Goal: Information Seeking & Learning: Learn about a topic

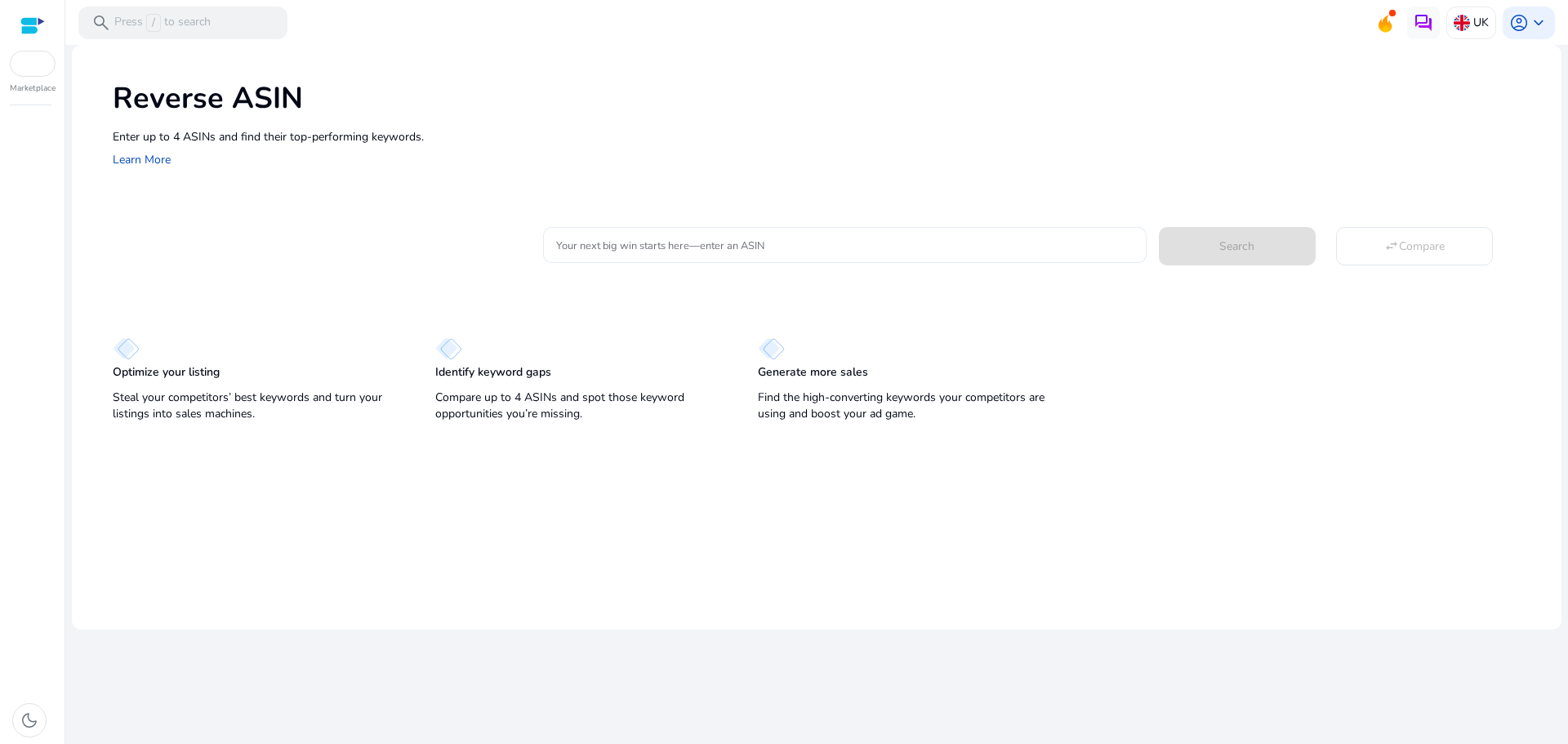
click at [668, 254] on input "Your next big win starts here—enter an ASIN" at bounding box center [844, 246] width 576 height 18
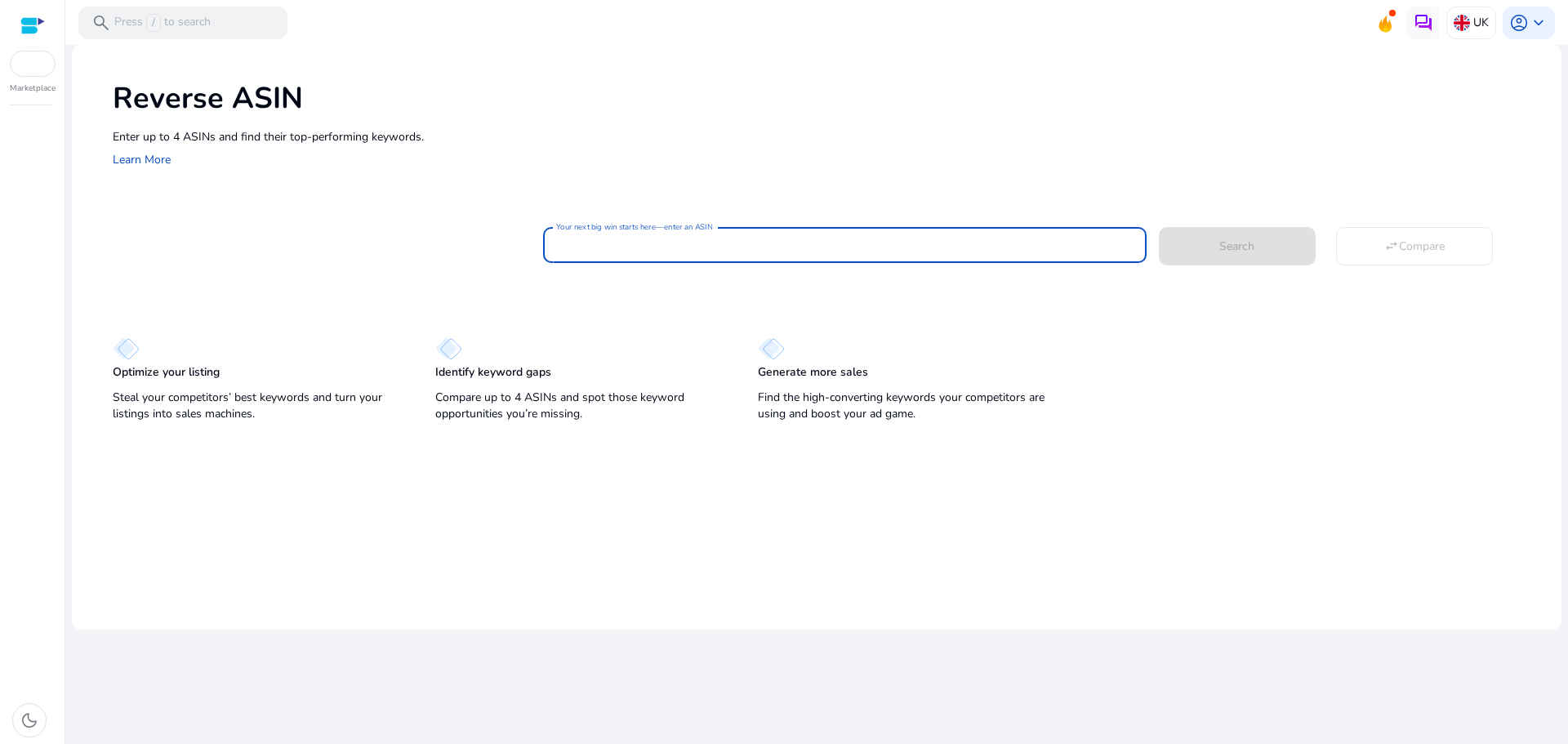
paste input "**********"
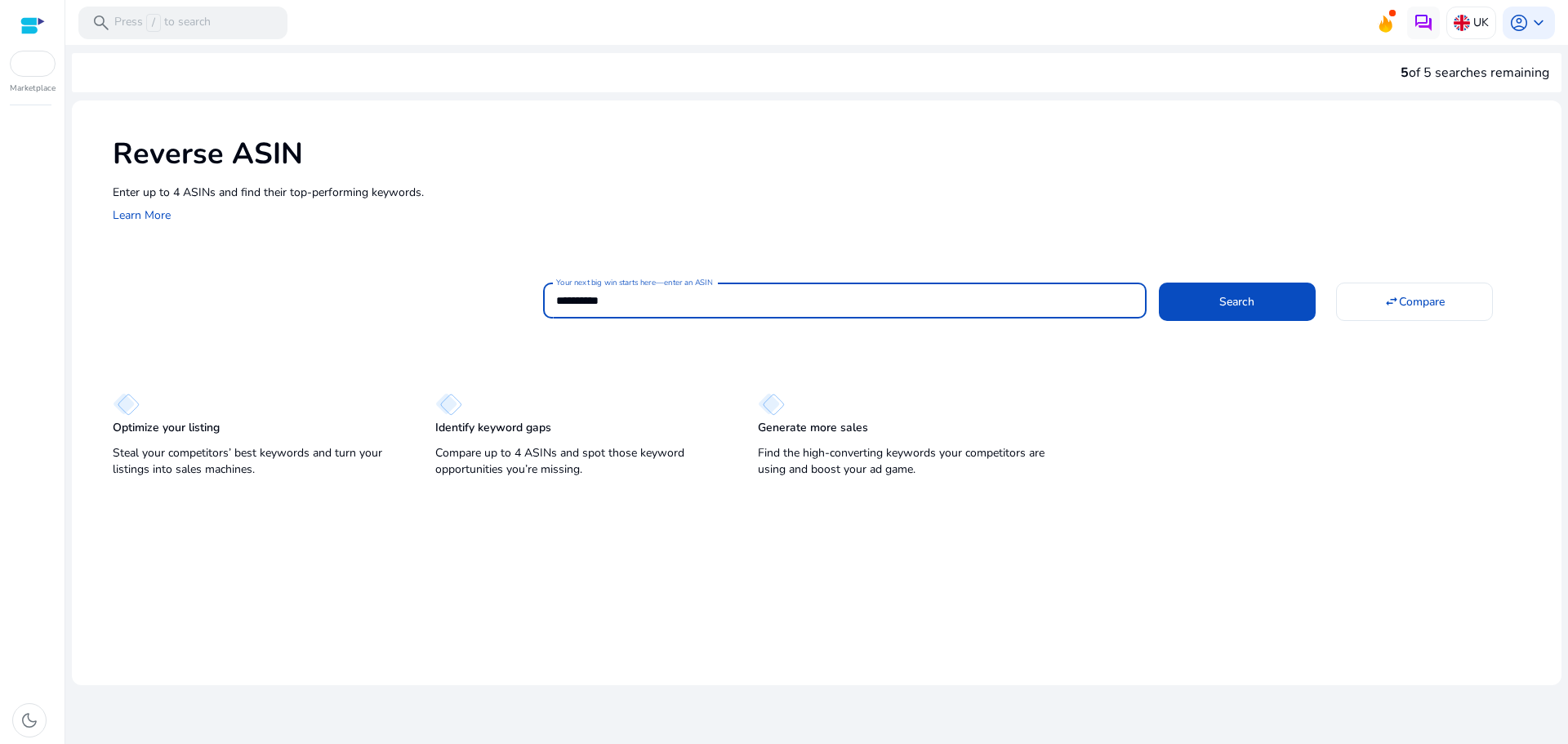
type input "**********"
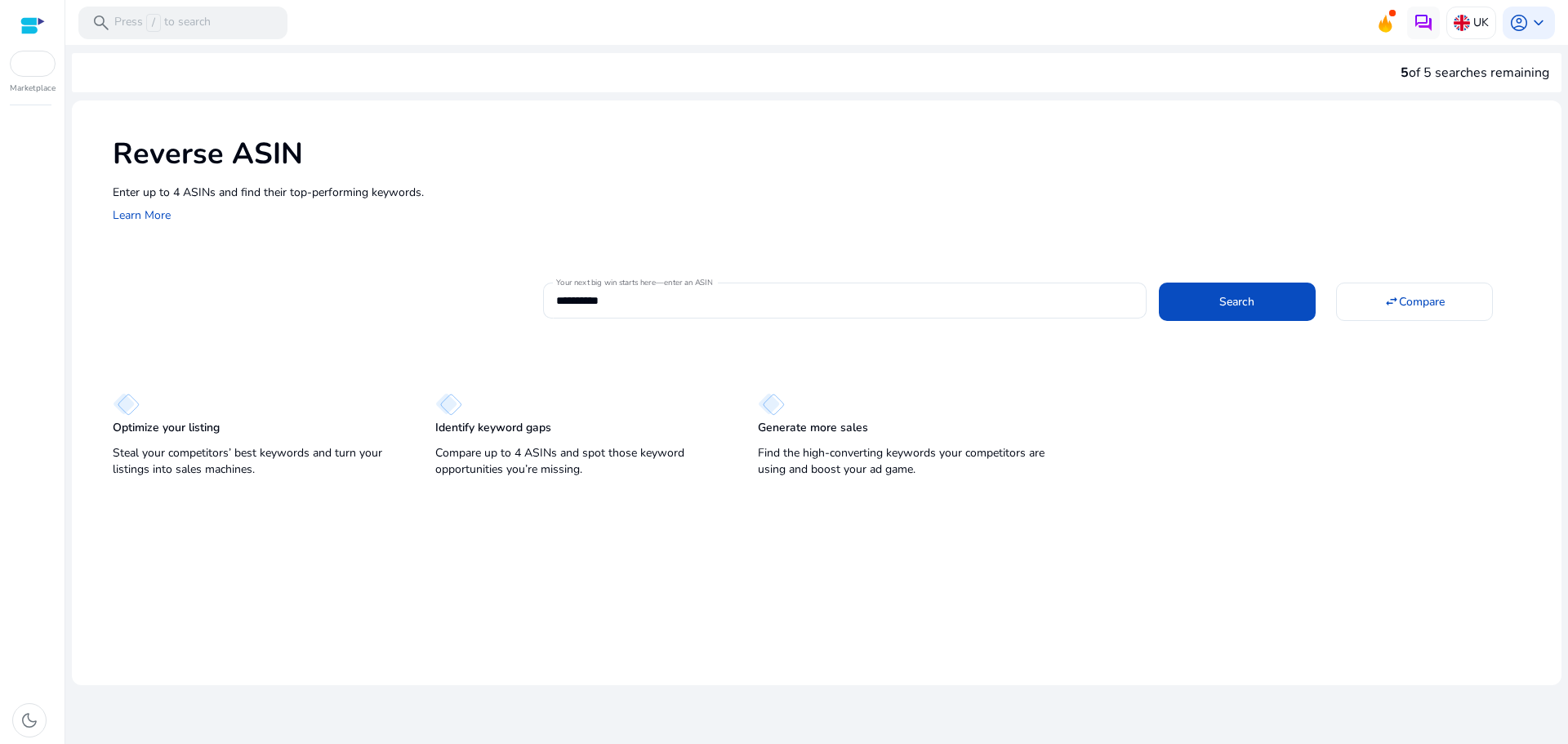
click at [1228, 278] on div "**********" at bounding box center [1045, 298] width 1005 height 40
click at [1232, 295] on span "Search" at bounding box center [1236, 302] width 35 height 17
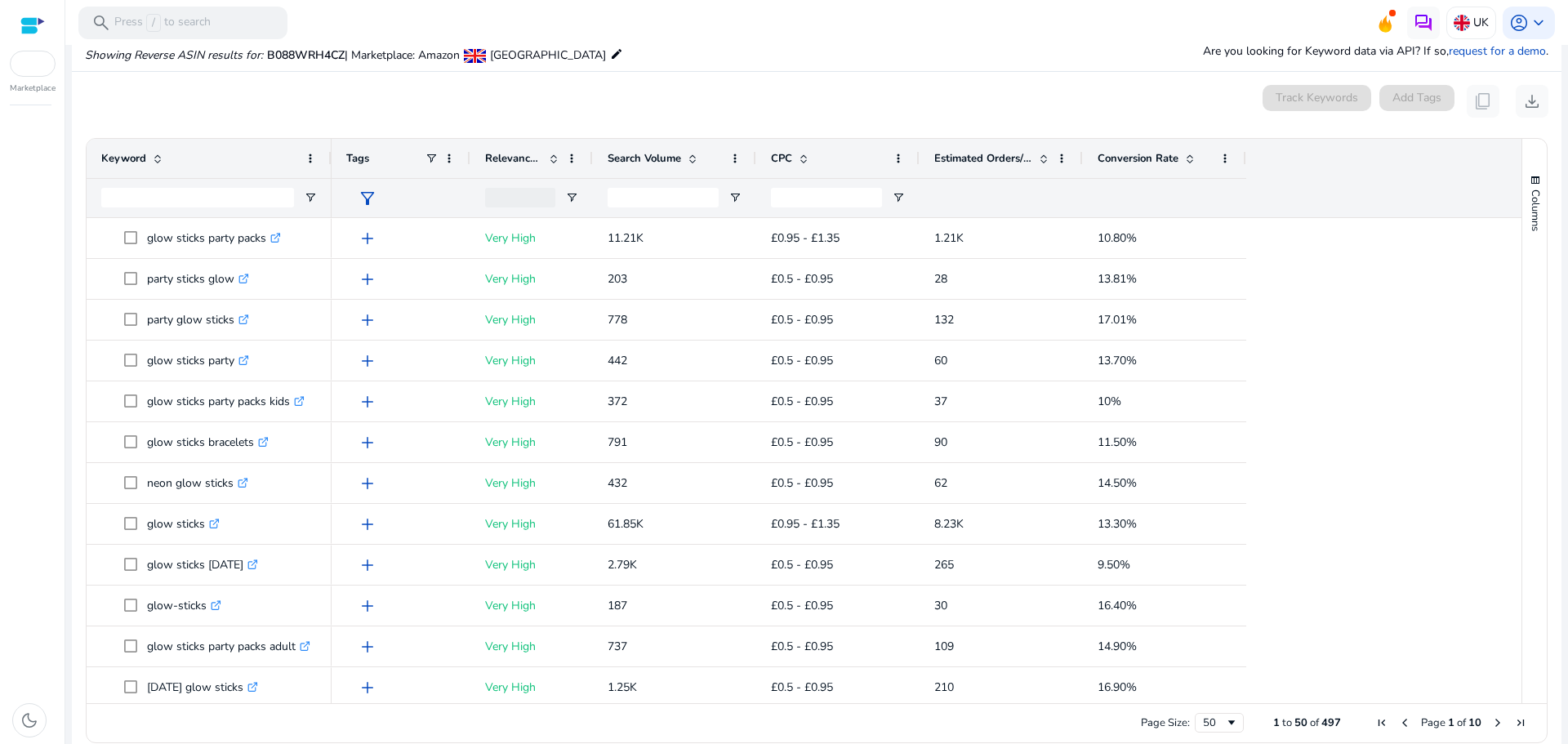
scroll to position [175, 0]
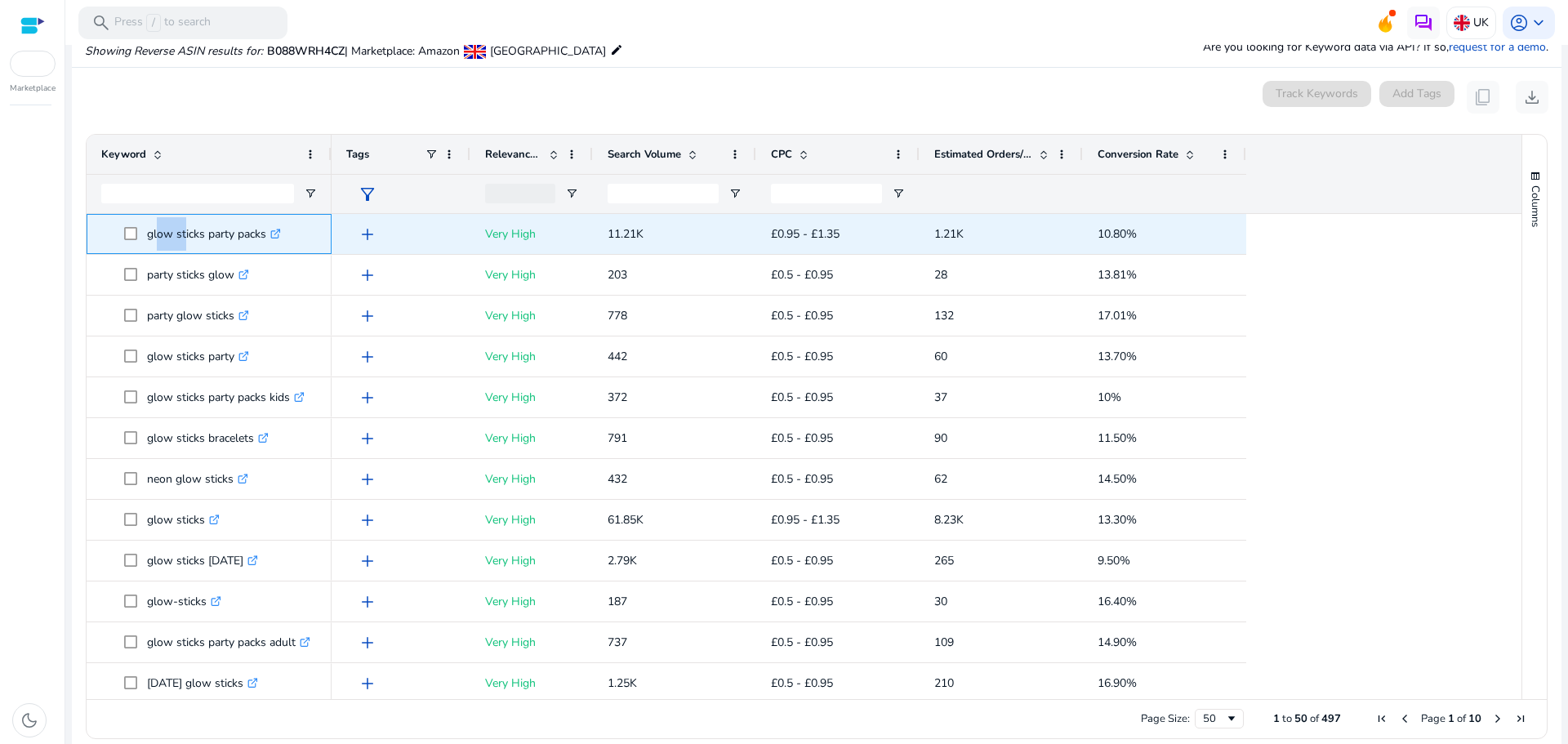
drag, startPoint x: 152, startPoint y: 236, endPoint x: 181, endPoint y: 233, distance: 29.2
click at [181, 233] on p "glow sticks party packs .st0{fill:#2c8af8}" at bounding box center [214, 234] width 134 height 34
drag, startPoint x: 143, startPoint y: 233, endPoint x: 265, endPoint y: 225, distance: 122.3
click at [265, 225] on span "glow sticks party packs .st0{fill:#2c8af8}" at bounding box center [221, 234] width 193 height 34
copy span "glow sticks party packs"
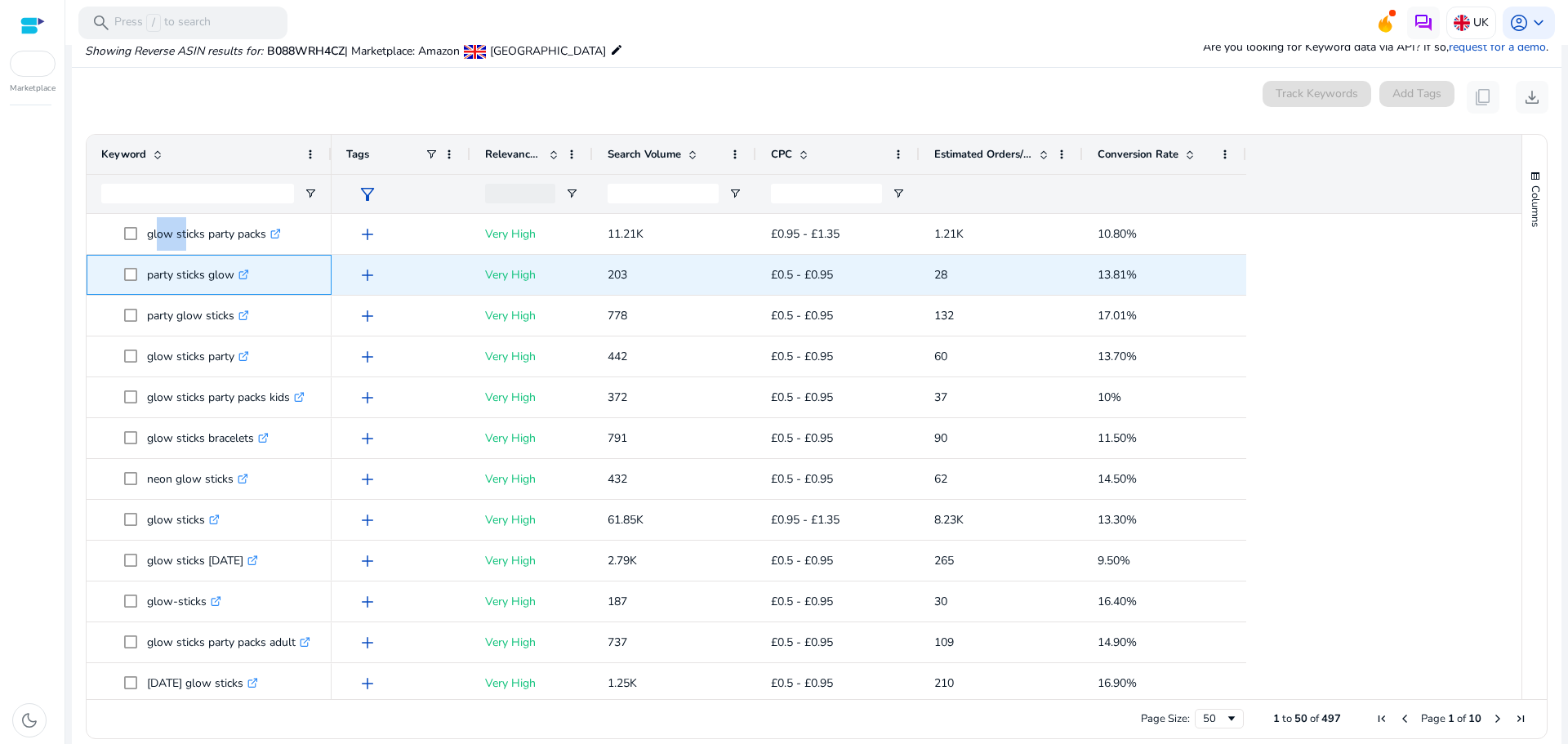
drag, startPoint x: 142, startPoint y: 272, endPoint x: 234, endPoint y: 281, distance: 92.4
click at [234, 281] on span "party sticks glow .st0{fill:#2c8af8}" at bounding box center [221, 275] width 193 height 34
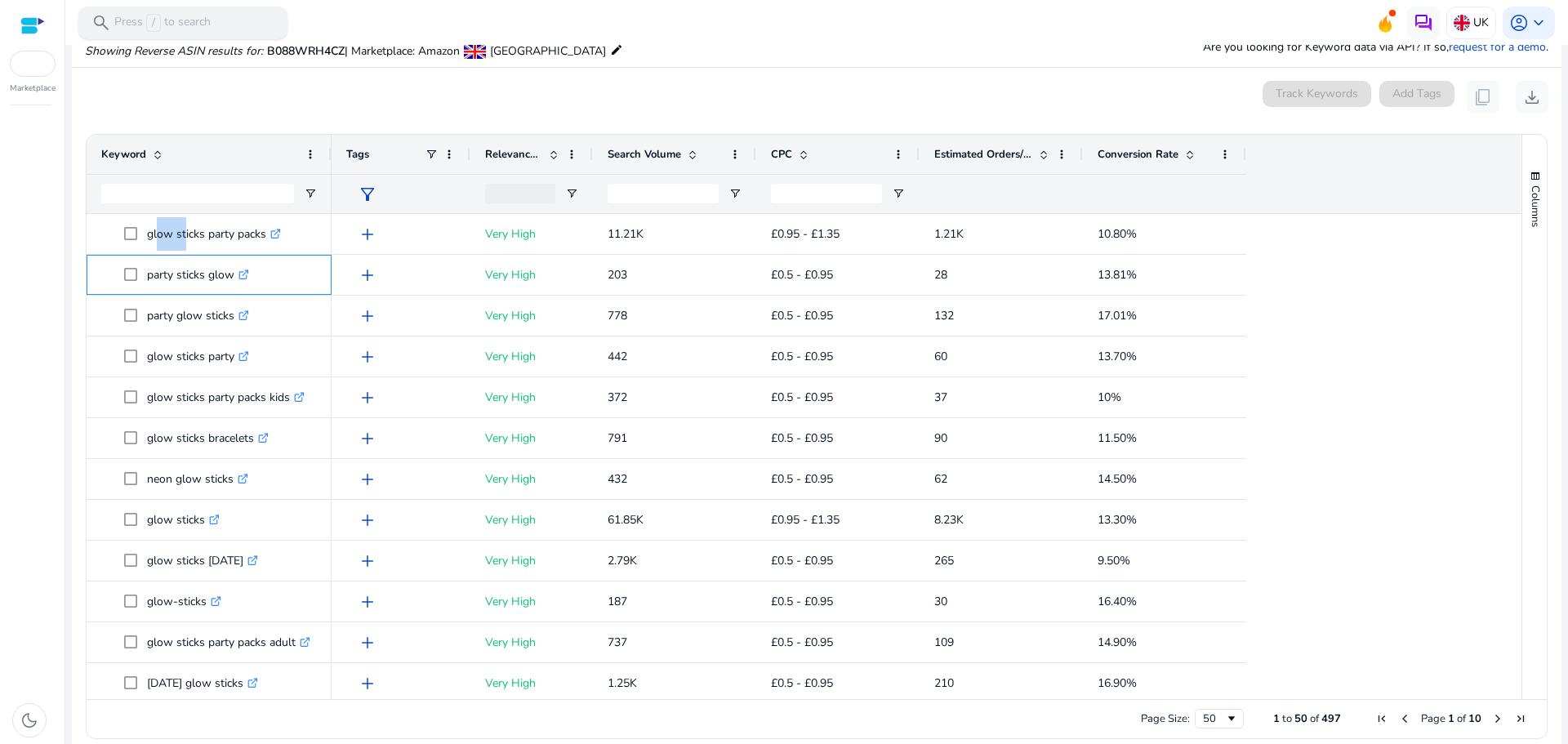
copy span "party sticks glow"
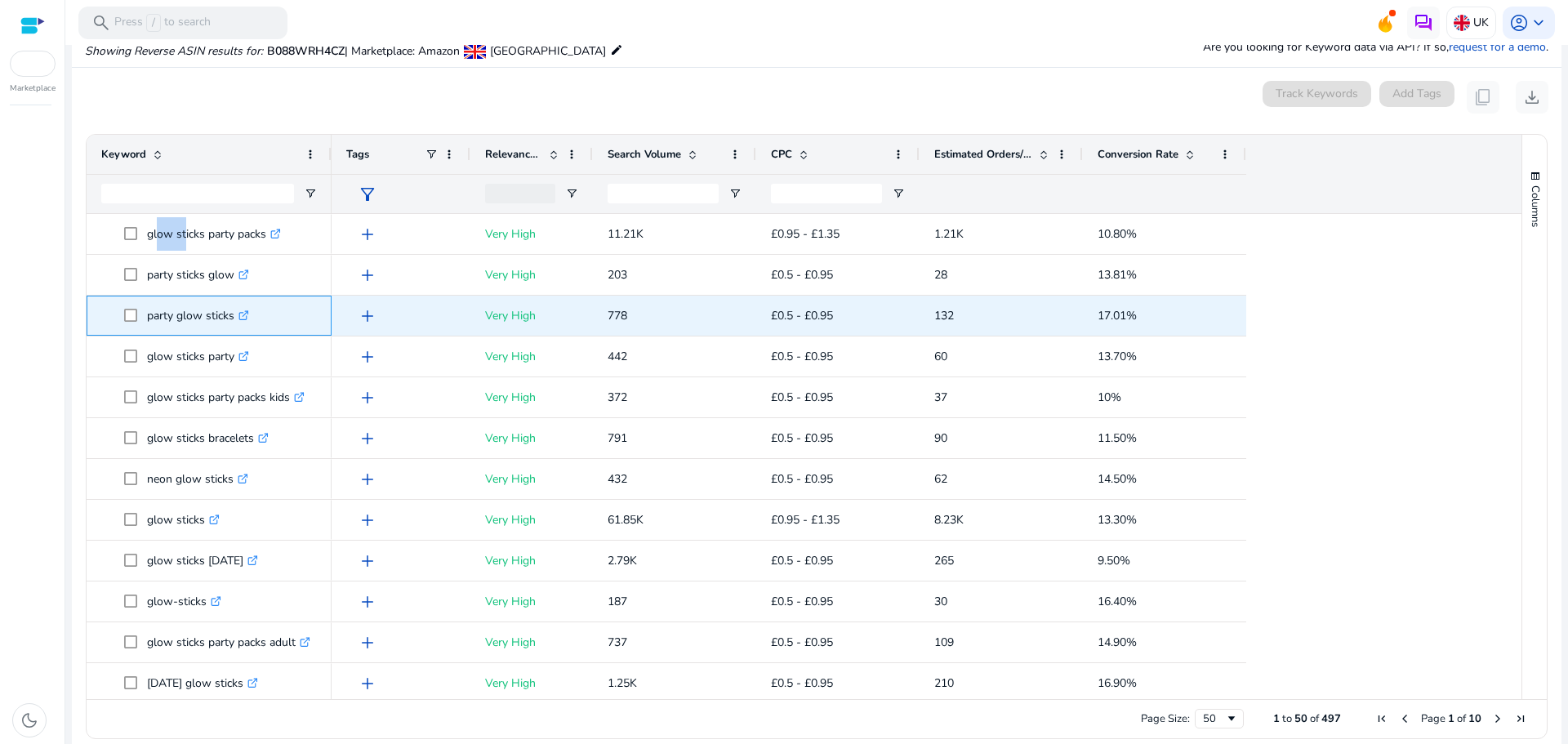
drag, startPoint x: 145, startPoint y: 315, endPoint x: 235, endPoint y: 320, distance: 90.1
click at [235, 320] on span "party glow sticks .st0{fill:#2c8af8}" at bounding box center [221, 316] width 193 height 34
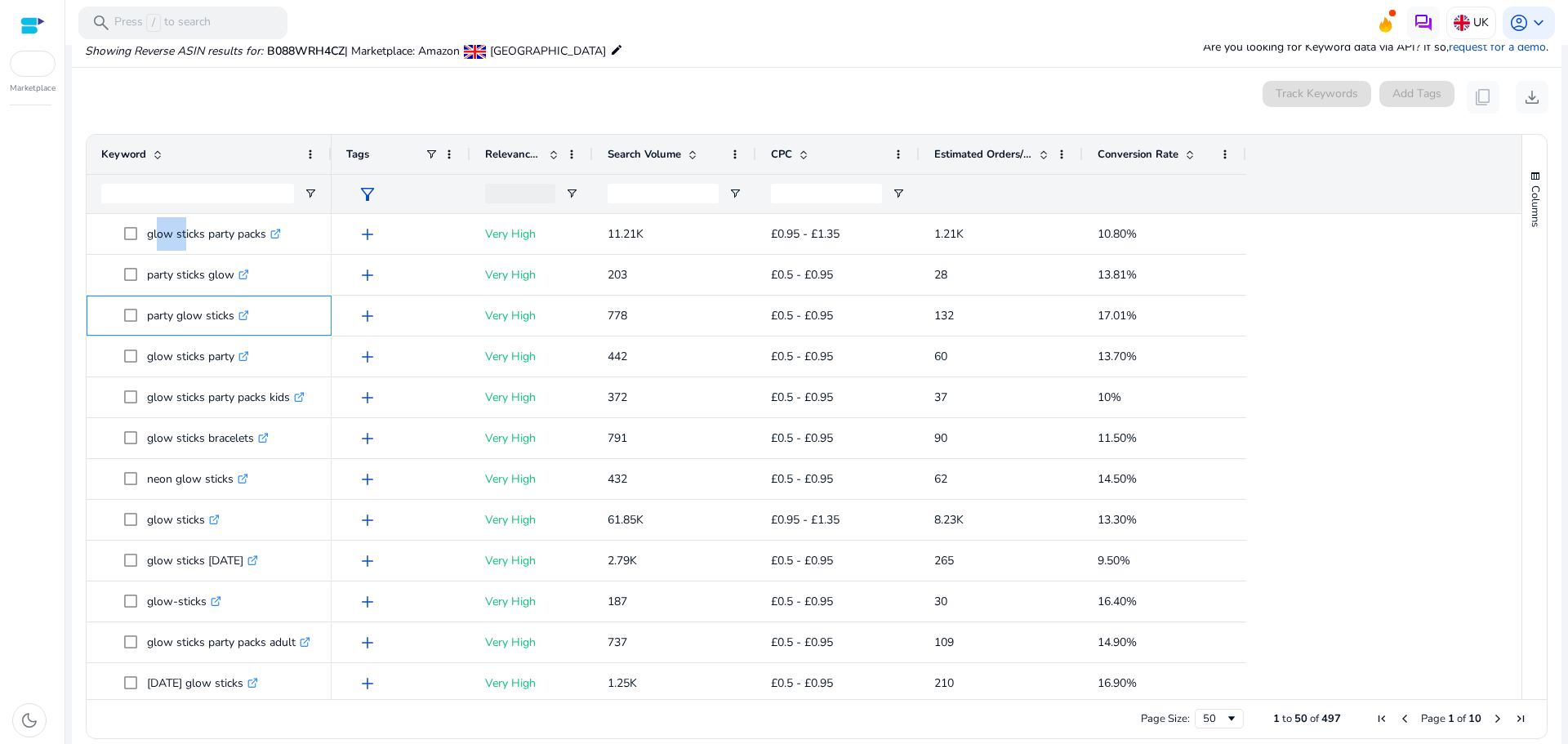
copy span "party glow sticks"
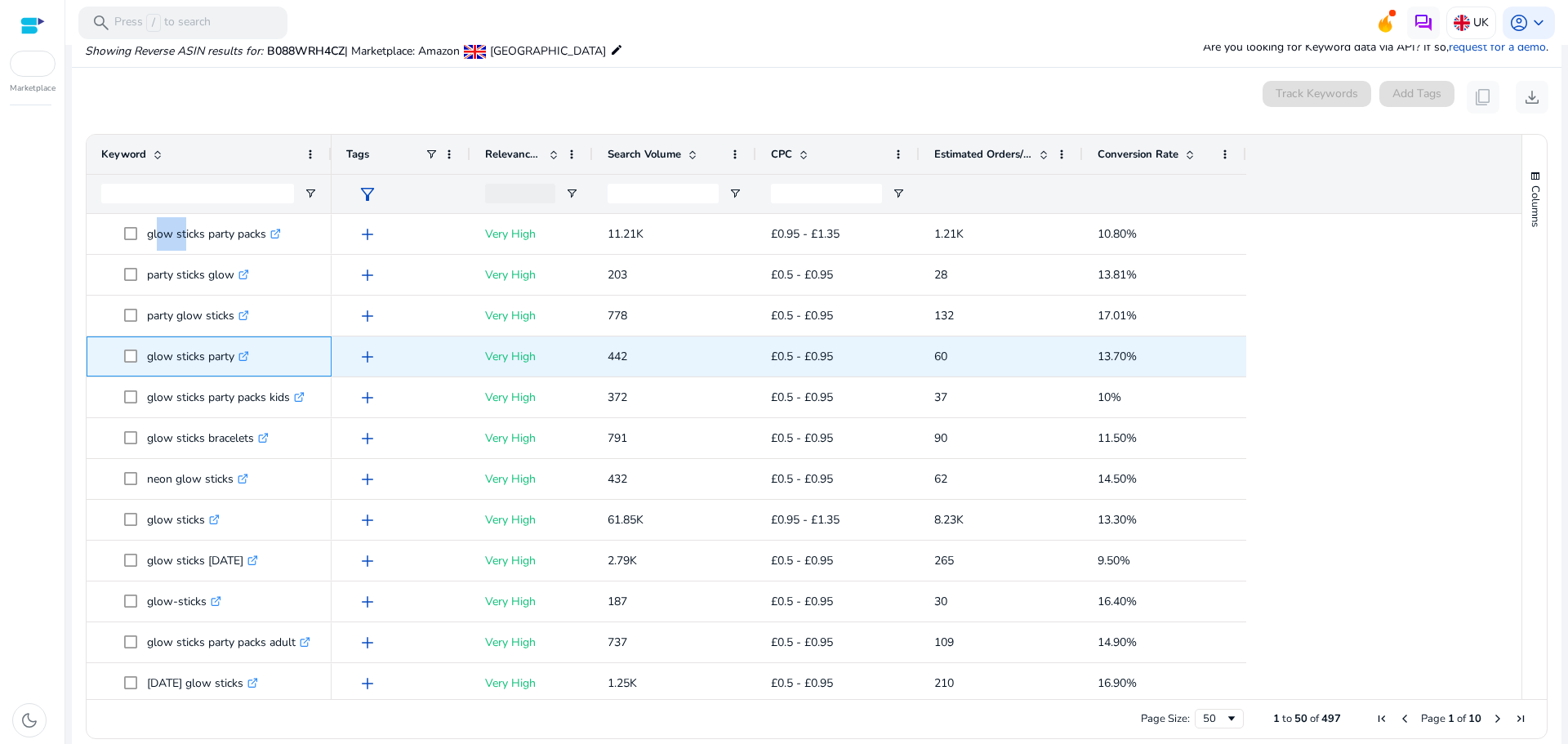
drag, startPoint x: 147, startPoint y: 356, endPoint x: 236, endPoint y: 359, distance: 89.1
click at [236, 359] on span "glow sticks party .st0{fill:#2c8af8}" at bounding box center [221, 357] width 193 height 34
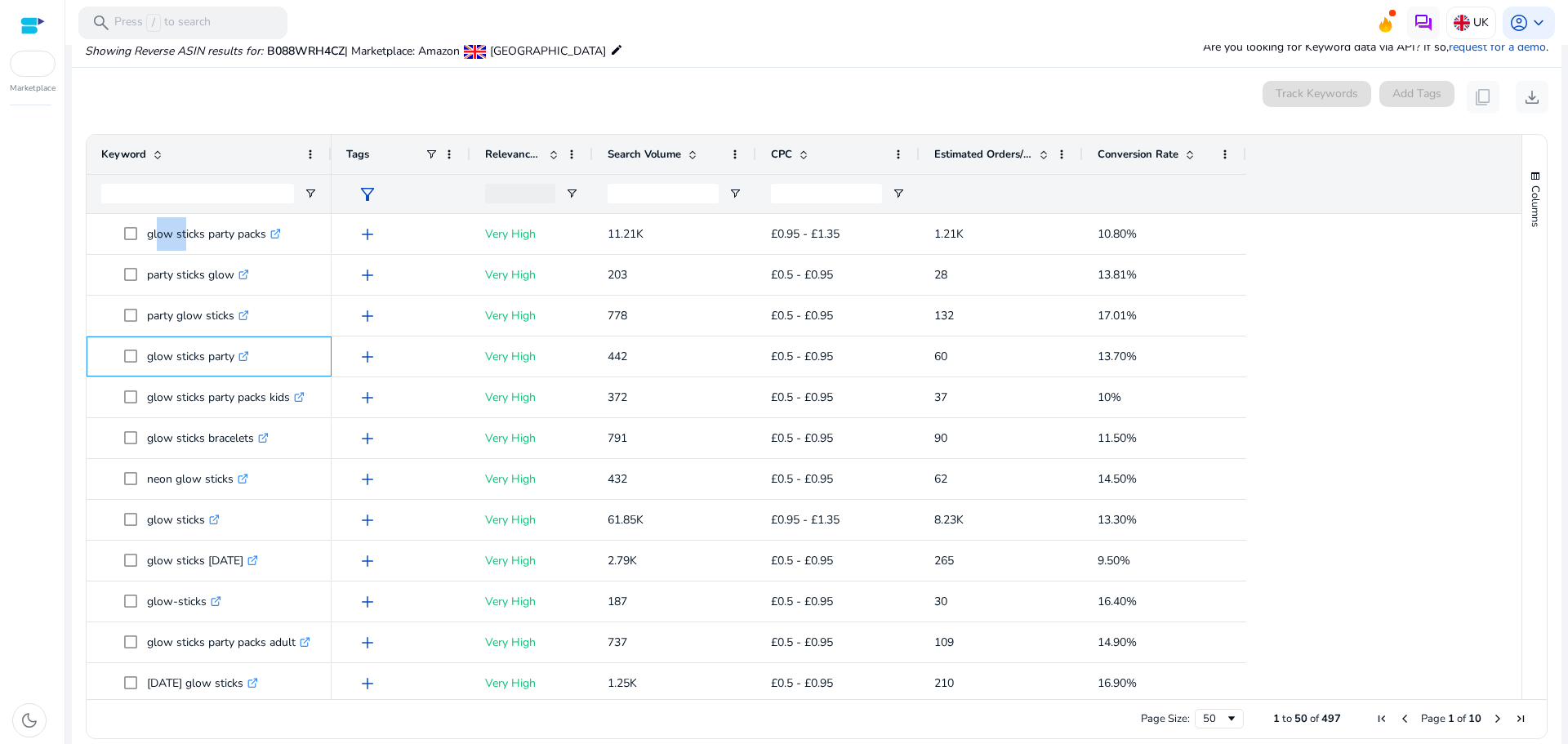
copy span "glow sticks party"
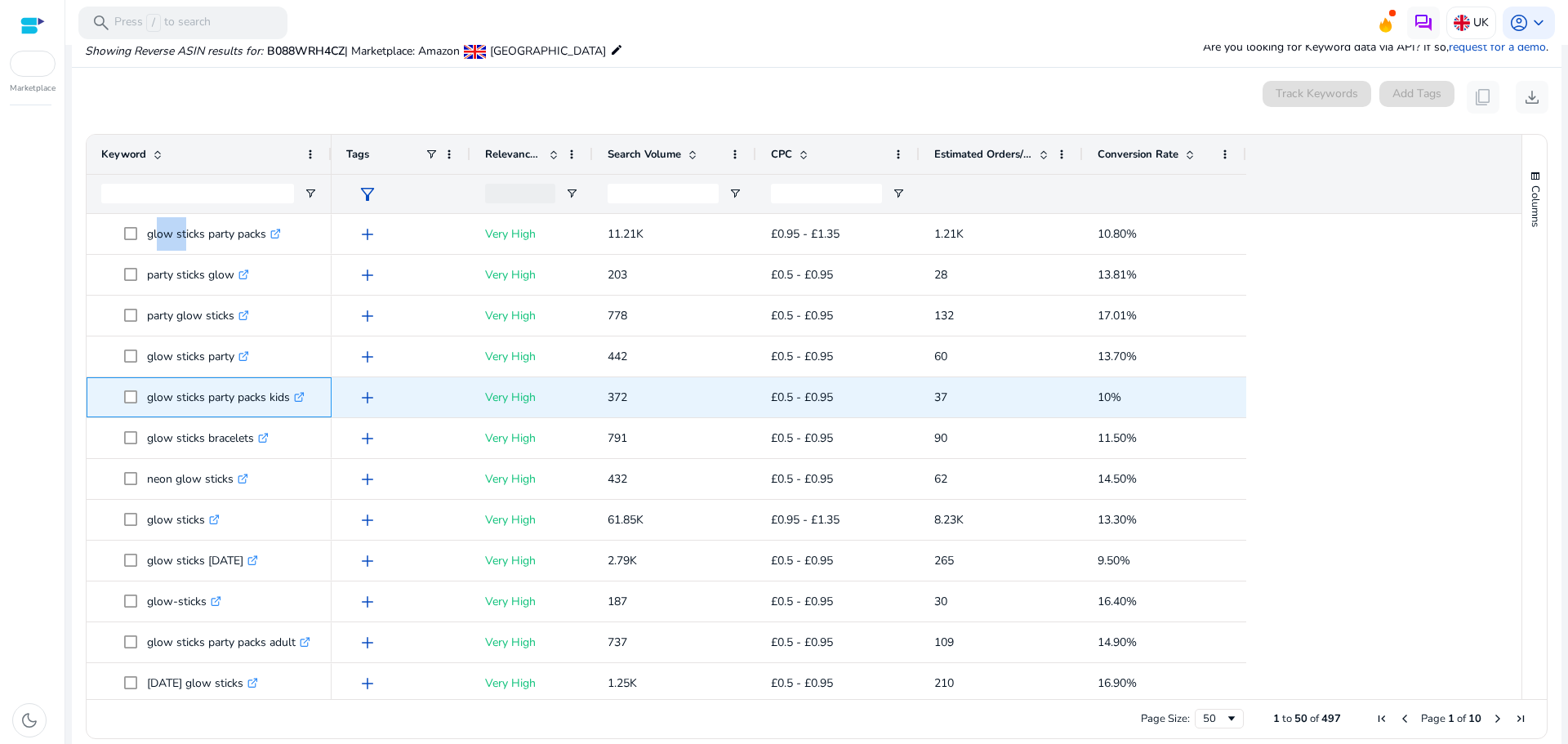
drag, startPoint x: 145, startPoint y: 395, endPoint x: 287, endPoint y: 395, distance: 142.0
click at [287, 395] on span "glow sticks party packs kids .st0{fill:#2c8af8}" at bounding box center [221, 397] width 193 height 34
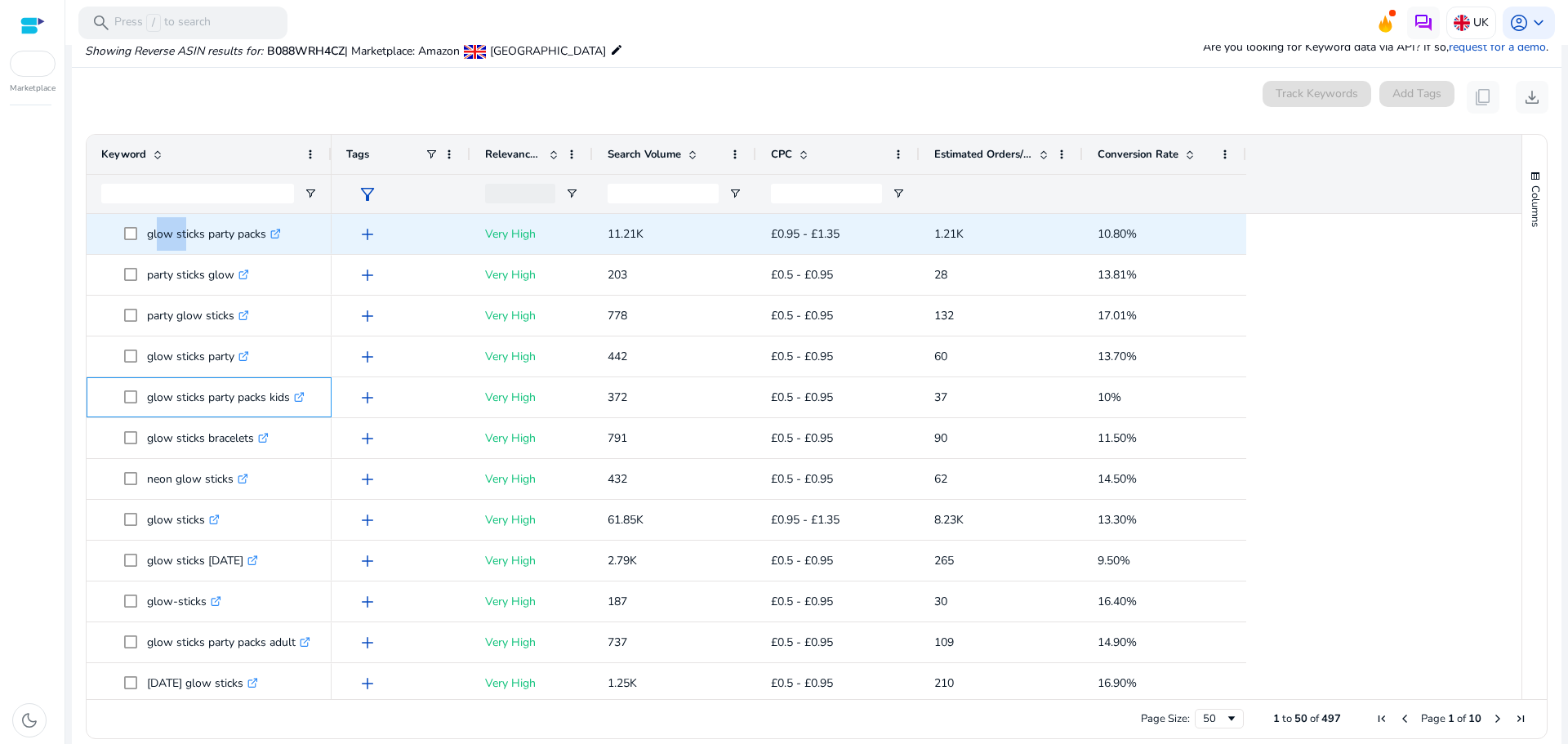
copy span "glow sticks party packs kids"
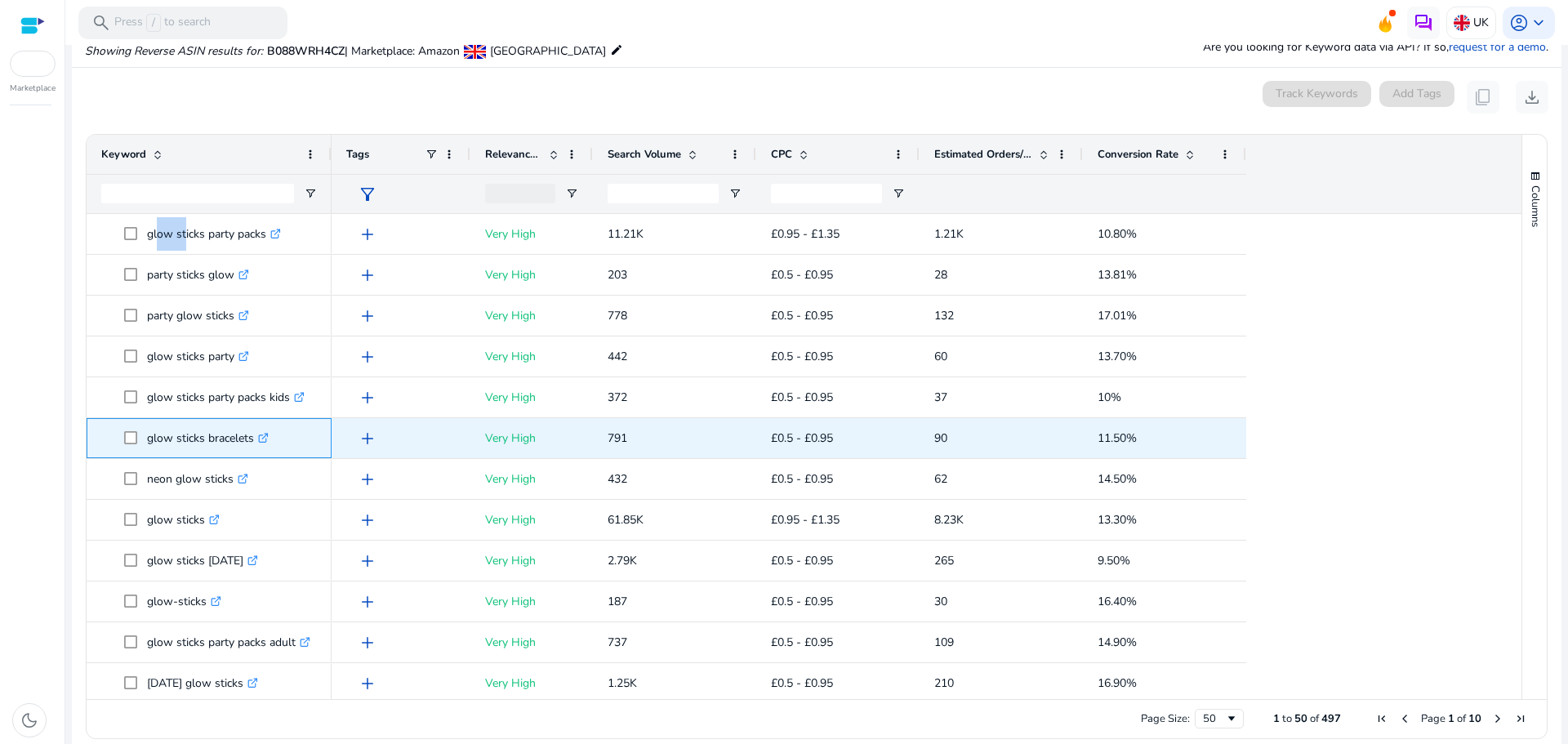
drag, startPoint x: 145, startPoint y: 437, endPoint x: 255, endPoint y: 444, distance: 110.2
click at [255, 444] on span "glow sticks bracelets .st0{fill:#2c8af8}" at bounding box center [221, 438] width 193 height 34
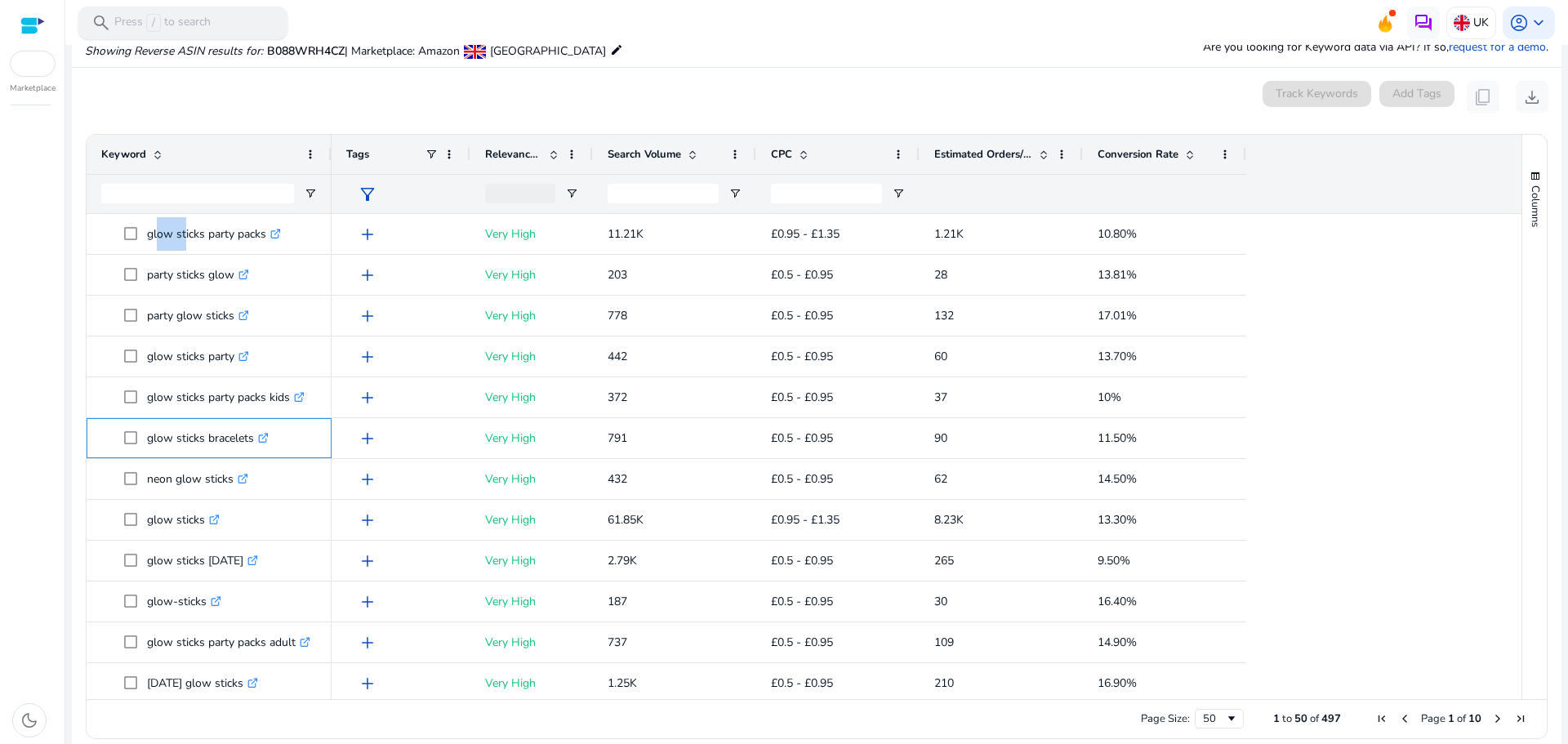
copy span "glow sticks bracelets"
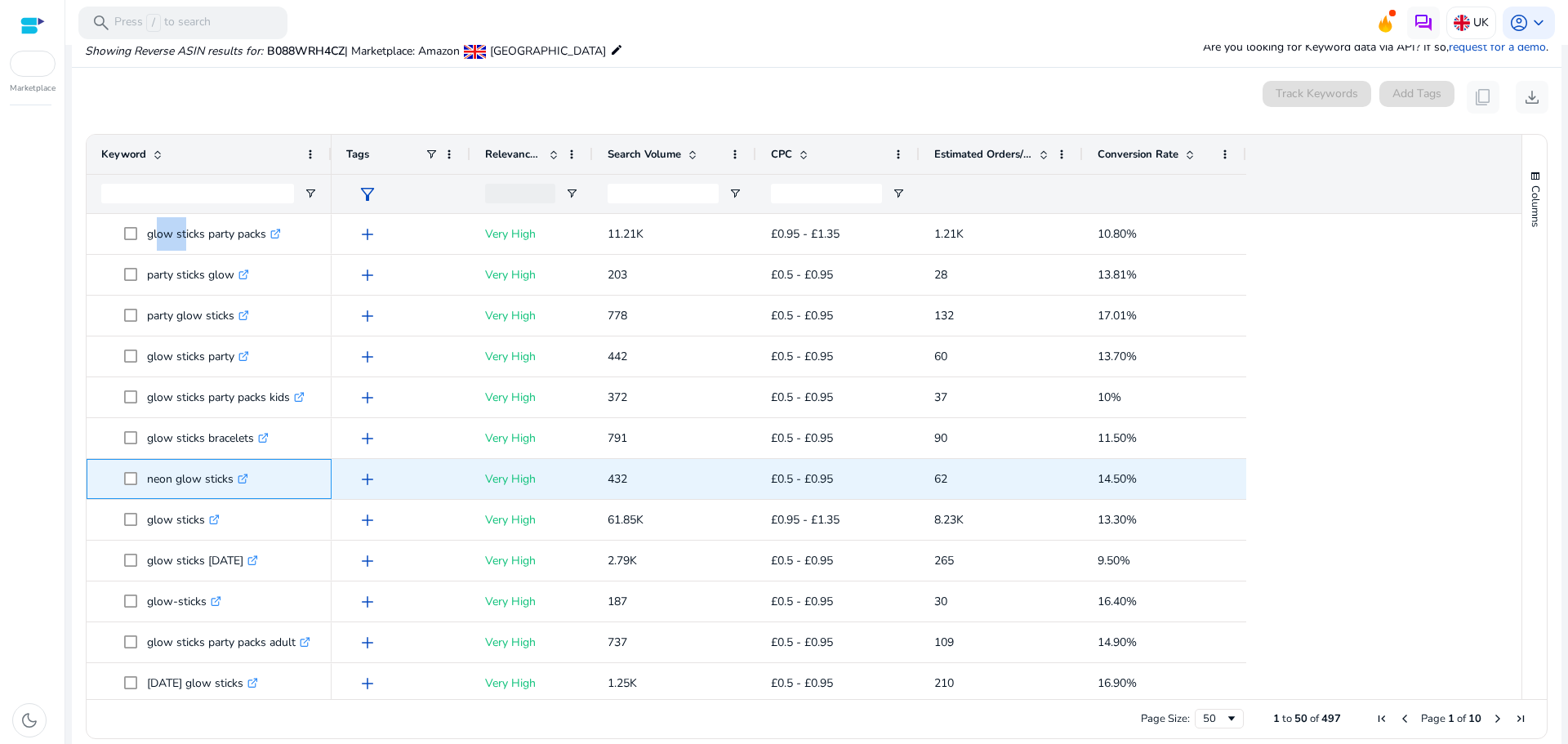
drag, startPoint x: 147, startPoint y: 474, endPoint x: 234, endPoint y: 482, distance: 87.4
click at [234, 482] on p "neon glow sticks .st0{fill:#2c8af8}" at bounding box center [197, 479] width 101 height 34
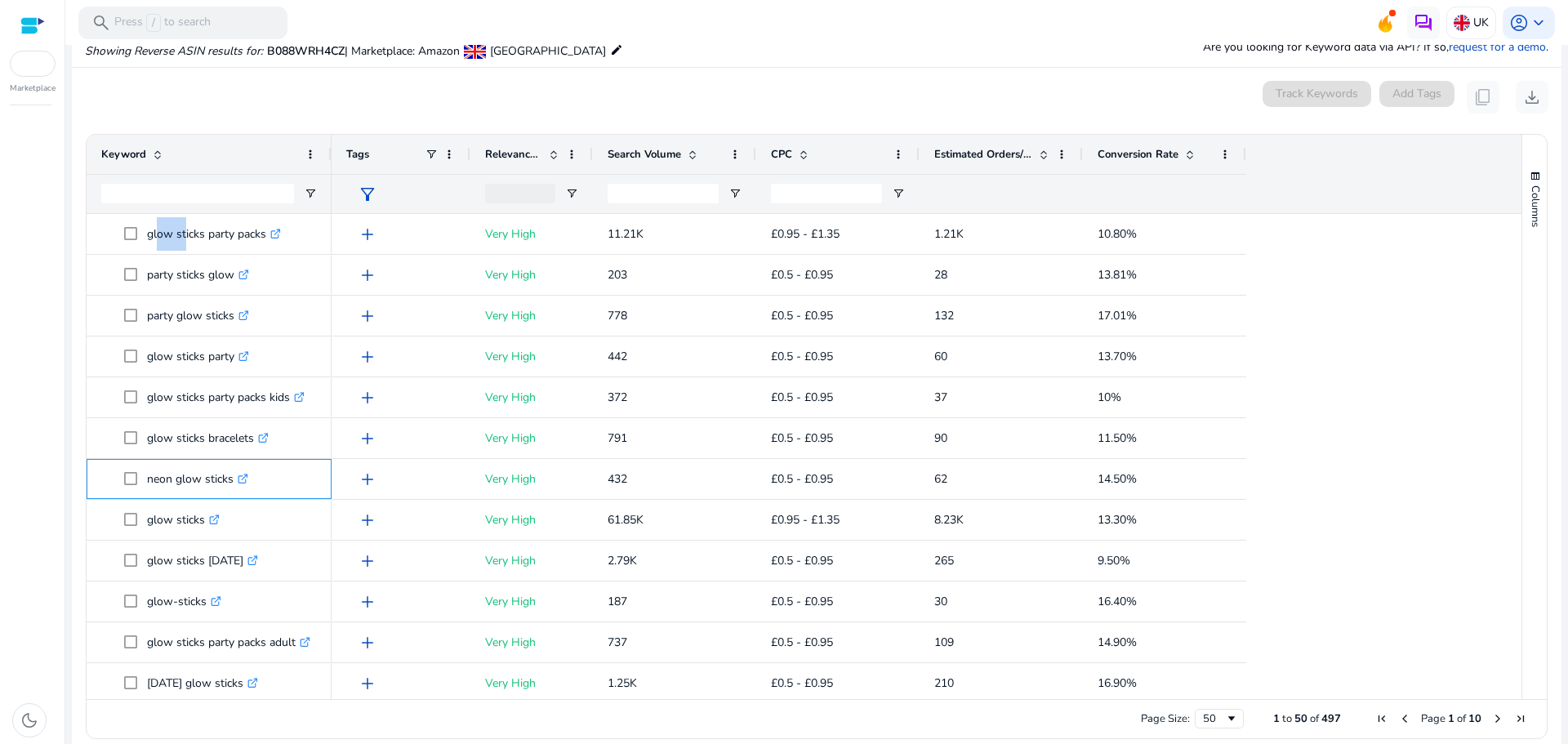
copy p "neon glow sticks"
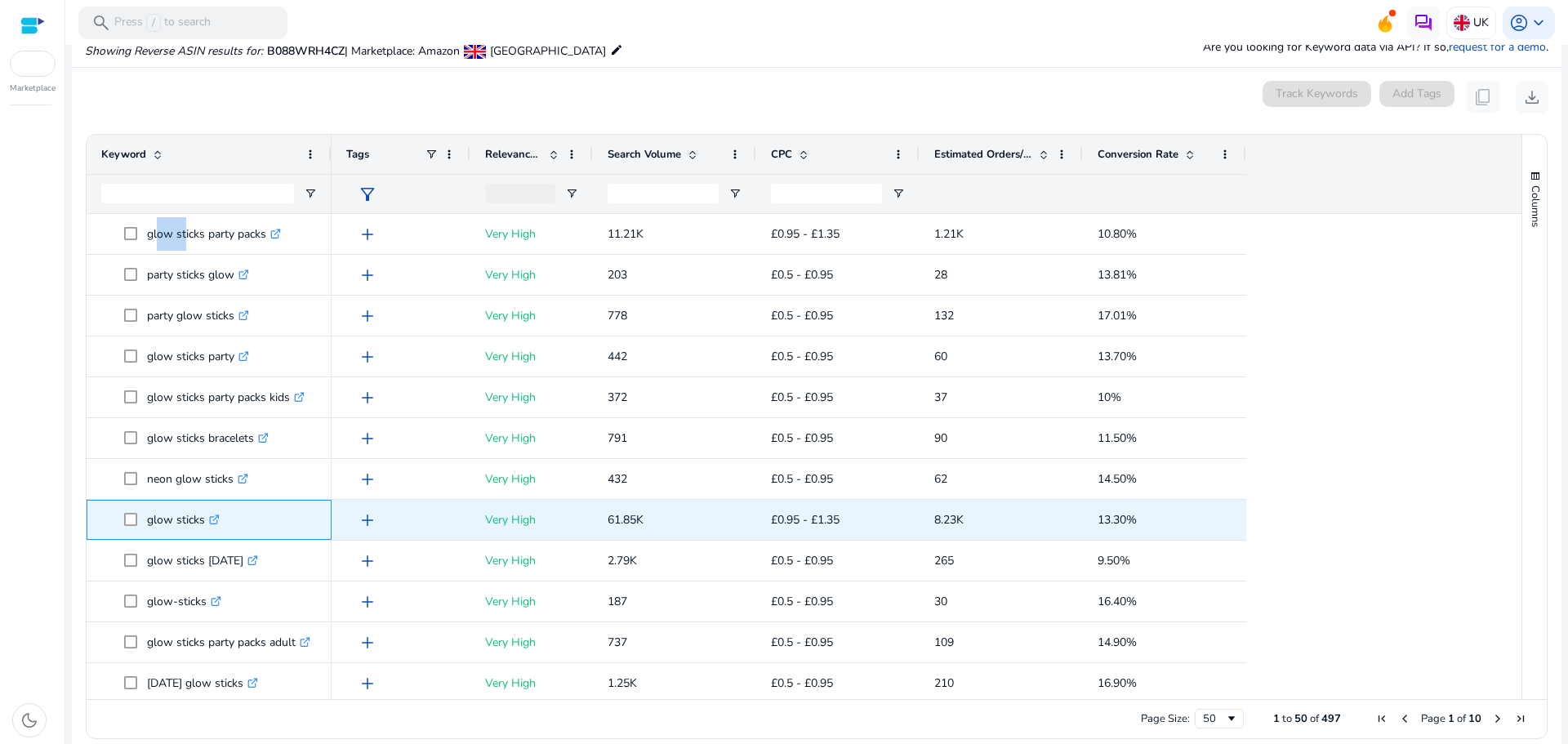
drag, startPoint x: 145, startPoint y: 519, endPoint x: 204, endPoint y: 529, distance: 59.8
click at [204, 529] on span "glow sticks .st0{fill:#2c8af8}" at bounding box center [221, 519] width 193 height 34
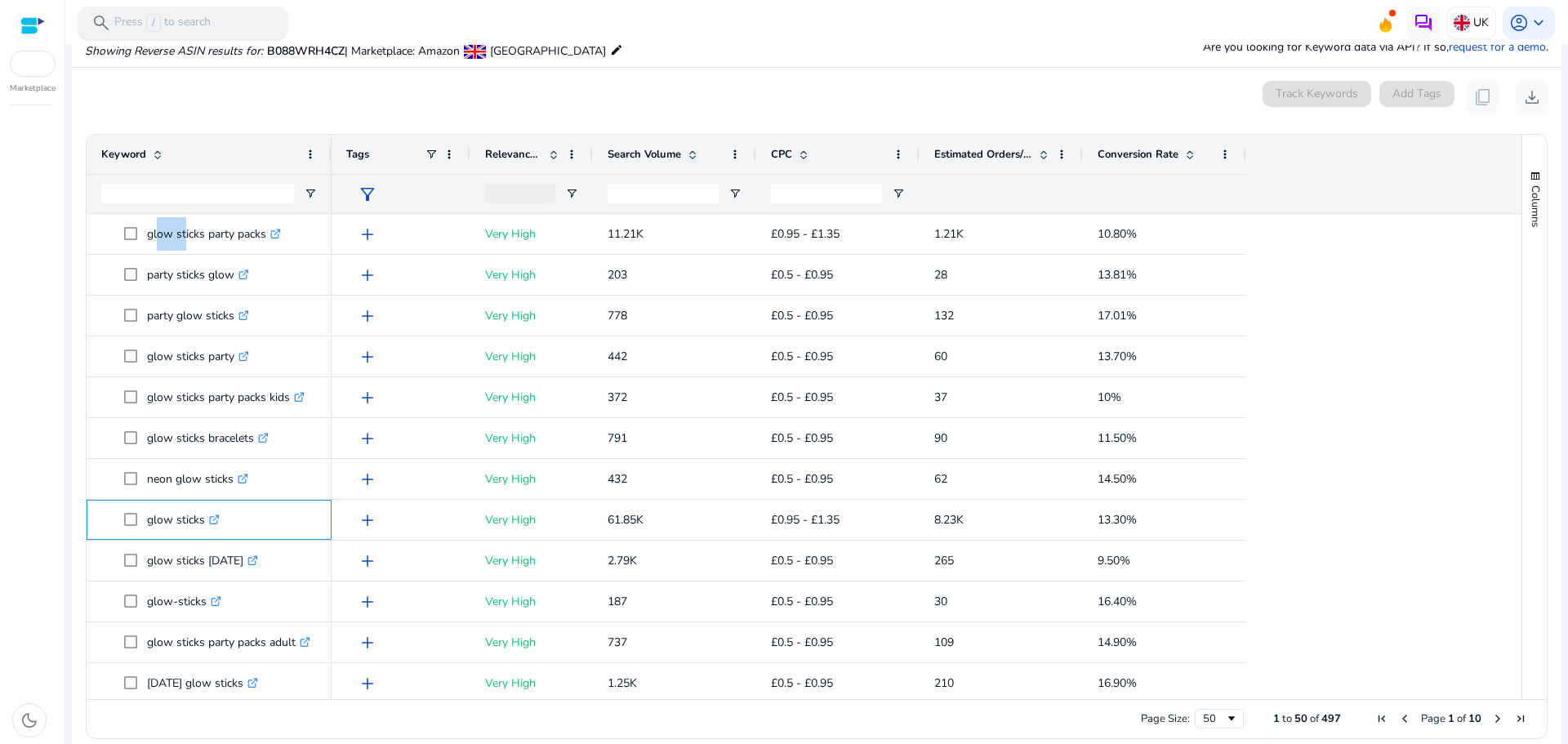
copy span "glow sticks"
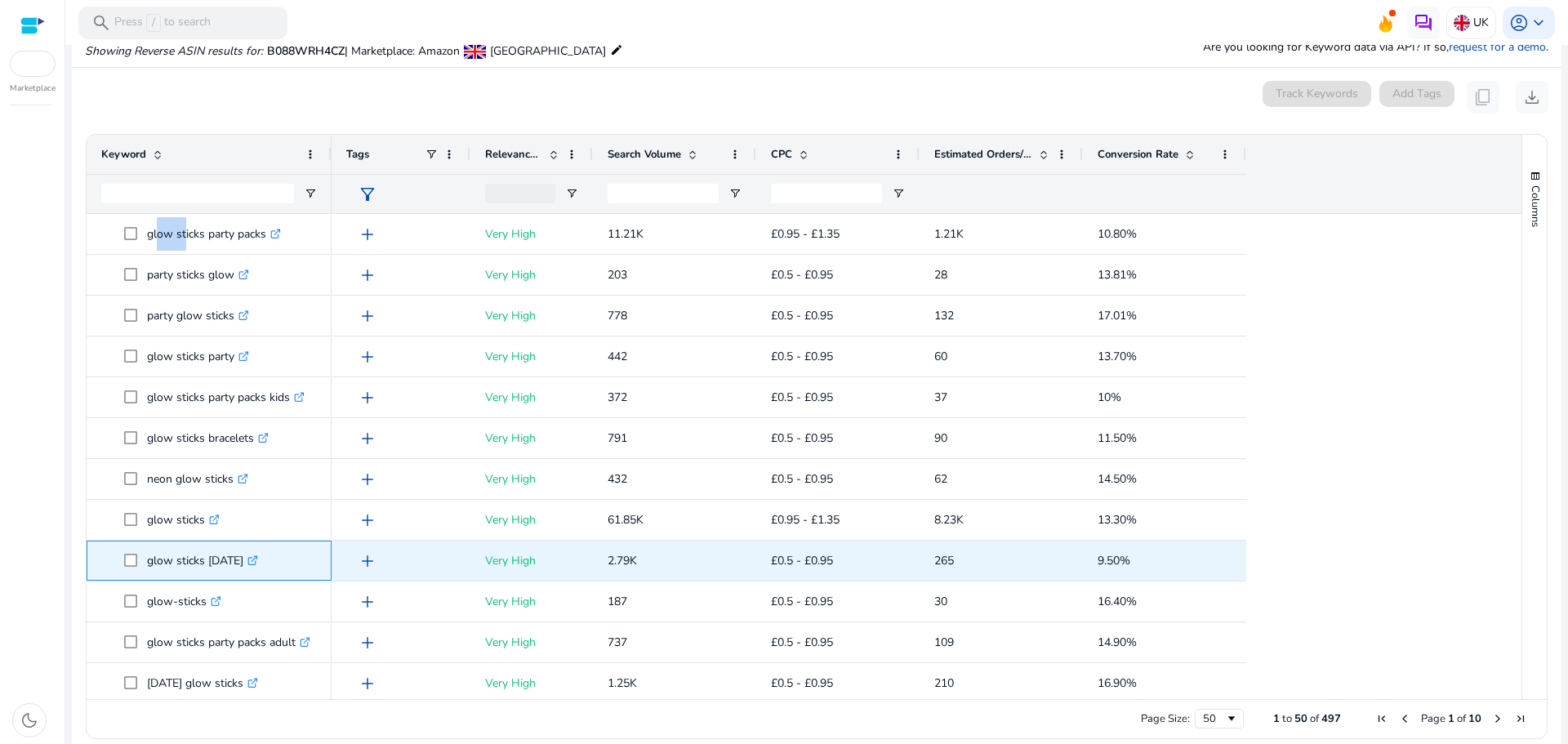
drag, startPoint x: 146, startPoint y: 563, endPoint x: 262, endPoint y: 559, distance: 116.1
click at [262, 559] on span "glow sticks halloween .st0{fill:#2c8af8}" at bounding box center [221, 560] width 193 height 34
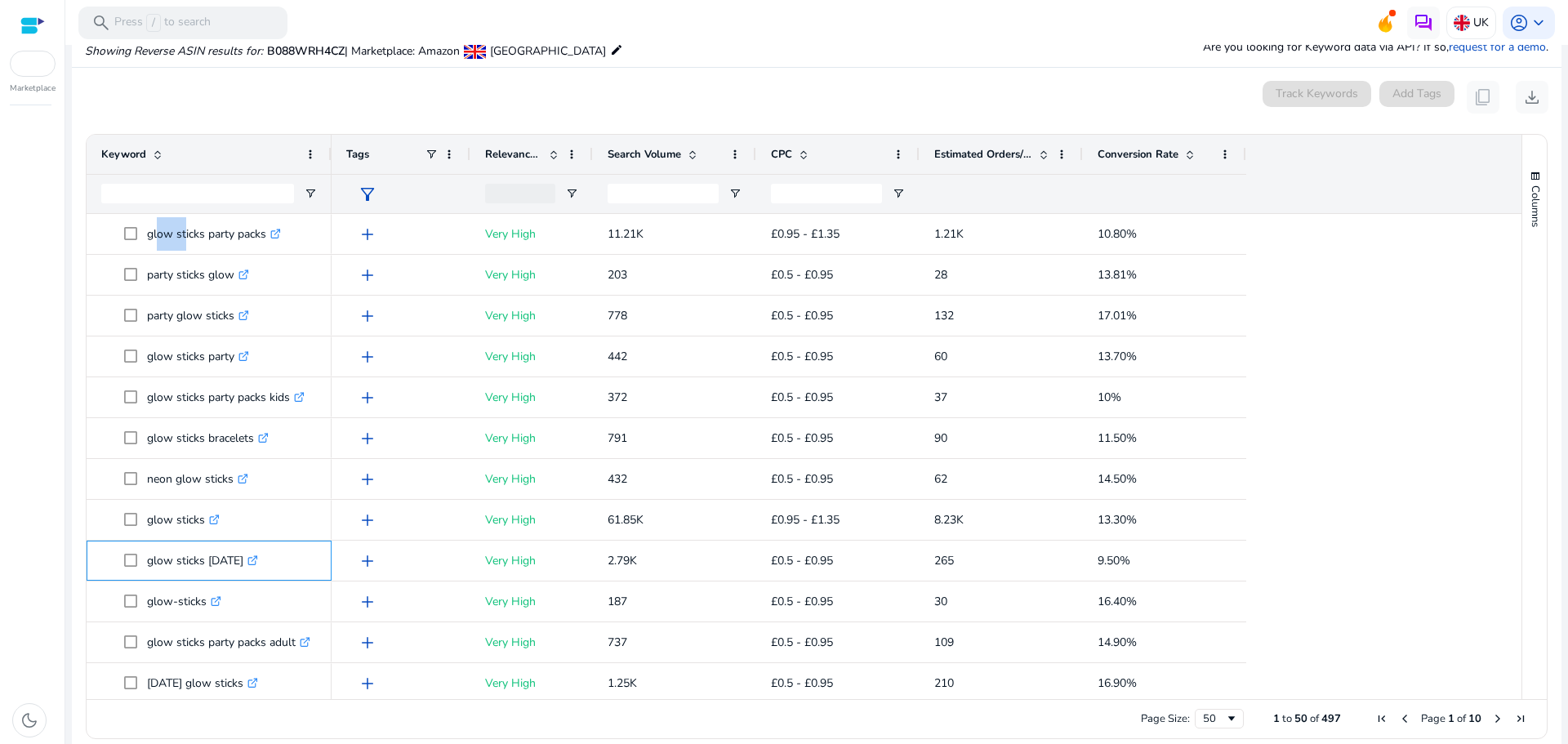
copy span "glow sticks halloween"
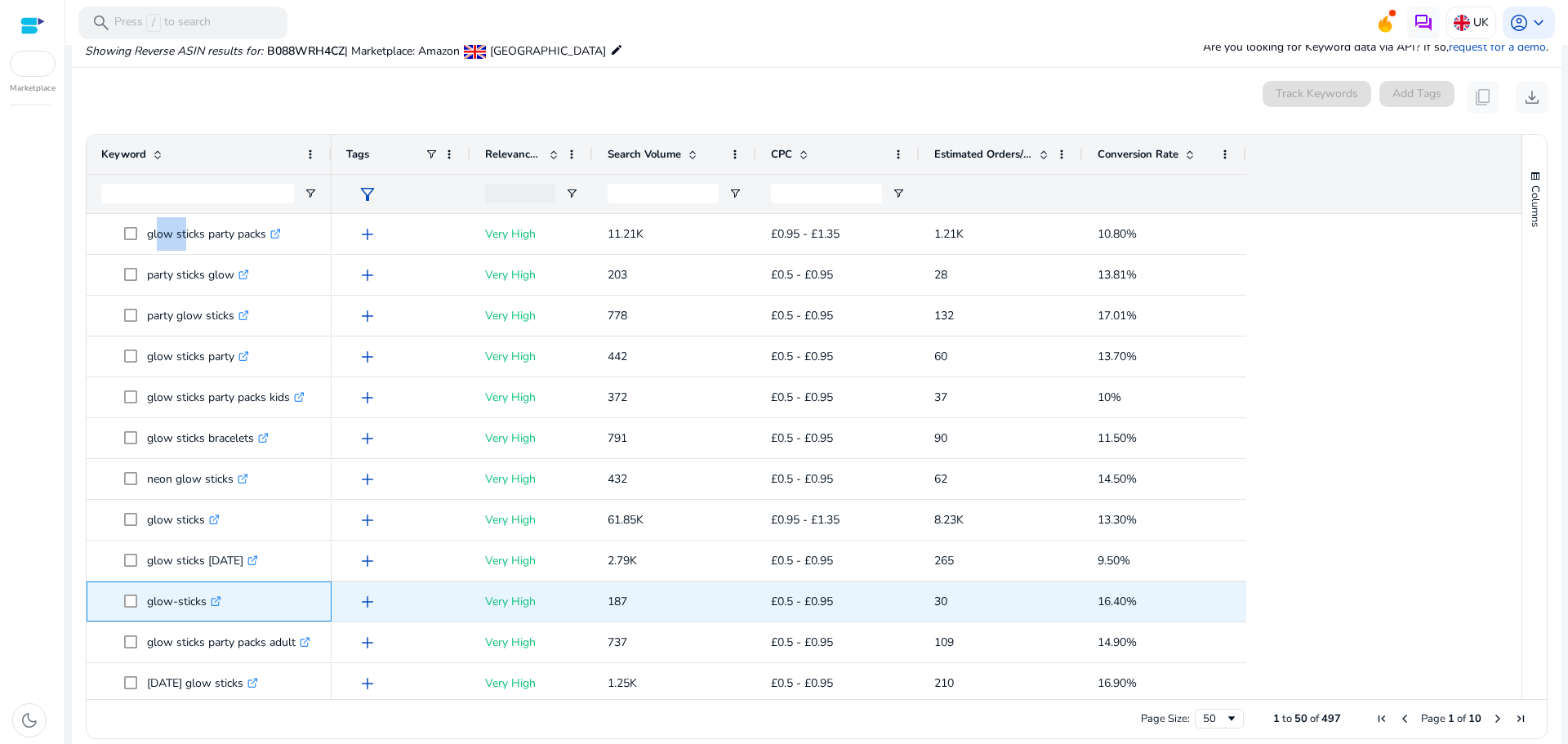
drag, startPoint x: 146, startPoint y: 603, endPoint x: 207, endPoint y: 601, distance: 61.0
click at [207, 601] on span "glow-sticks .st0{fill:#2c8af8}" at bounding box center [221, 601] width 193 height 34
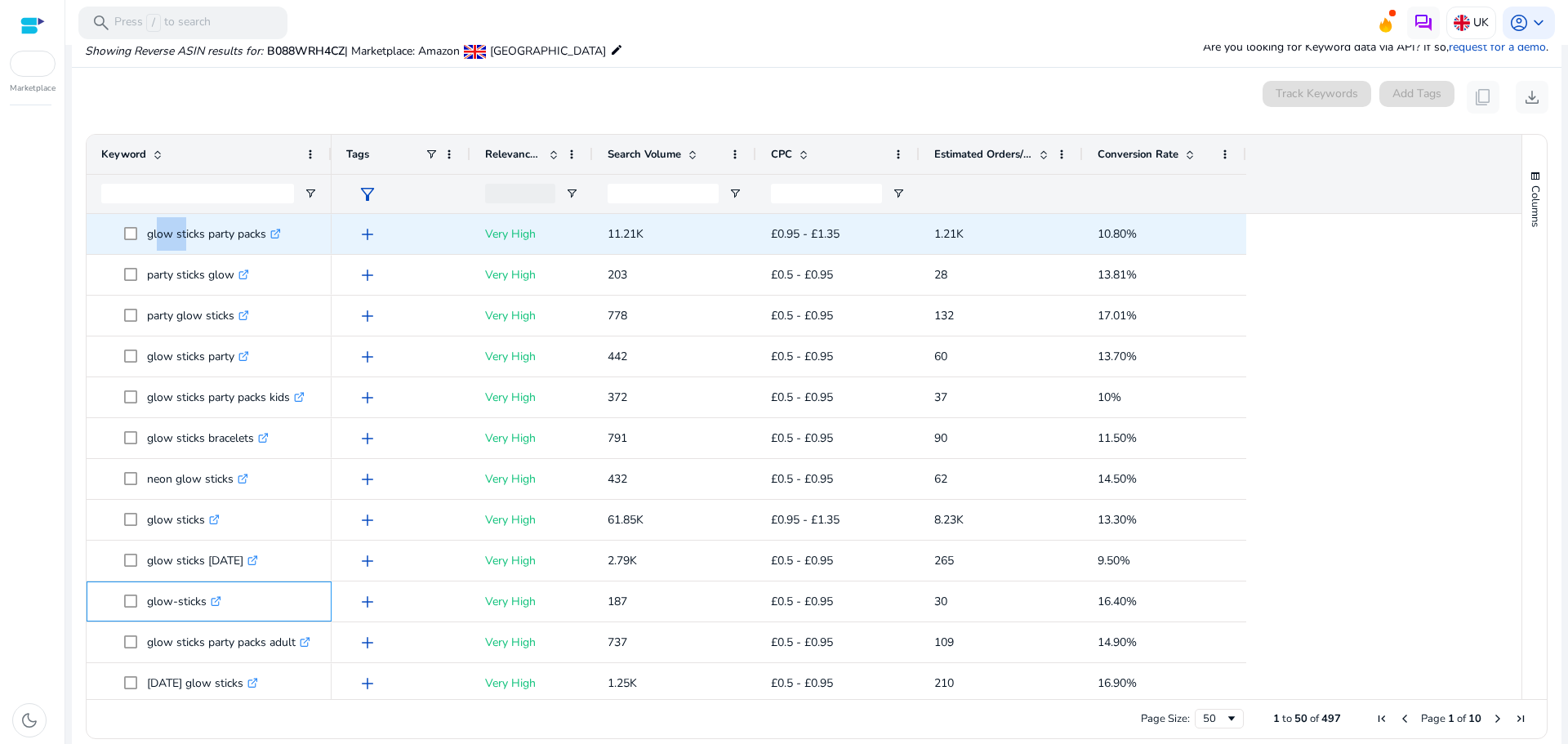
copy span "glow-sticks"
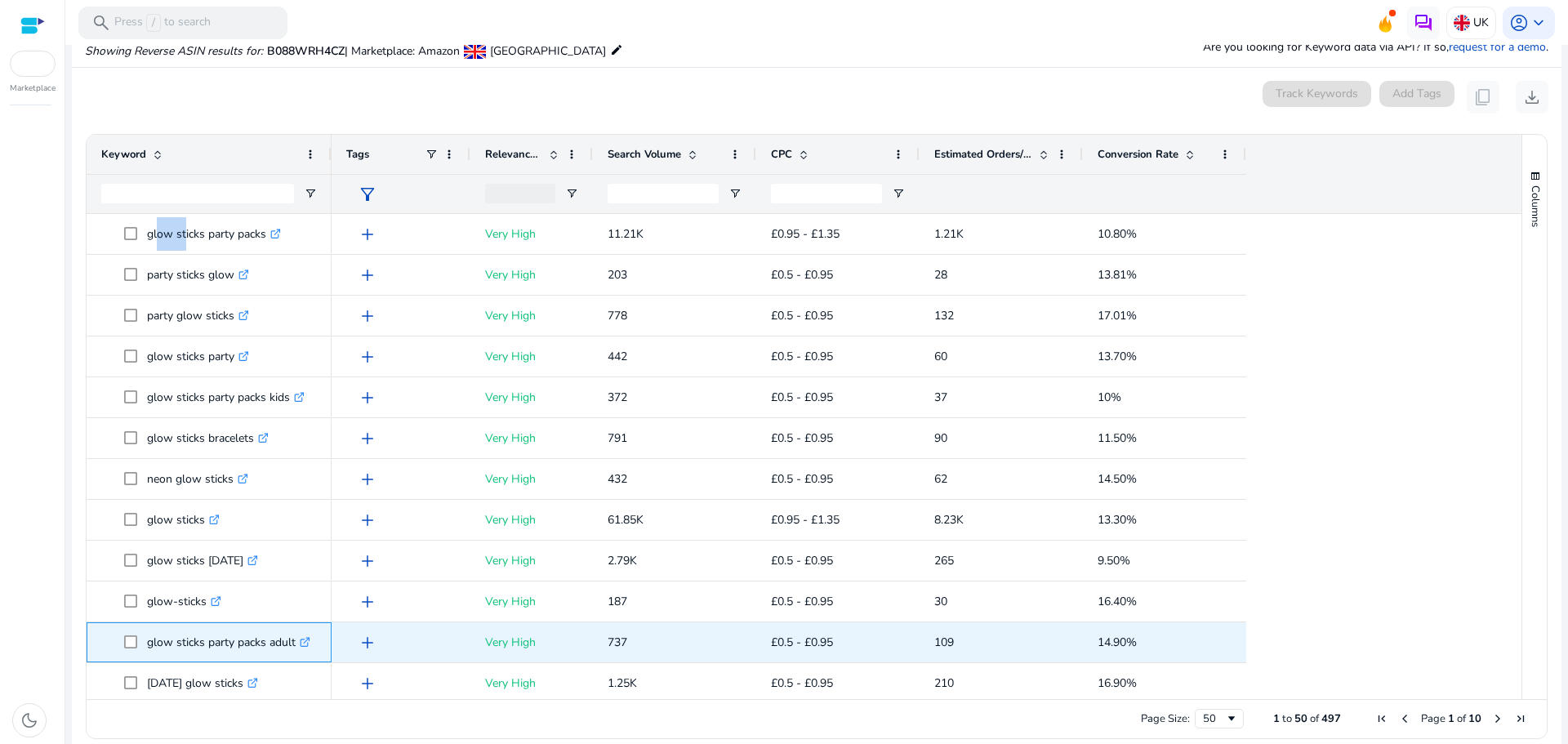
drag, startPoint x: 146, startPoint y: 647, endPoint x: 295, endPoint y: 648, distance: 149.0
click at [295, 648] on span "glow sticks party packs adult .st0{fill:#2c8af8}" at bounding box center [221, 642] width 193 height 34
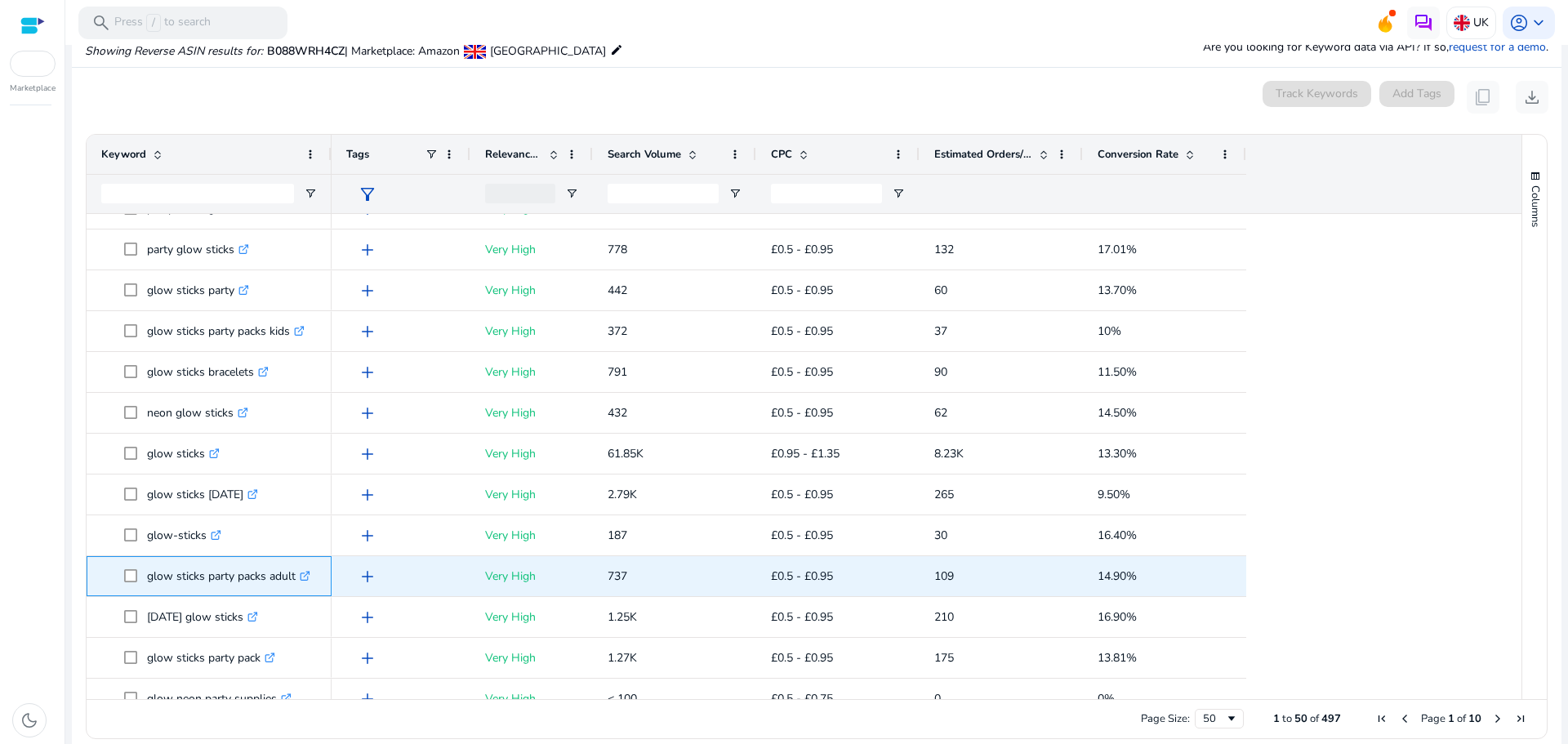
scroll to position [82, 0]
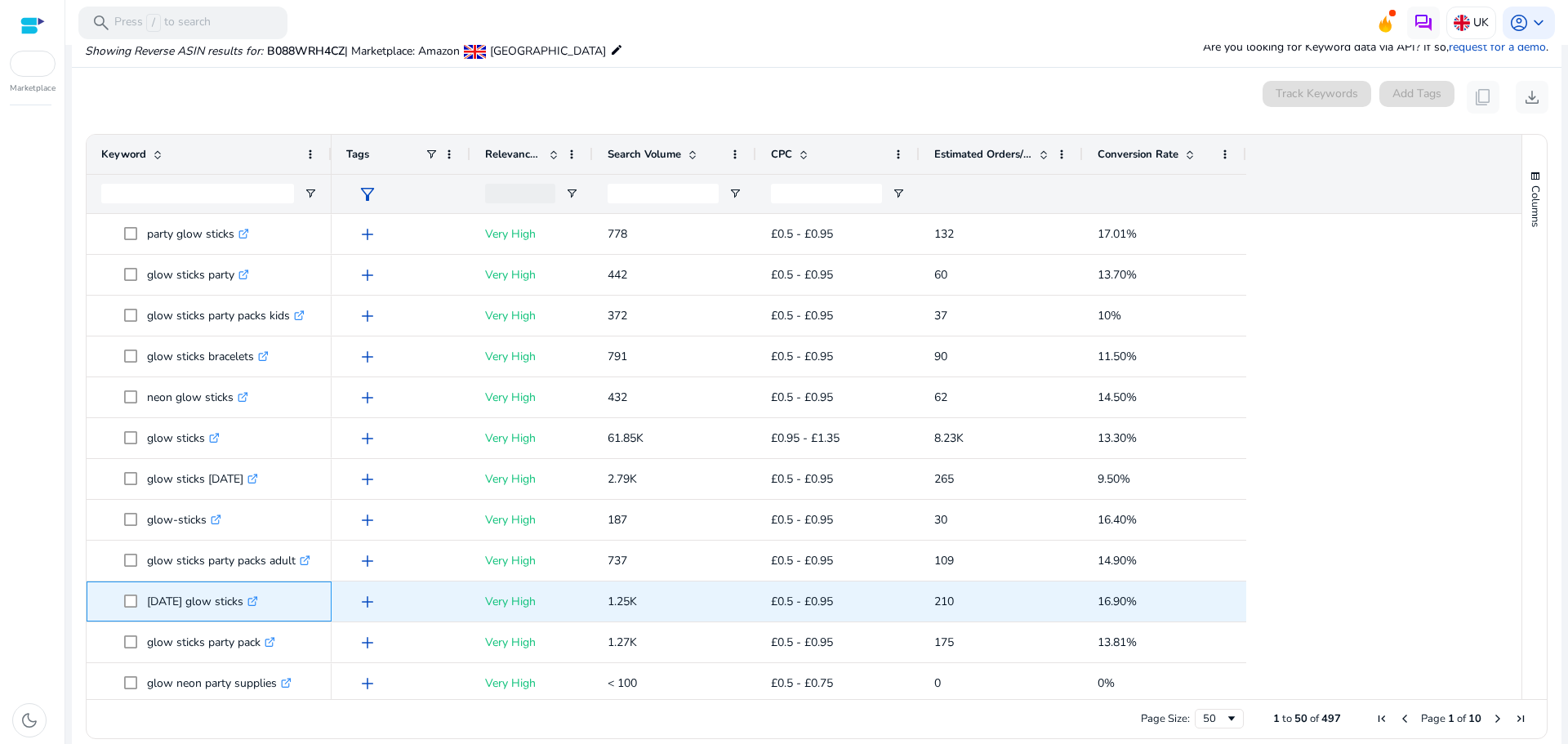
drag, startPoint x: 149, startPoint y: 600, endPoint x: 256, endPoint y: 604, distance: 107.1
click at [256, 604] on p "halloween glow sticks .st0{fill:#2c8af8}" at bounding box center [203, 601] width 111 height 34
click at [258, 608] on p "halloween glow sticks .st0{fill:#2c8af8}" at bounding box center [203, 601] width 111 height 34
click at [152, 600] on p "halloween glow sticks .st0{fill:#2c8af8}" at bounding box center [203, 601] width 111 height 34
drag, startPoint x: 147, startPoint y: 599, endPoint x: 262, endPoint y: 607, distance: 115.3
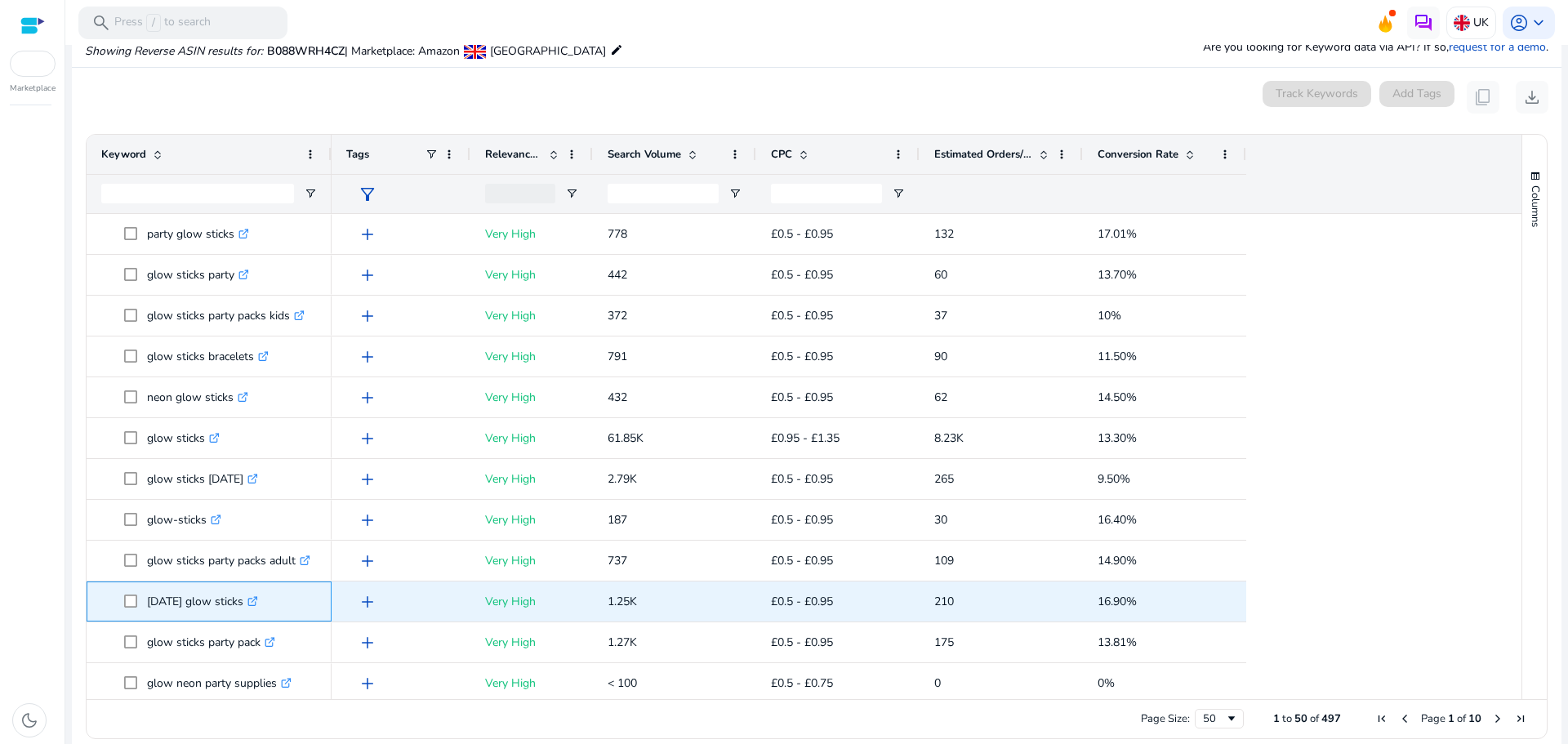
click at [258, 607] on p "halloween glow sticks .st0{fill:#2c8af8}" at bounding box center [203, 601] width 111 height 34
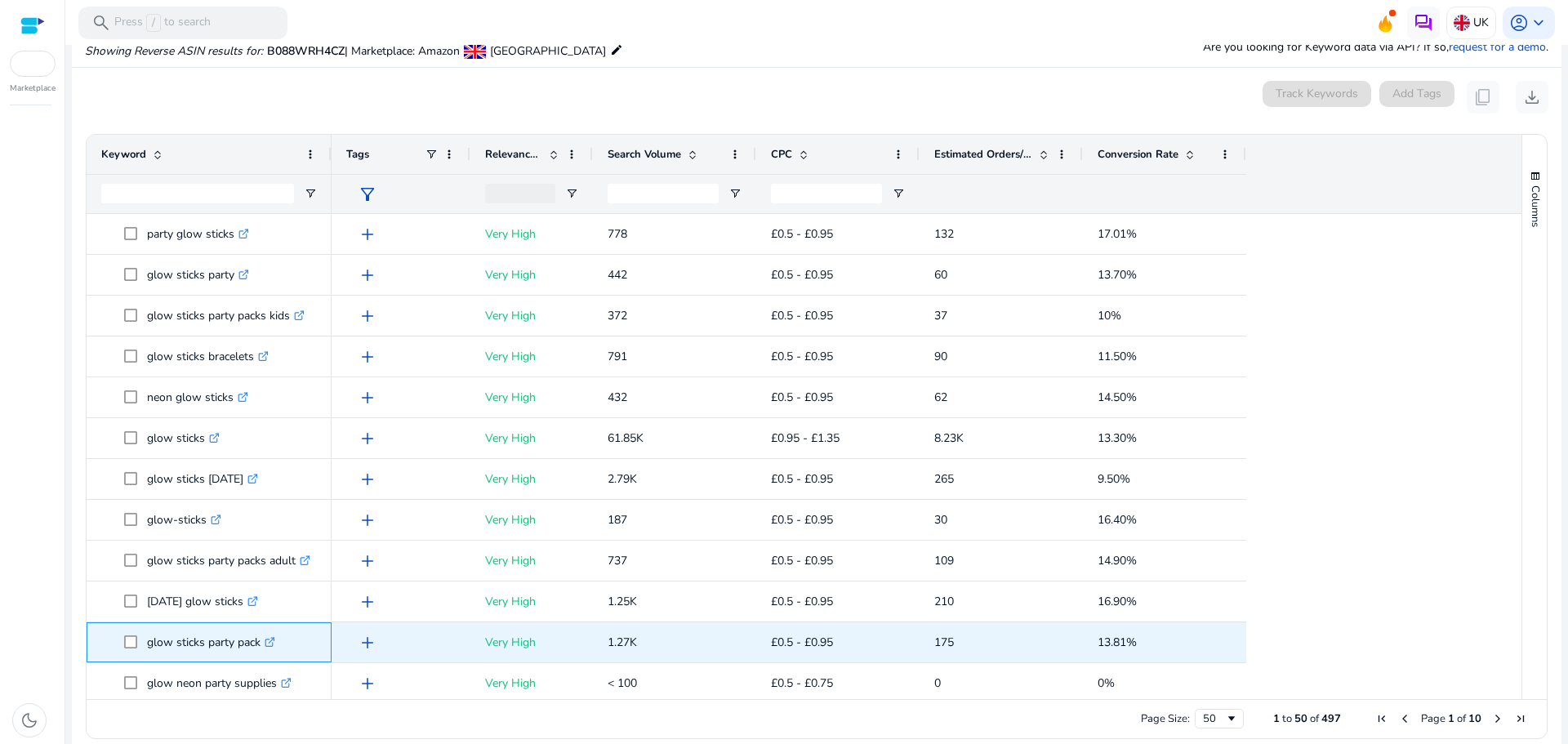
drag, startPoint x: 145, startPoint y: 647, endPoint x: 260, endPoint y: 642, distance: 115.1
click at [260, 642] on span "glow sticks party pack .st0{fill:#2c8af8}" at bounding box center [221, 642] width 193 height 34
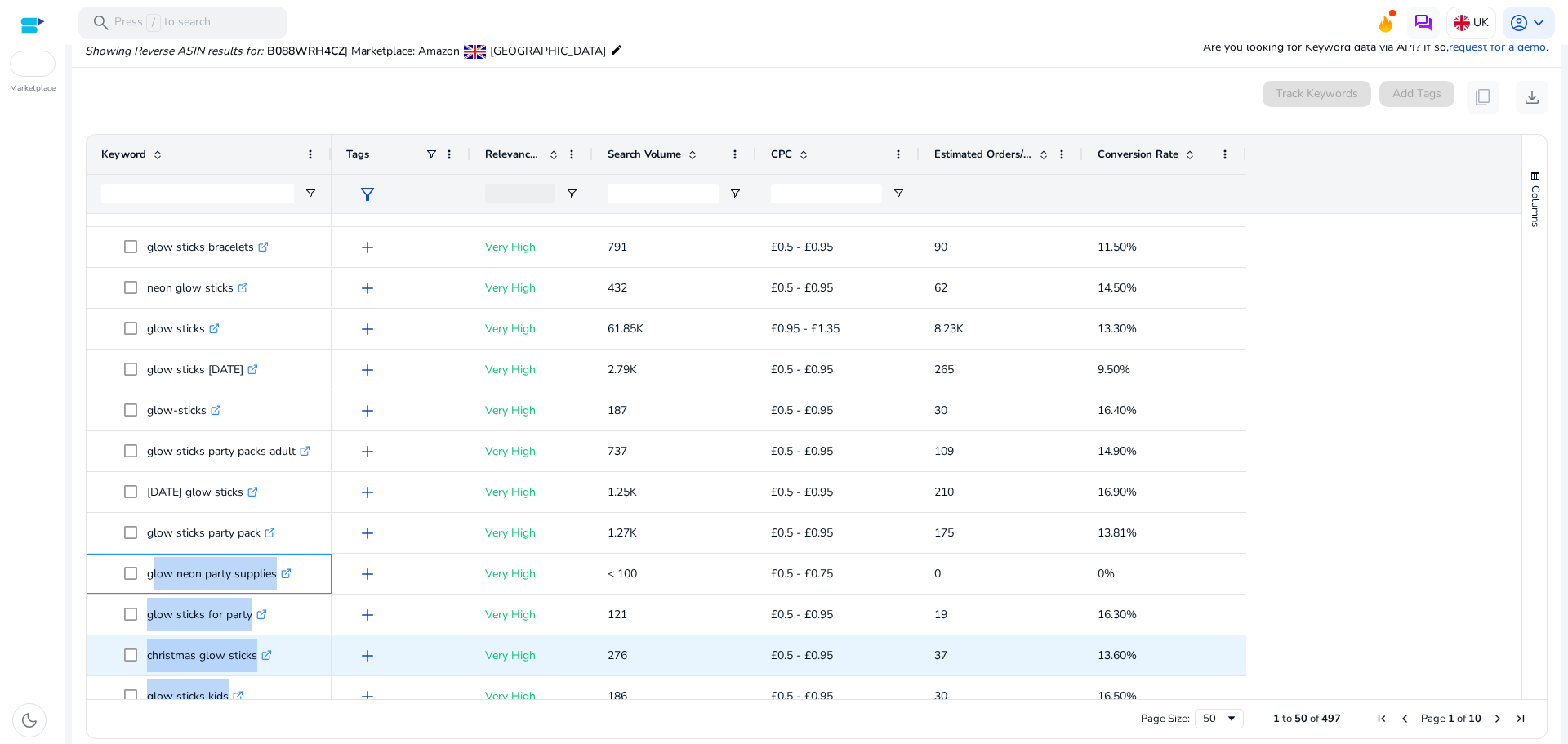
scroll to position [206, 0]
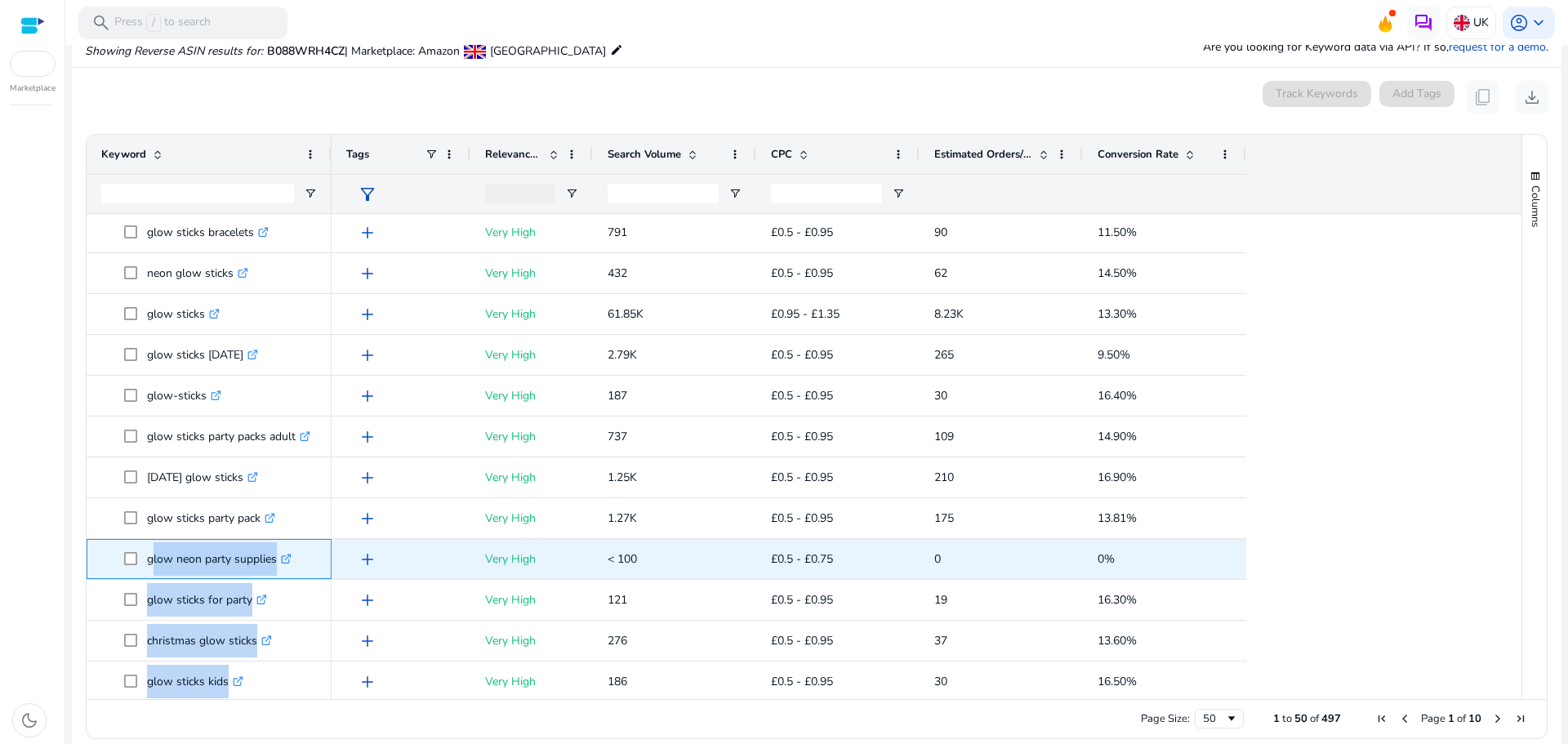
drag, startPoint x: 148, startPoint y: 680, endPoint x: 277, endPoint y: 555, distance: 179.6
click at [277, 555] on p "glow neon party supplies .st0{fill:#2c8af8}" at bounding box center [219, 559] width 145 height 34
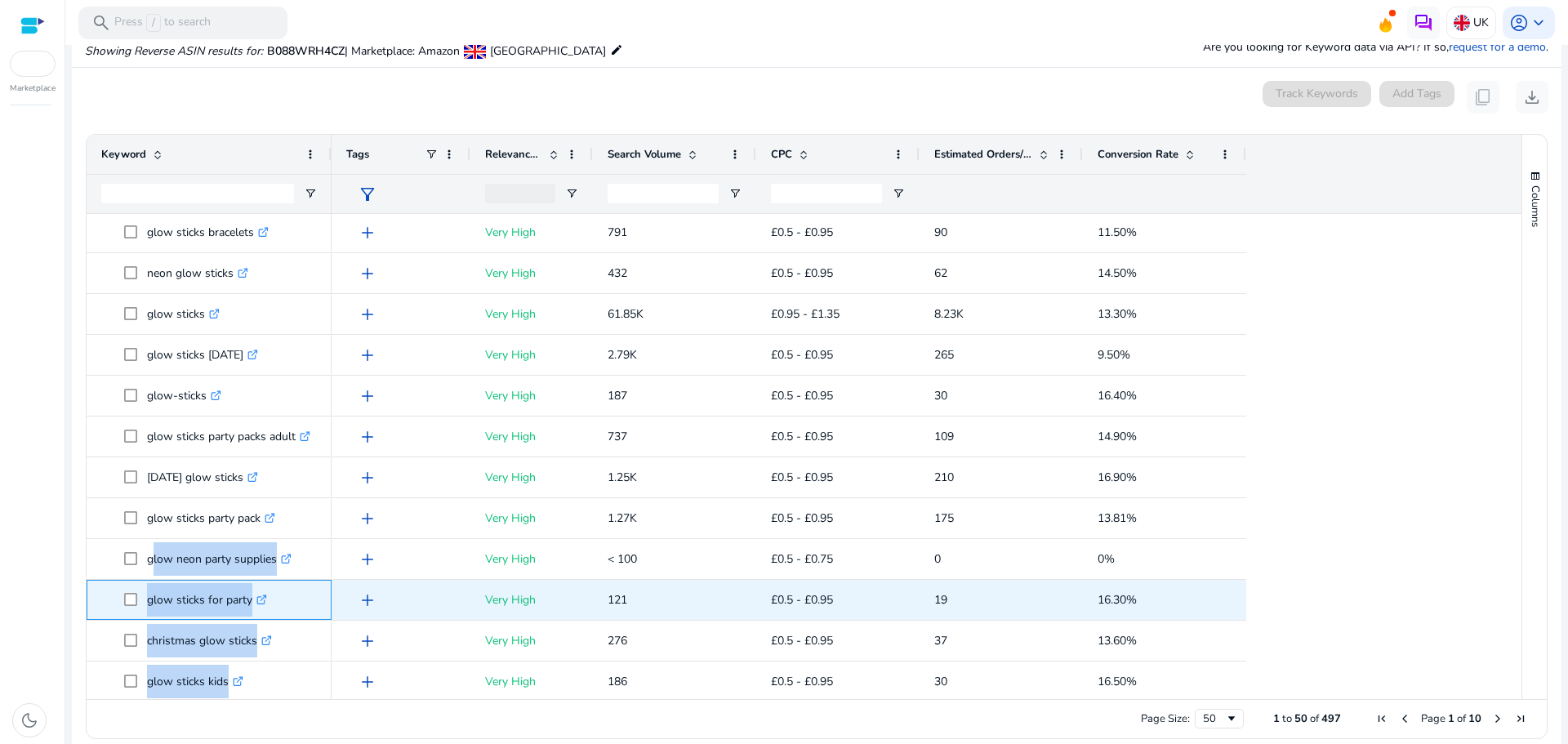
drag, startPoint x: 150, startPoint y: 595, endPoint x: 252, endPoint y: 607, distance: 102.7
click at [252, 607] on p "glow sticks for party .st0{fill:#2c8af8}" at bounding box center [207, 599] width 120 height 34
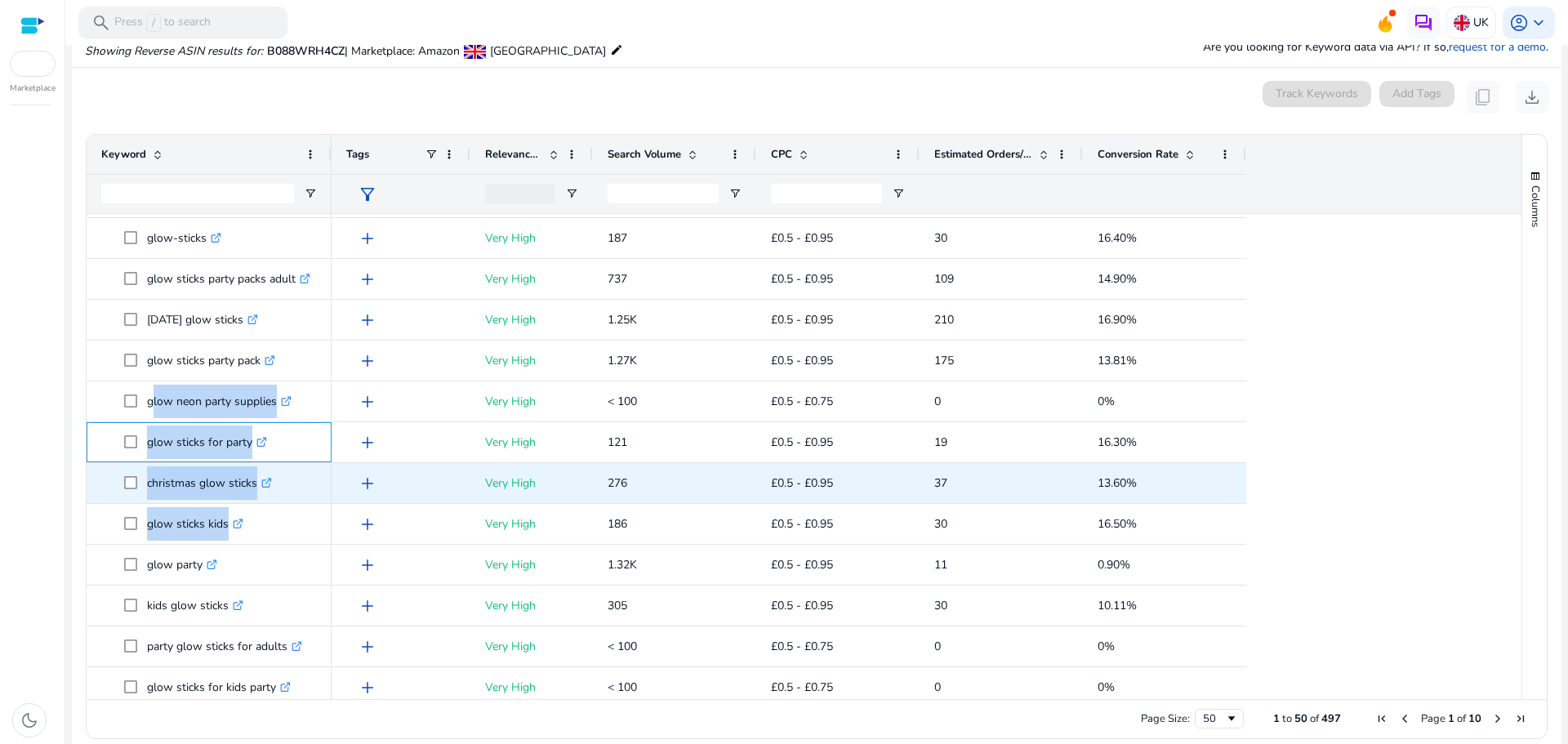
scroll to position [369, 0]
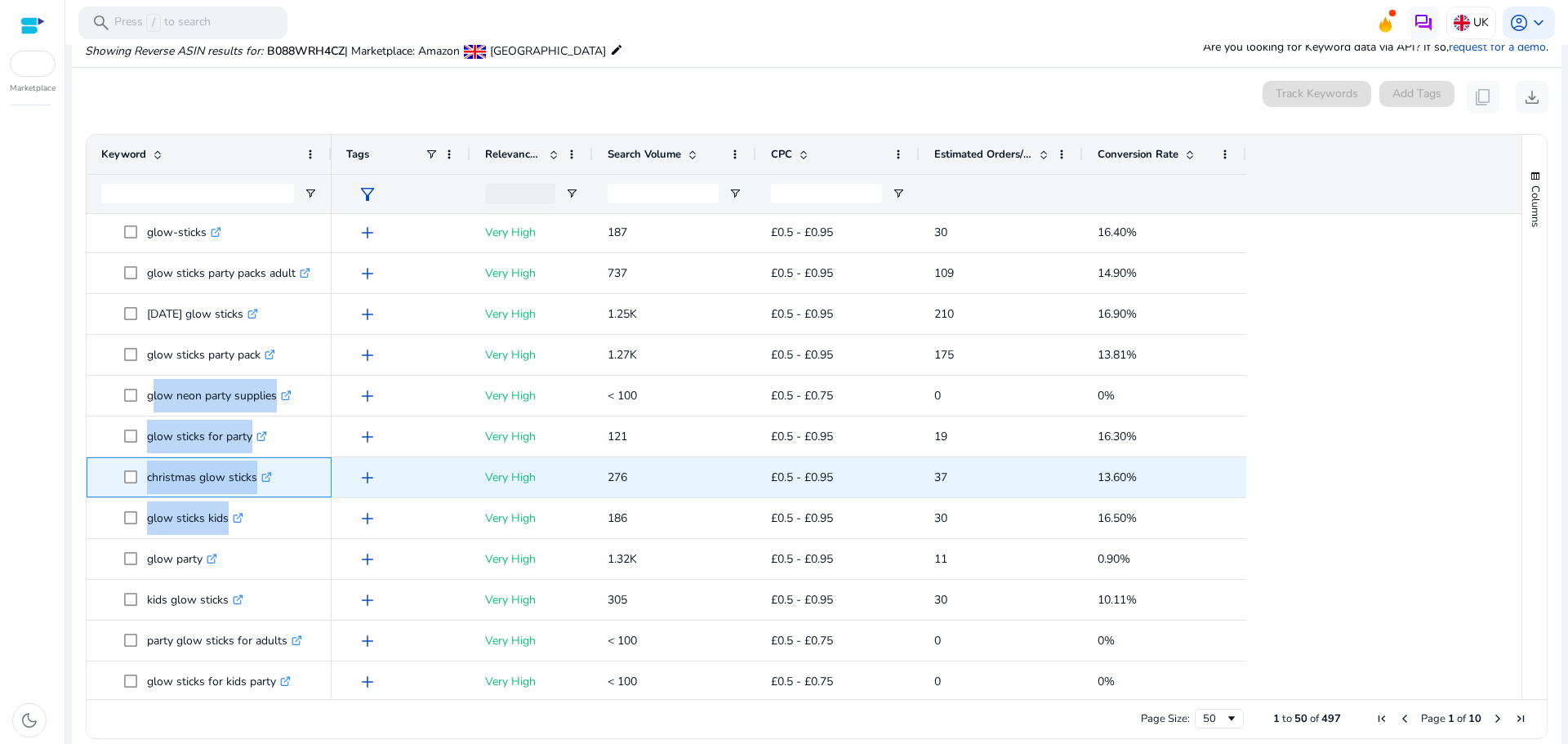
drag, startPoint x: 143, startPoint y: 478, endPoint x: 256, endPoint y: 482, distance: 113.1
click at [256, 482] on span "christmas glow sticks .st0{fill:#2c8af8}" at bounding box center [221, 478] width 193 height 34
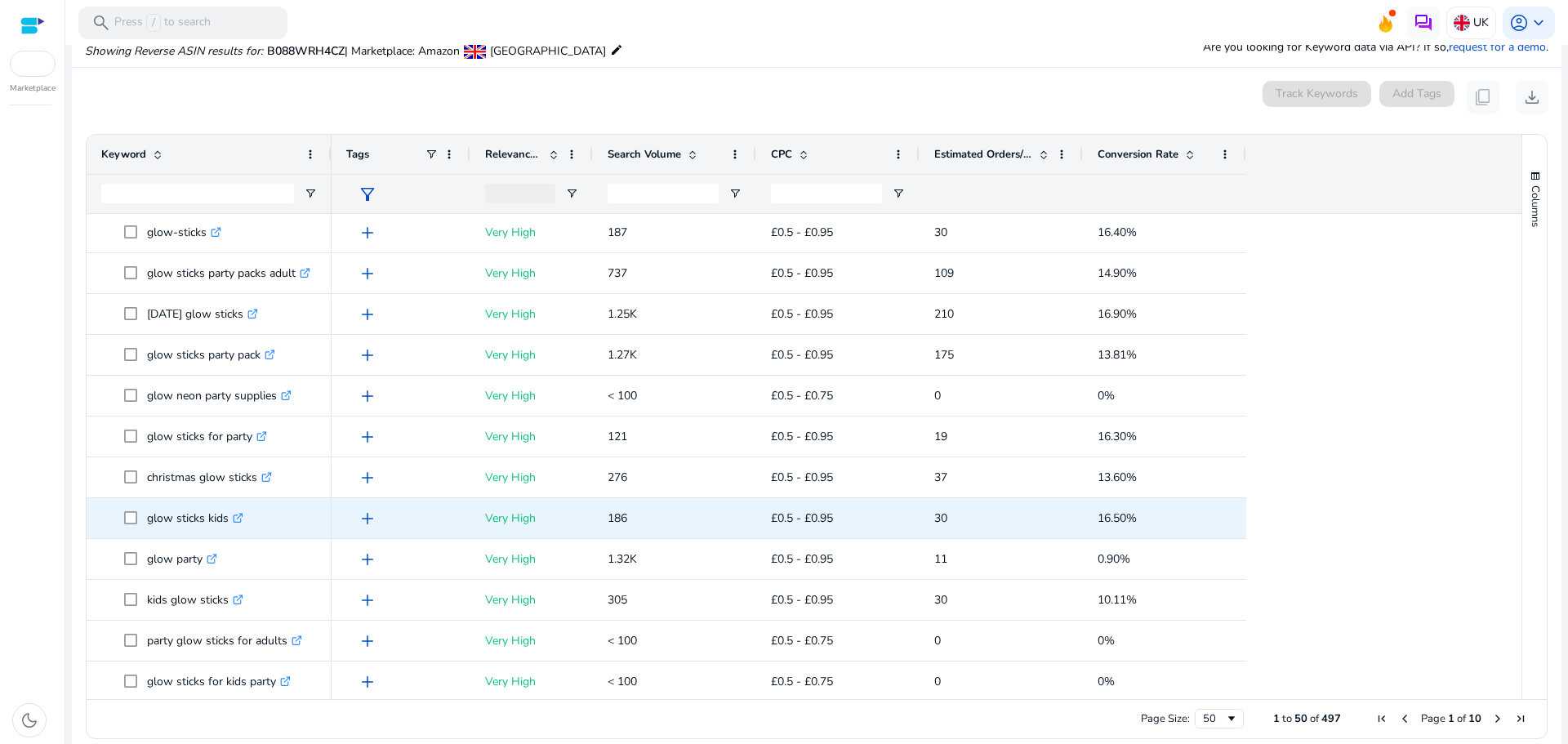
click at [150, 519] on p "glow sticks kids .st0{fill:#2c8af8}" at bounding box center [195, 518] width 96 height 34
drag, startPoint x: 149, startPoint y: 517, endPoint x: 226, endPoint y: 528, distance: 77.8
click at [226, 528] on p "glow sticks kids .st0{fill:#2c8af8}" at bounding box center [195, 518] width 96 height 34
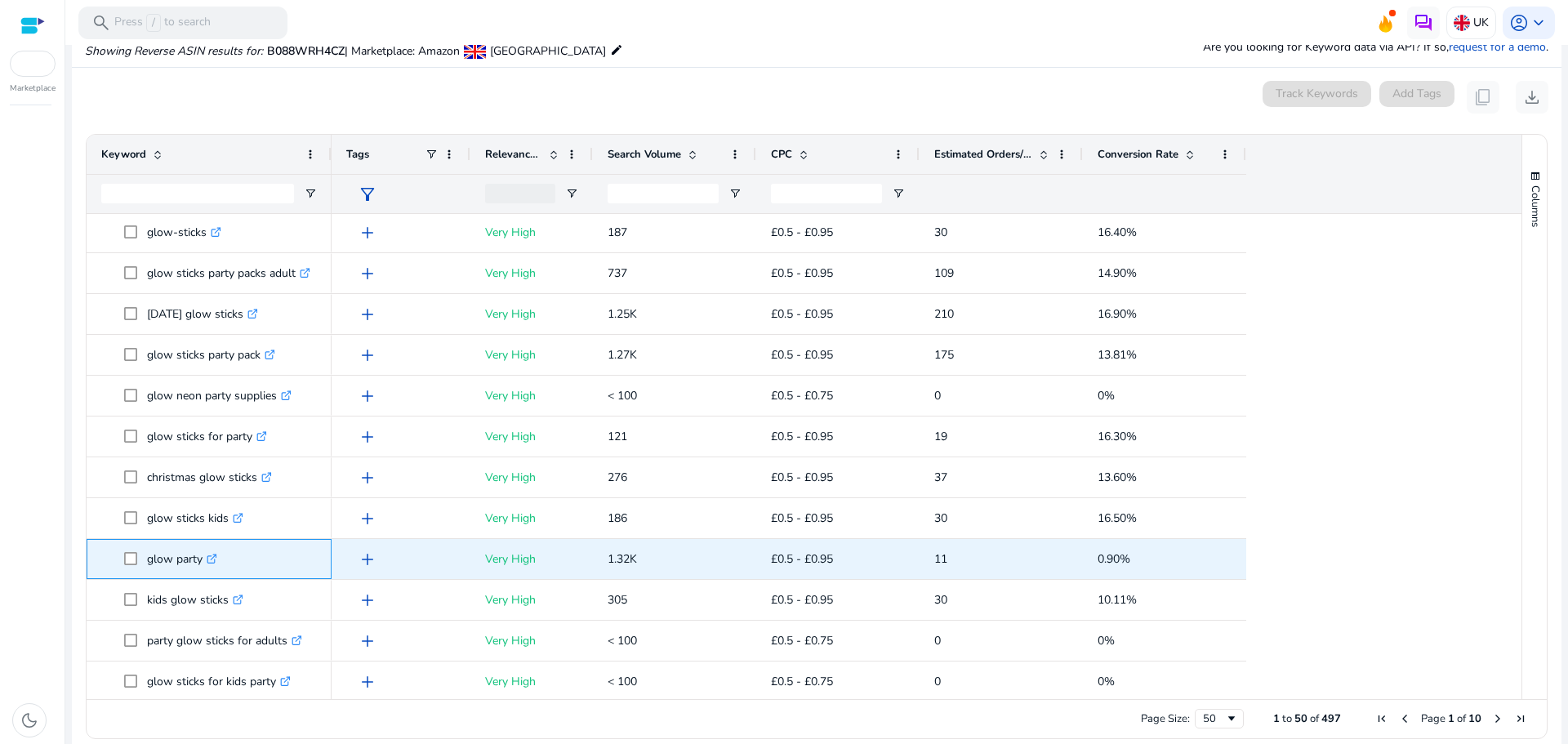
drag, startPoint x: 145, startPoint y: 551, endPoint x: 205, endPoint y: 564, distance: 61.4
click at [205, 564] on span "glow party .st0{fill:#2c8af8}" at bounding box center [221, 559] width 193 height 34
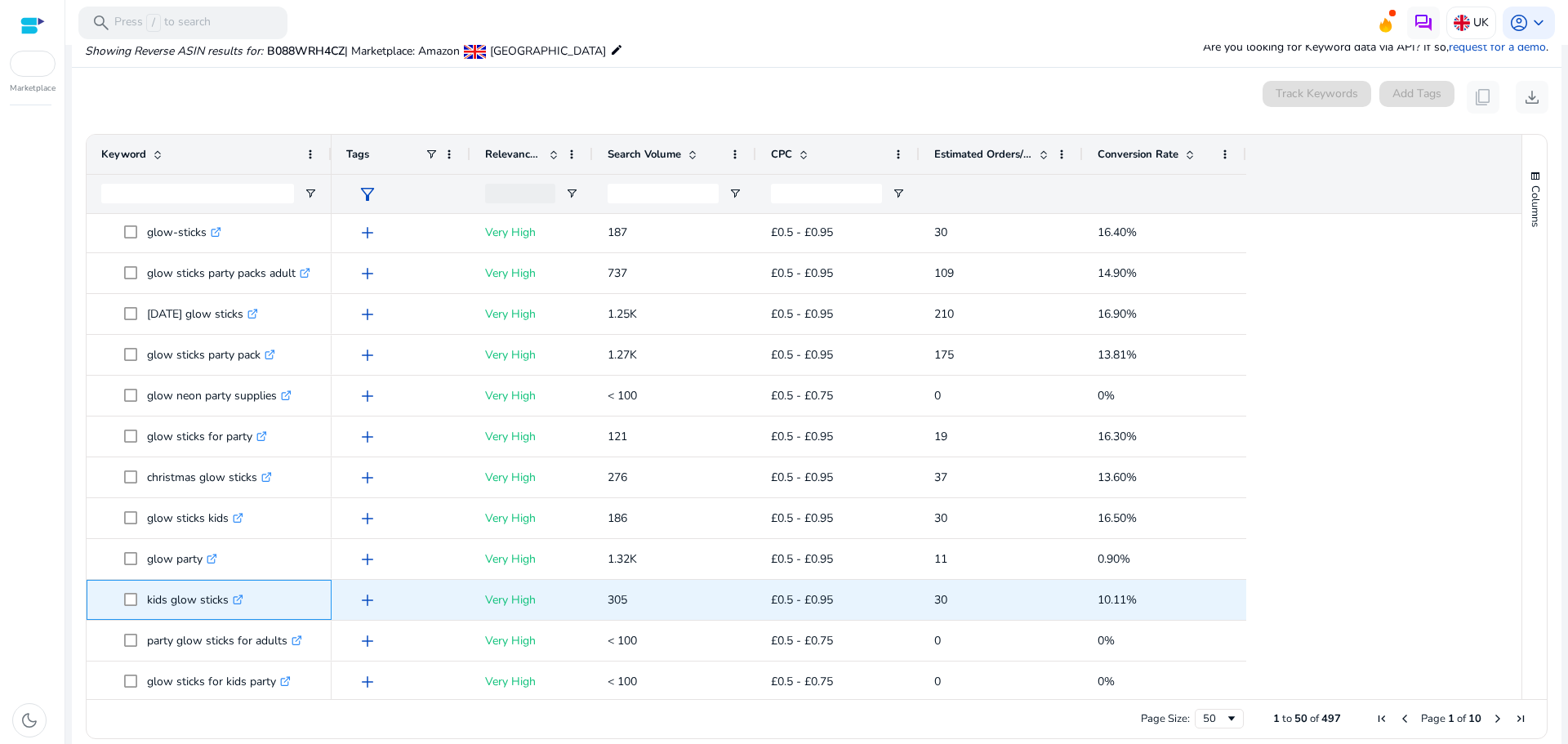
drag, startPoint x: 146, startPoint y: 590, endPoint x: 229, endPoint y: 601, distance: 83.7
click at [229, 601] on span "kids glow sticks .st0{fill:#2c8af8}" at bounding box center [221, 599] width 193 height 34
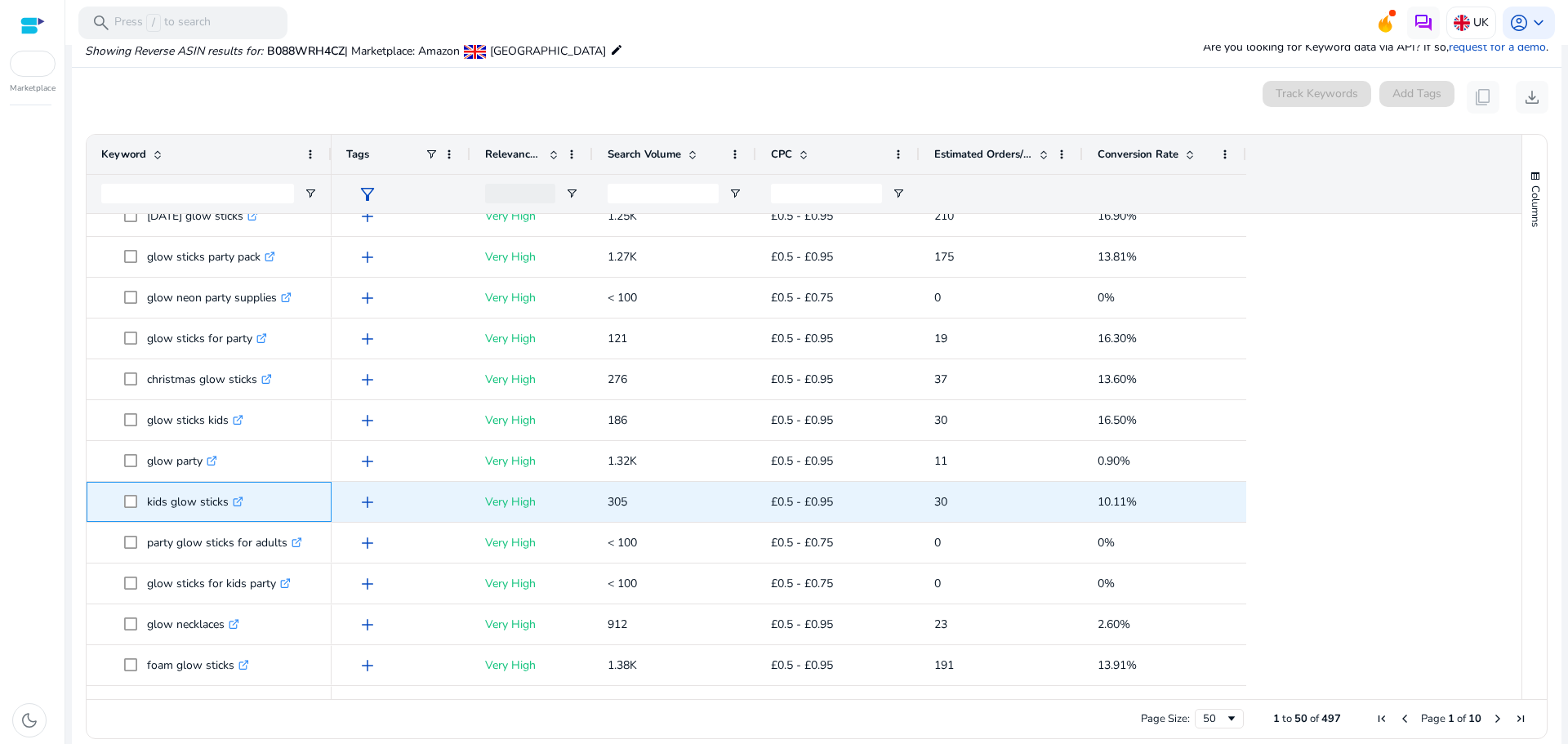
scroll to position [615, 0]
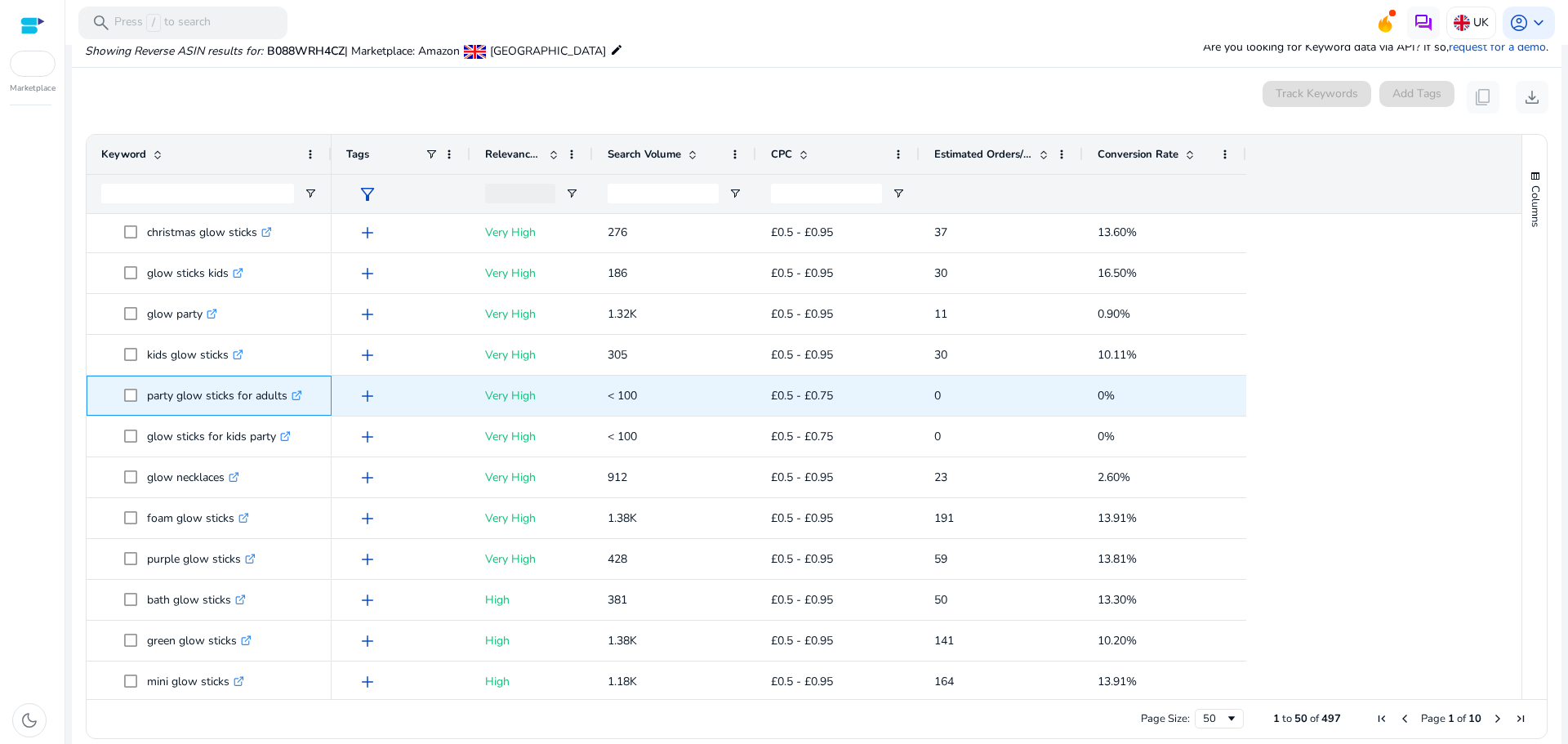
drag, startPoint x: 141, startPoint y: 397, endPoint x: 285, endPoint y: 404, distance: 144.2
click at [285, 404] on span "party glow sticks for adults .st0{fill:#2c8af8}" at bounding box center [221, 396] width 193 height 34
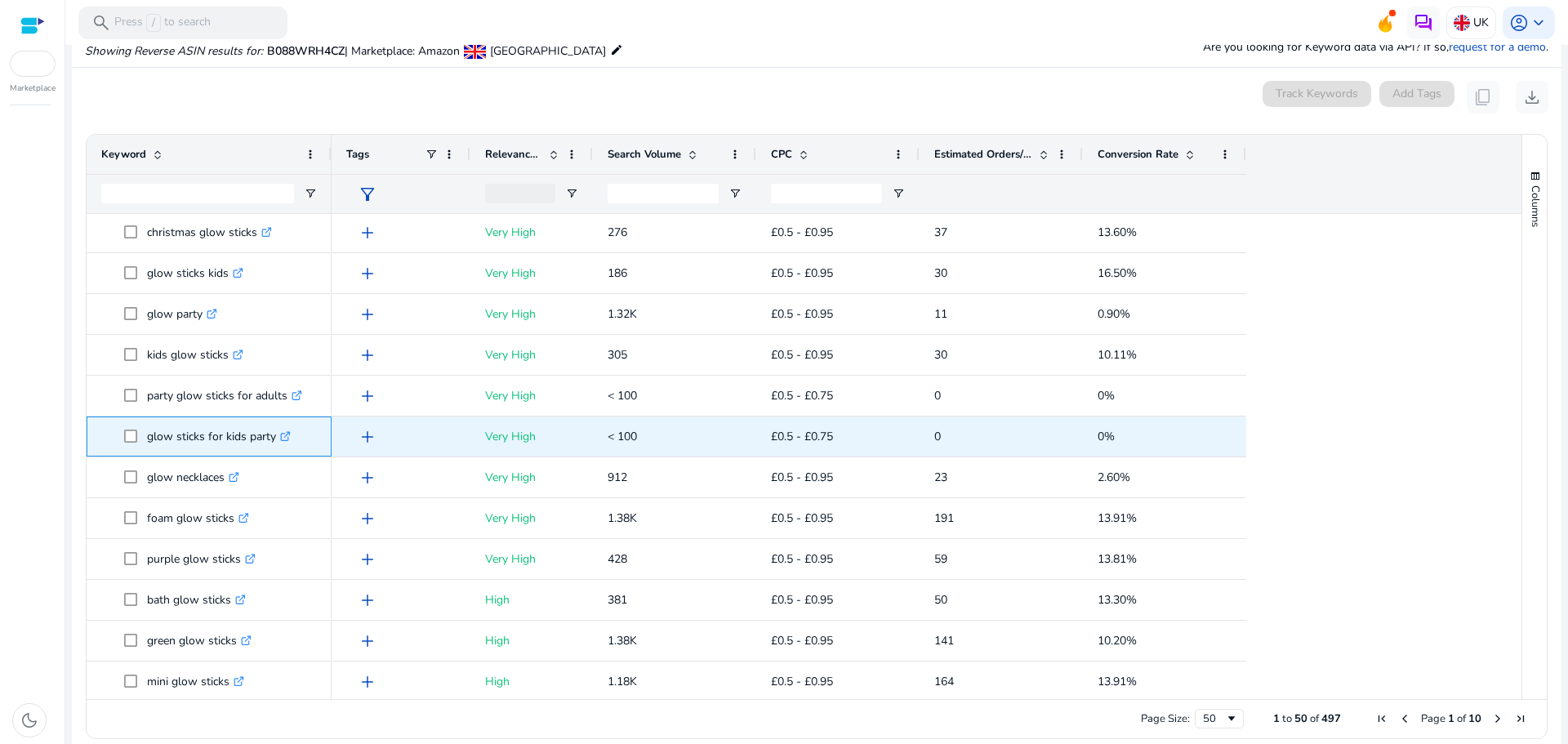
drag, startPoint x: 147, startPoint y: 435, endPoint x: 276, endPoint y: 428, distance: 129.2
click at [276, 428] on p "glow sticks for kids party .st0{fill:#2c8af8}" at bounding box center [219, 437] width 144 height 34
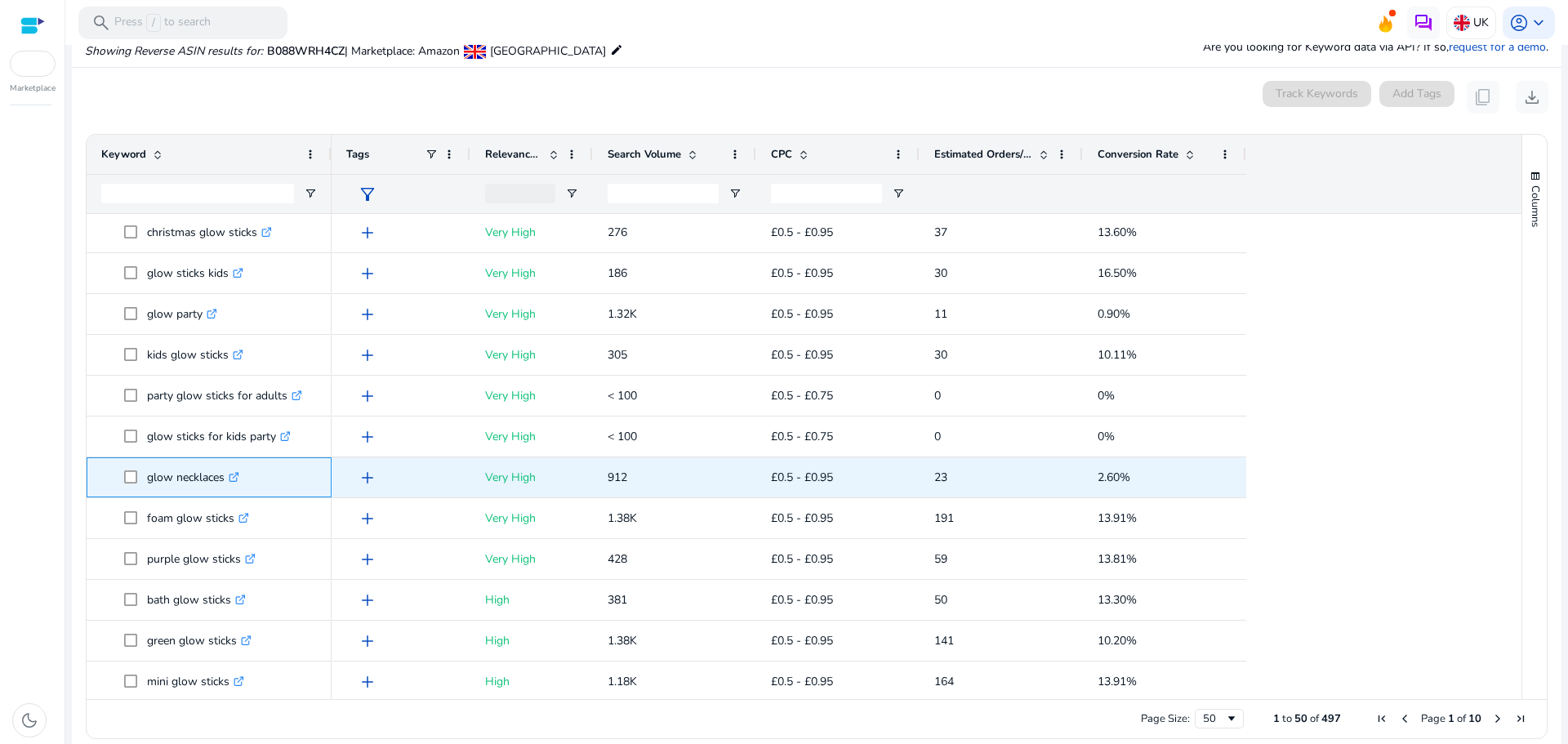
drag, startPoint x: 141, startPoint y: 478, endPoint x: 227, endPoint y: 487, distance: 86.5
click at [227, 487] on span "glow necklaces .st0{fill:#2c8af8}" at bounding box center [221, 478] width 193 height 34
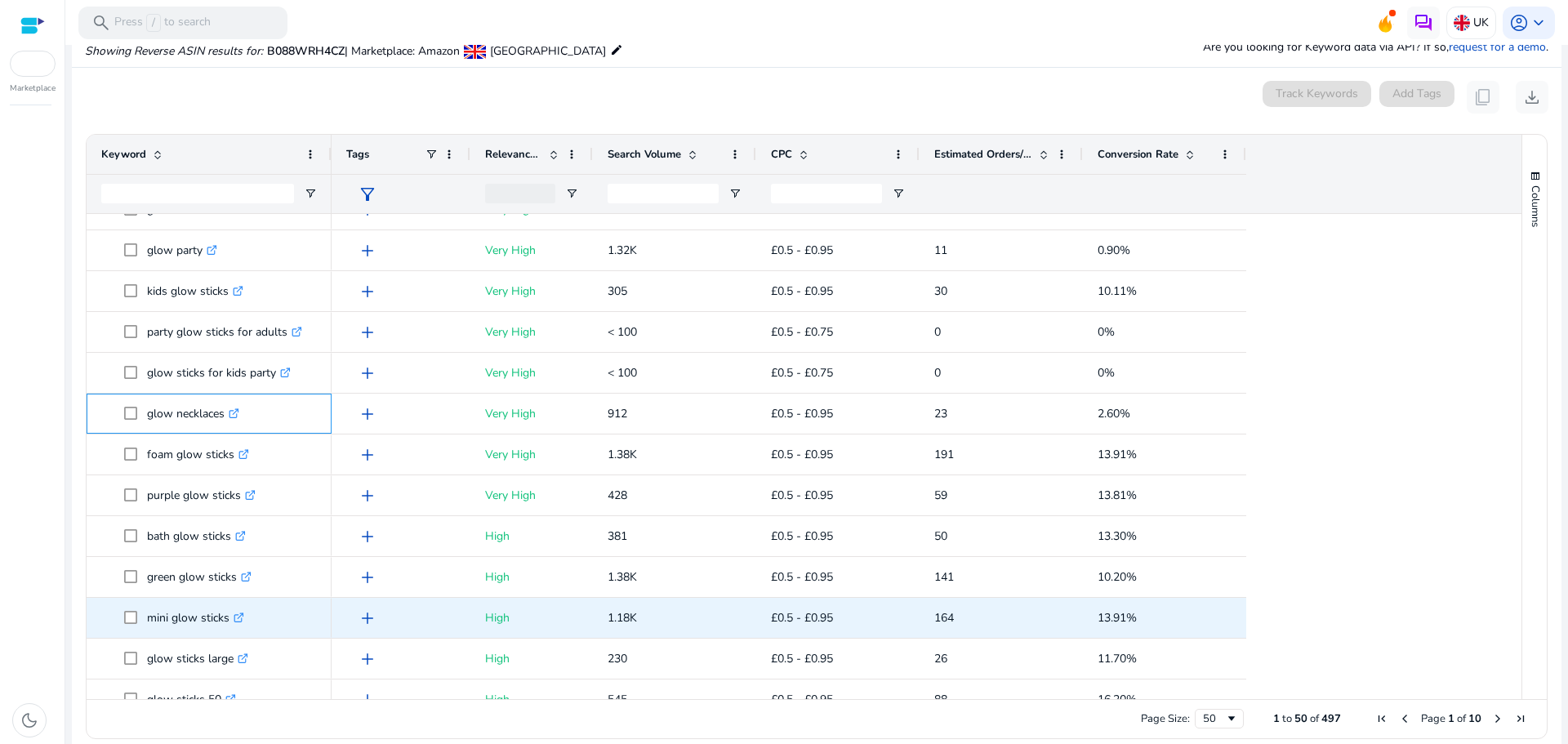
scroll to position [696, 0]
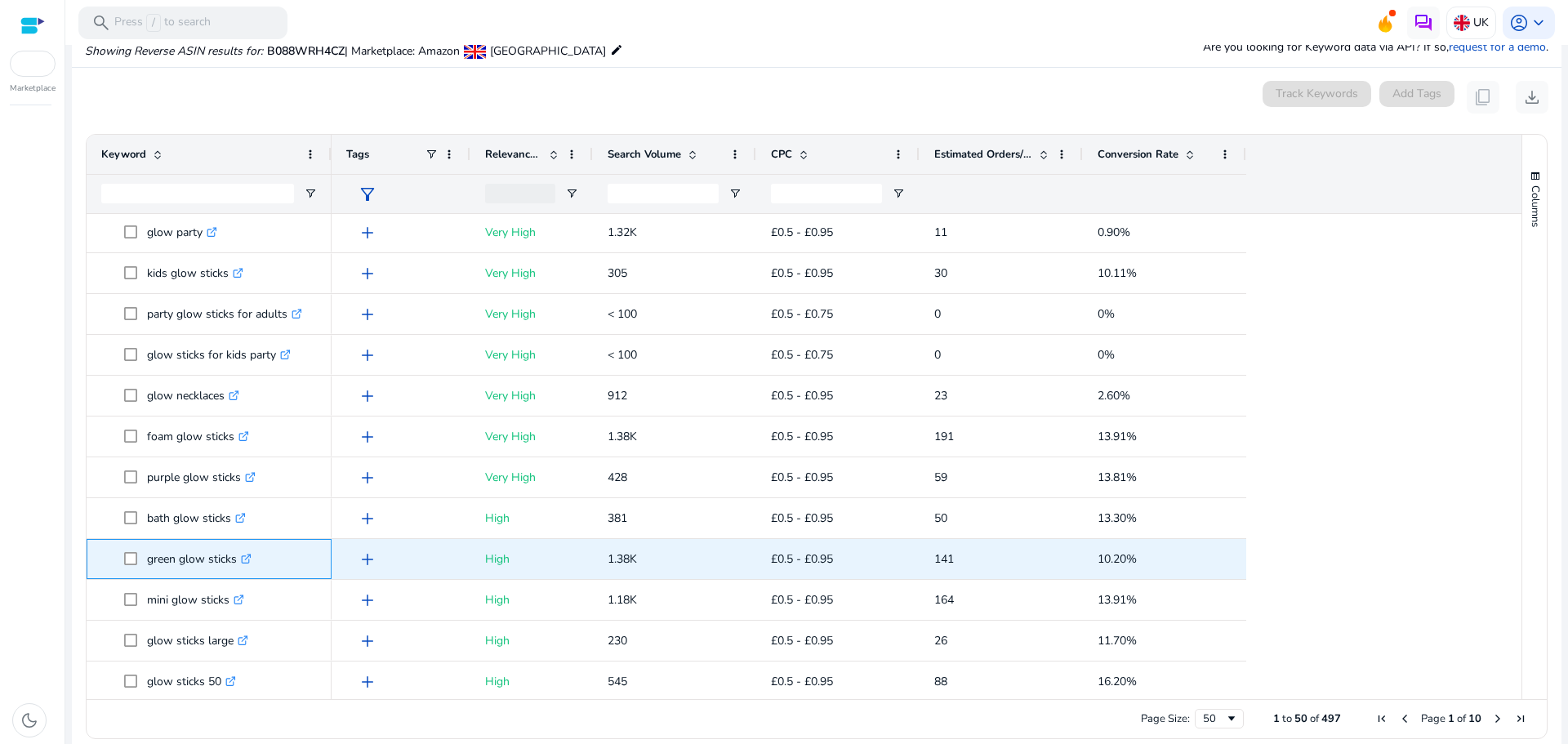
drag, startPoint x: 148, startPoint y: 558, endPoint x: 238, endPoint y: 558, distance: 90.0
click at [238, 558] on p "green glow sticks .st0{fill:#2c8af8}" at bounding box center [199, 559] width 105 height 34
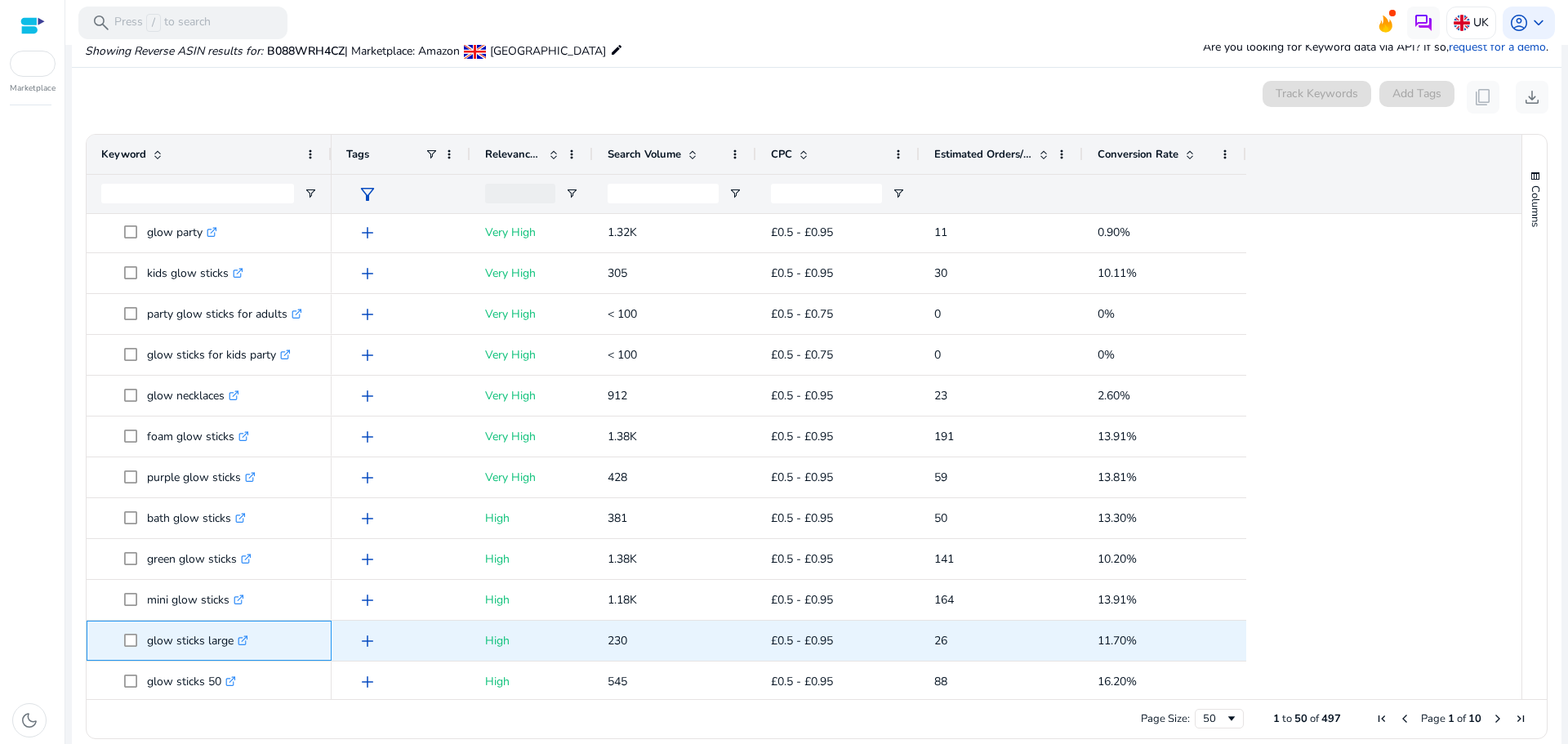
drag, startPoint x: 149, startPoint y: 646, endPoint x: 234, endPoint y: 642, distance: 85.1
click at [234, 642] on p "glow sticks large .st0{fill:#2c8af8}" at bounding box center [197, 640] width 101 height 34
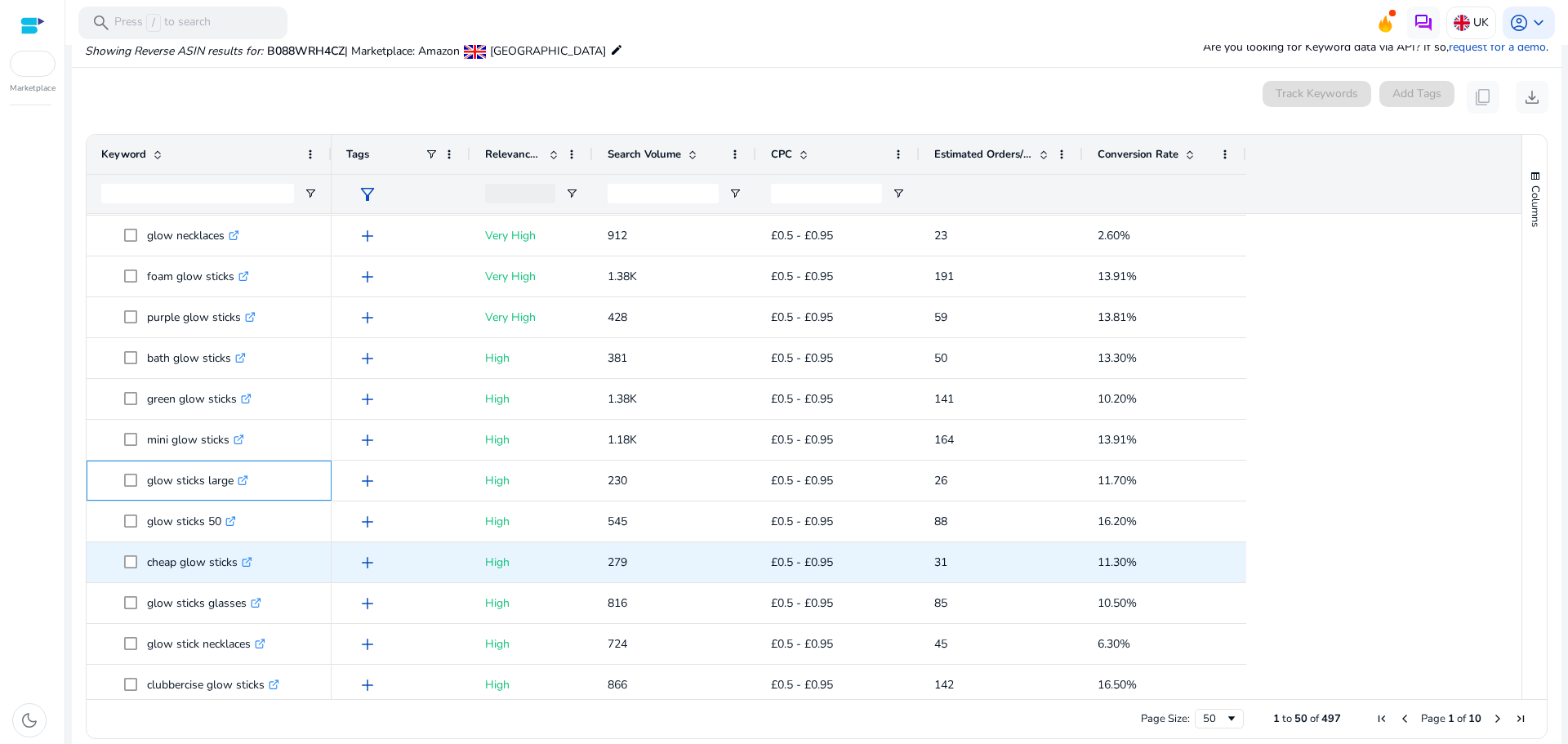
scroll to position [860, 0]
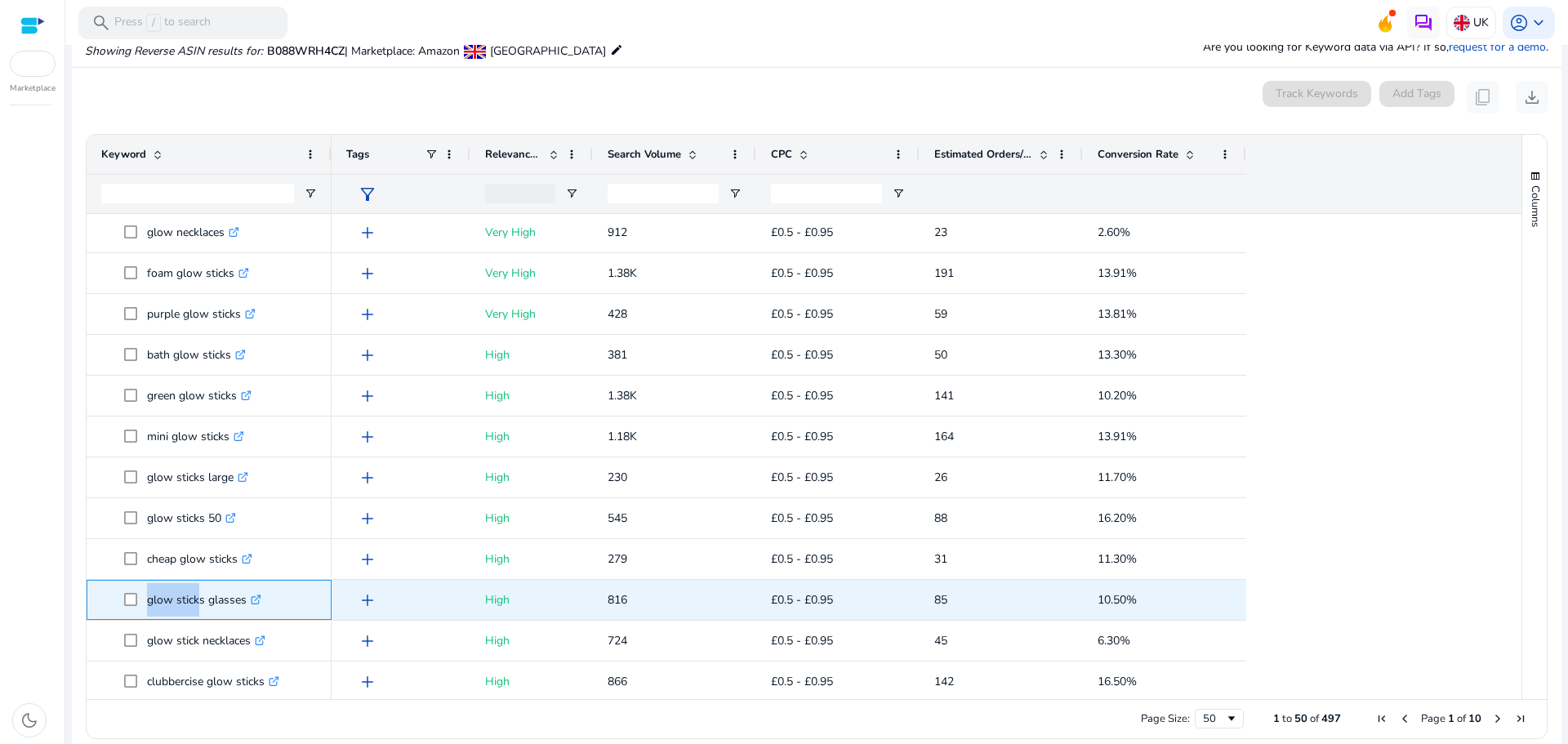
drag, startPoint x: 142, startPoint y: 590, endPoint x: 195, endPoint y: 598, distance: 53.6
click at [195, 598] on span "glow sticks glasses .st0{fill:#2c8af8}" at bounding box center [221, 599] width 193 height 34
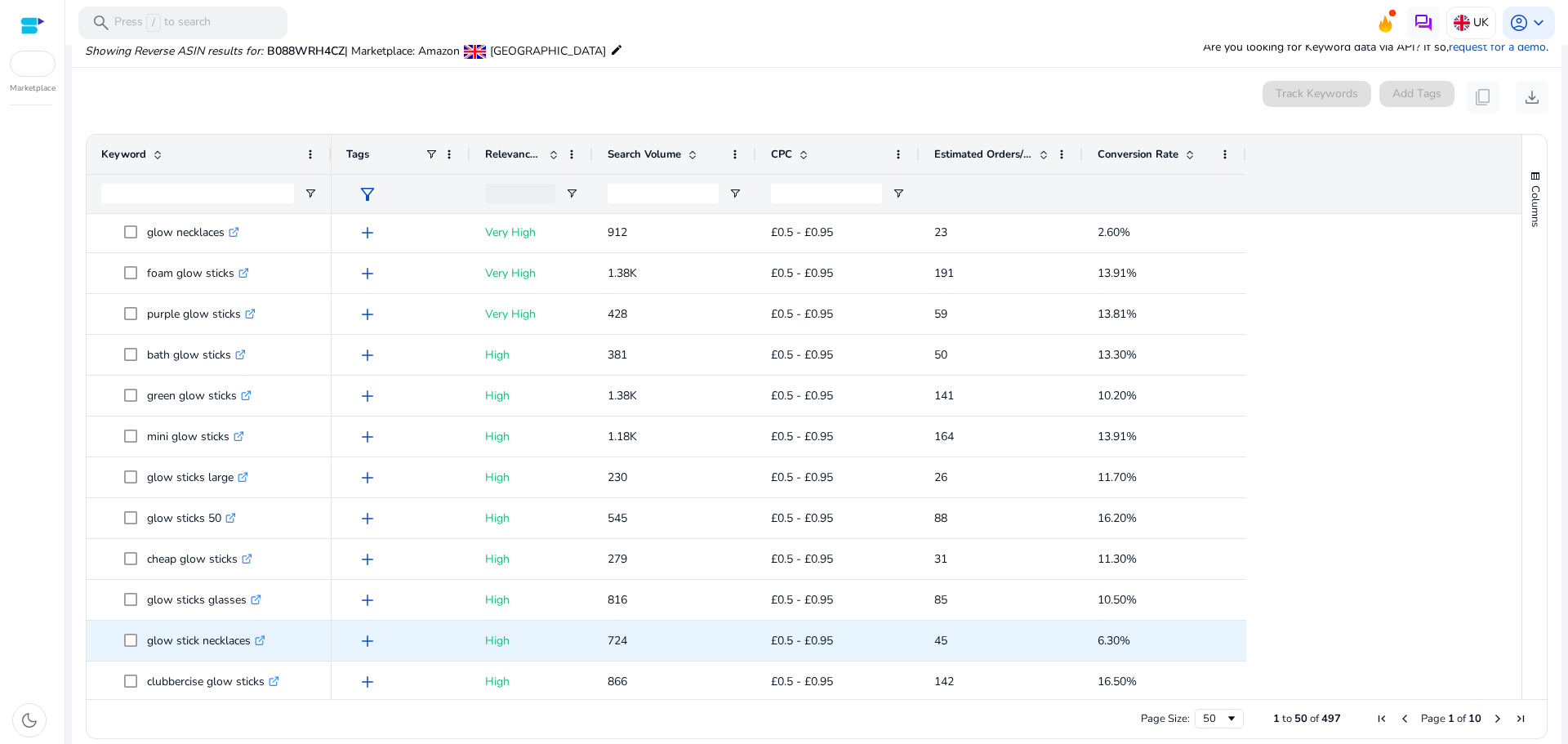
click at [154, 635] on p "glow stick necklaces .st0{fill:#2c8af8}" at bounding box center [206, 640] width 118 height 34
drag, startPoint x: 146, startPoint y: 639, endPoint x: 250, endPoint y: 640, distance: 104.0
click at [250, 640] on span "glow stick necklaces .st0{fill:#2c8af8}" at bounding box center [221, 640] width 193 height 34
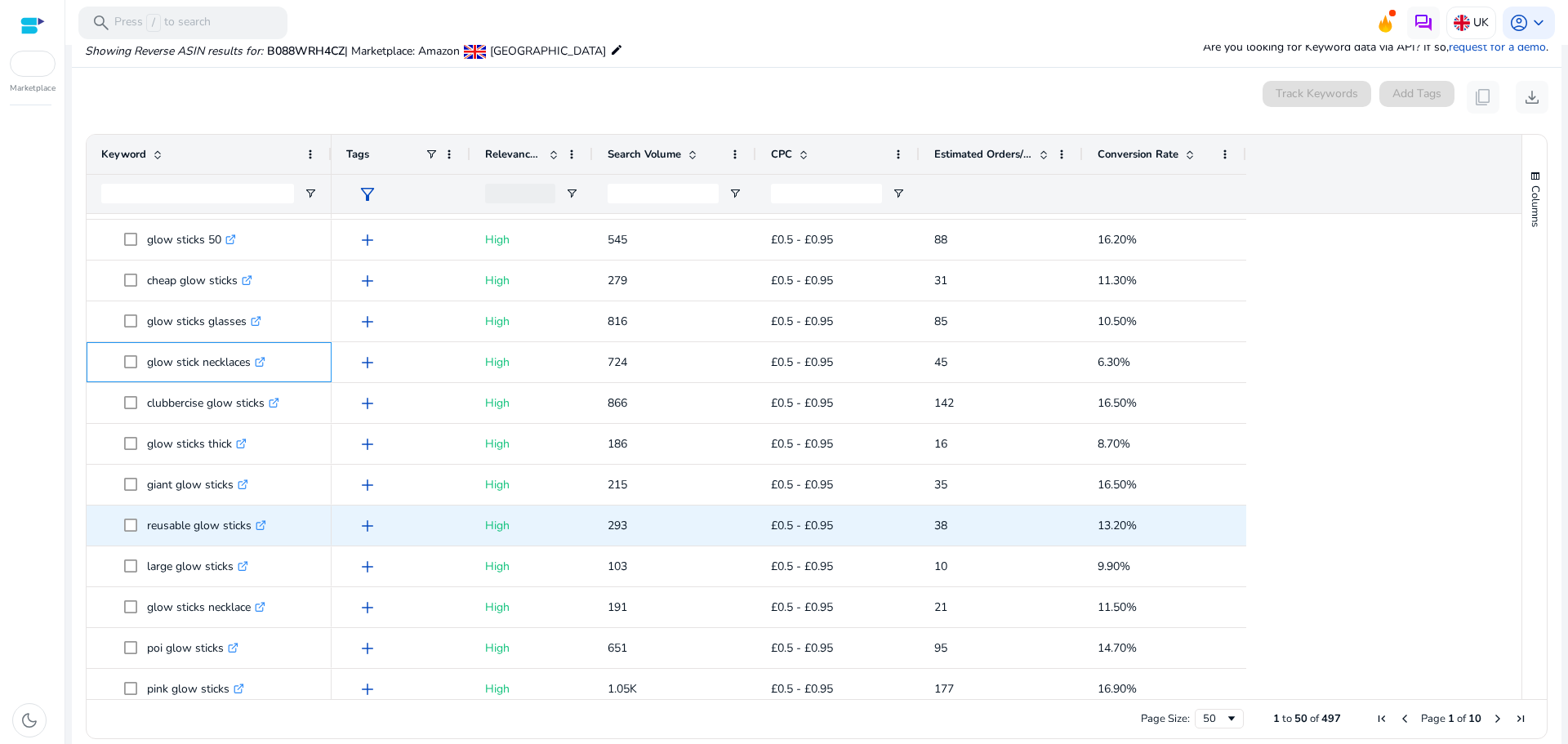
scroll to position [1187, 0]
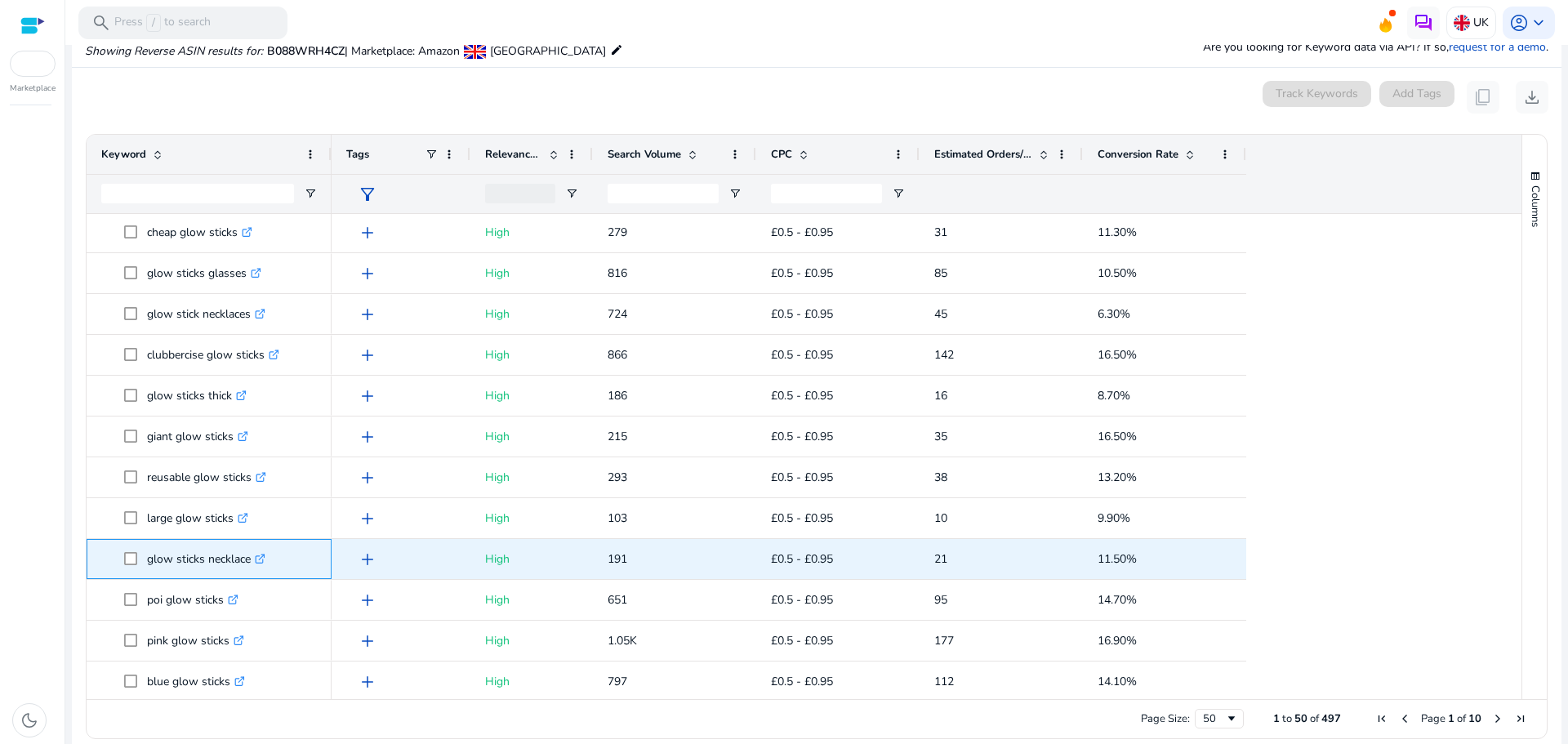
drag, startPoint x: 143, startPoint y: 555, endPoint x: 252, endPoint y: 566, distance: 109.6
click at [252, 566] on span "glow sticks necklace .st0{fill:#2c8af8}" at bounding box center [221, 559] width 193 height 34
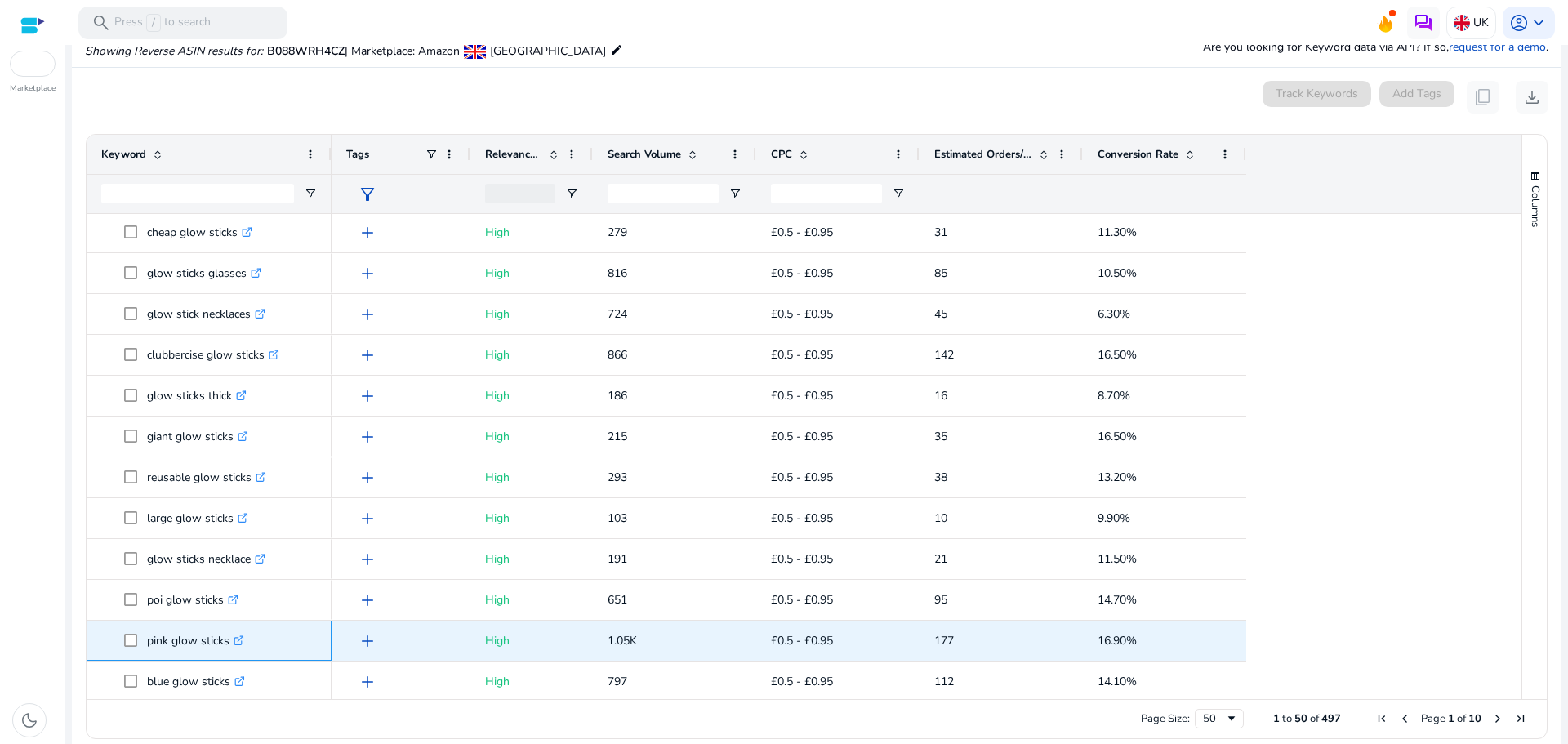
drag, startPoint x: 145, startPoint y: 635, endPoint x: 229, endPoint y: 641, distance: 84.2
click at [229, 641] on span "pink glow sticks .st0{fill:#2c8af8}" at bounding box center [221, 640] width 193 height 34
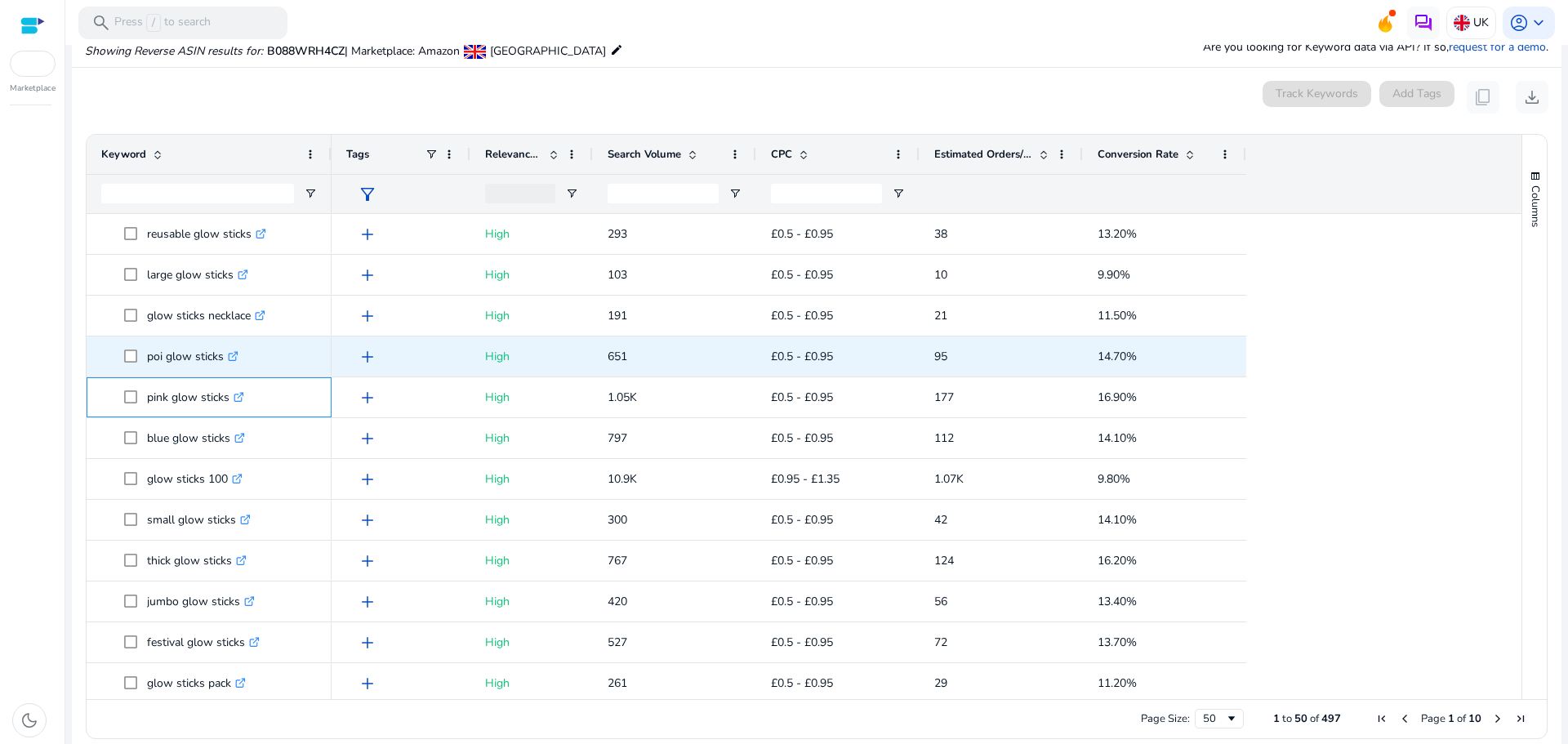
scroll to position [1432, 0]
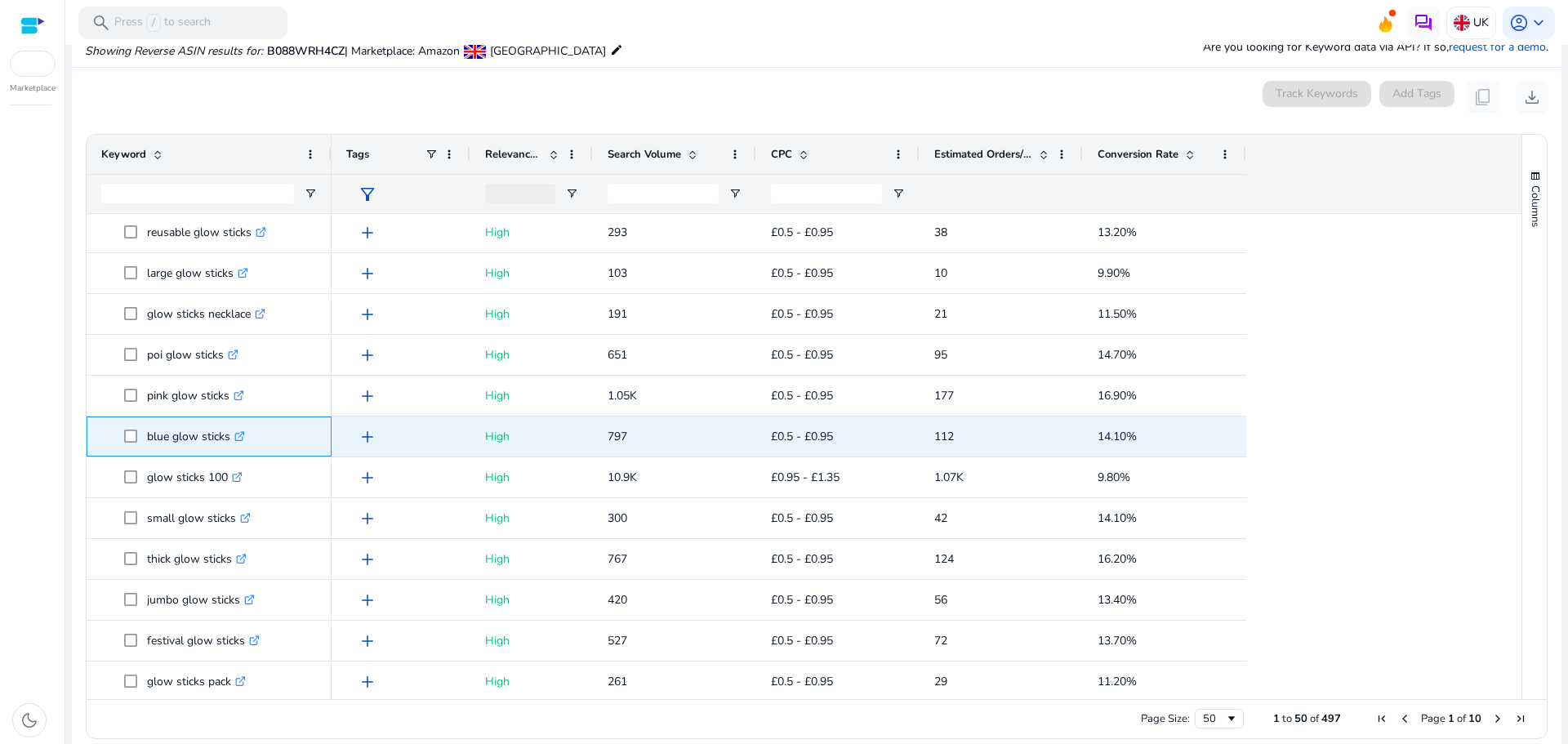
drag, startPoint x: 141, startPoint y: 437, endPoint x: 229, endPoint y: 444, distance: 88.3
click at [229, 444] on span "blue glow sticks .st0{fill:#2c8af8}" at bounding box center [221, 437] width 193 height 34
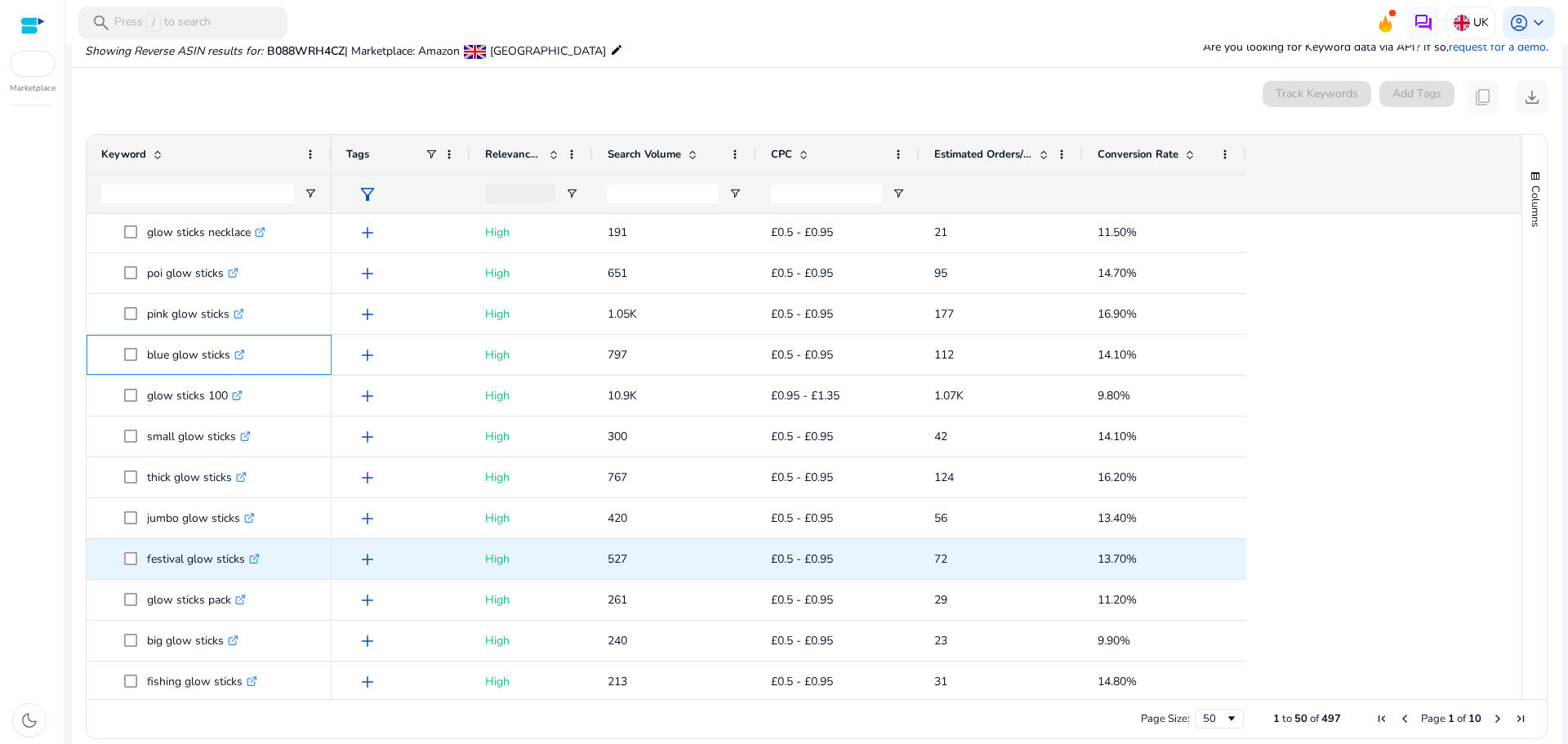
scroll to position [0, 0]
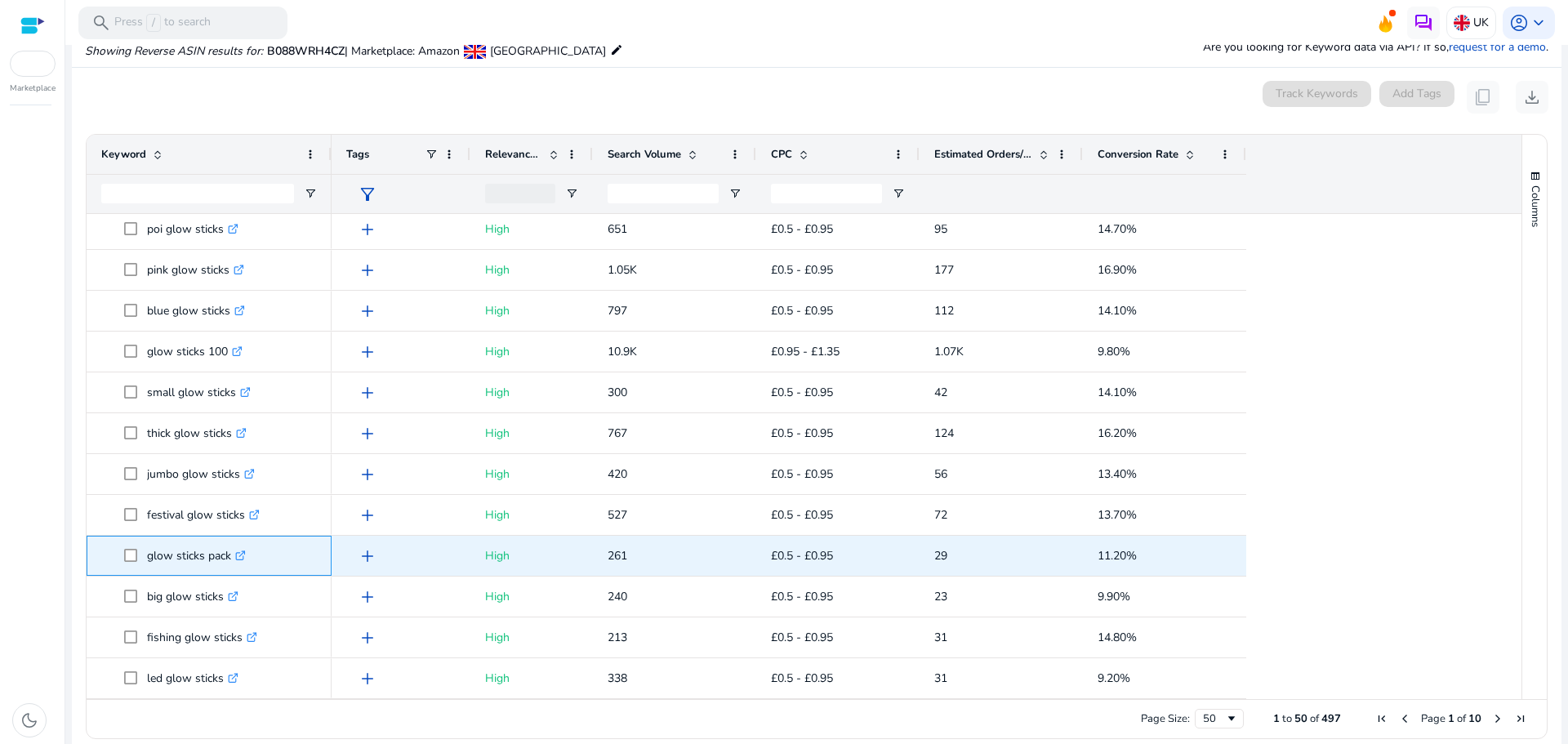
drag, startPoint x: 140, startPoint y: 548, endPoint x: 229, endPoint y: 544, distance: 89.1
click at [229, 544] on span "glow sticks pack .st0{fill:#2c8af8}" at bounding box center [221, 556] width 193 height 34
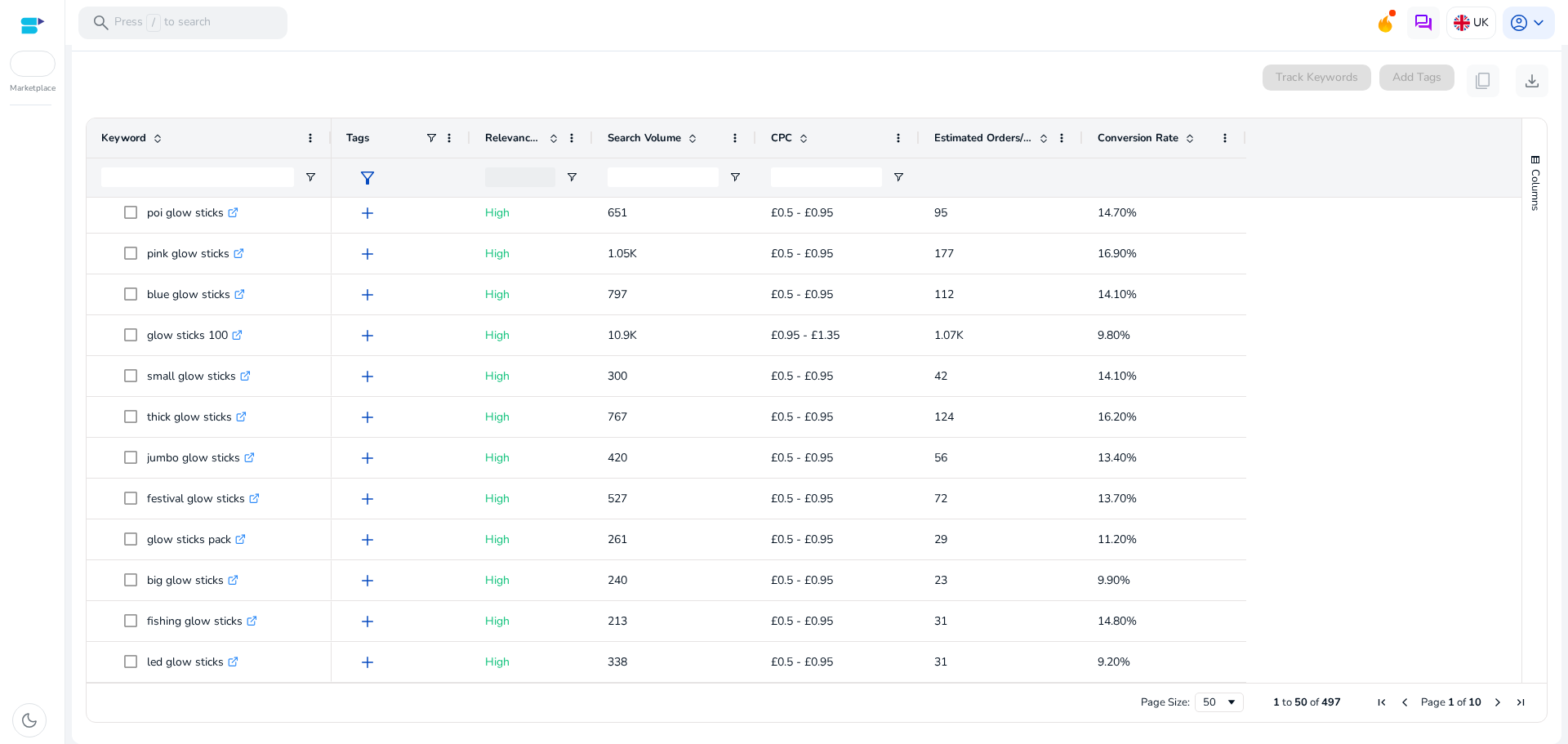
click at [1498, 700] on span "Page 1 of 10" at bounding box center [1452, 703] width 162 height 15
click at [1492, 700] on span "Next Page" at bounding box center [1498, 702] width 13 height 13
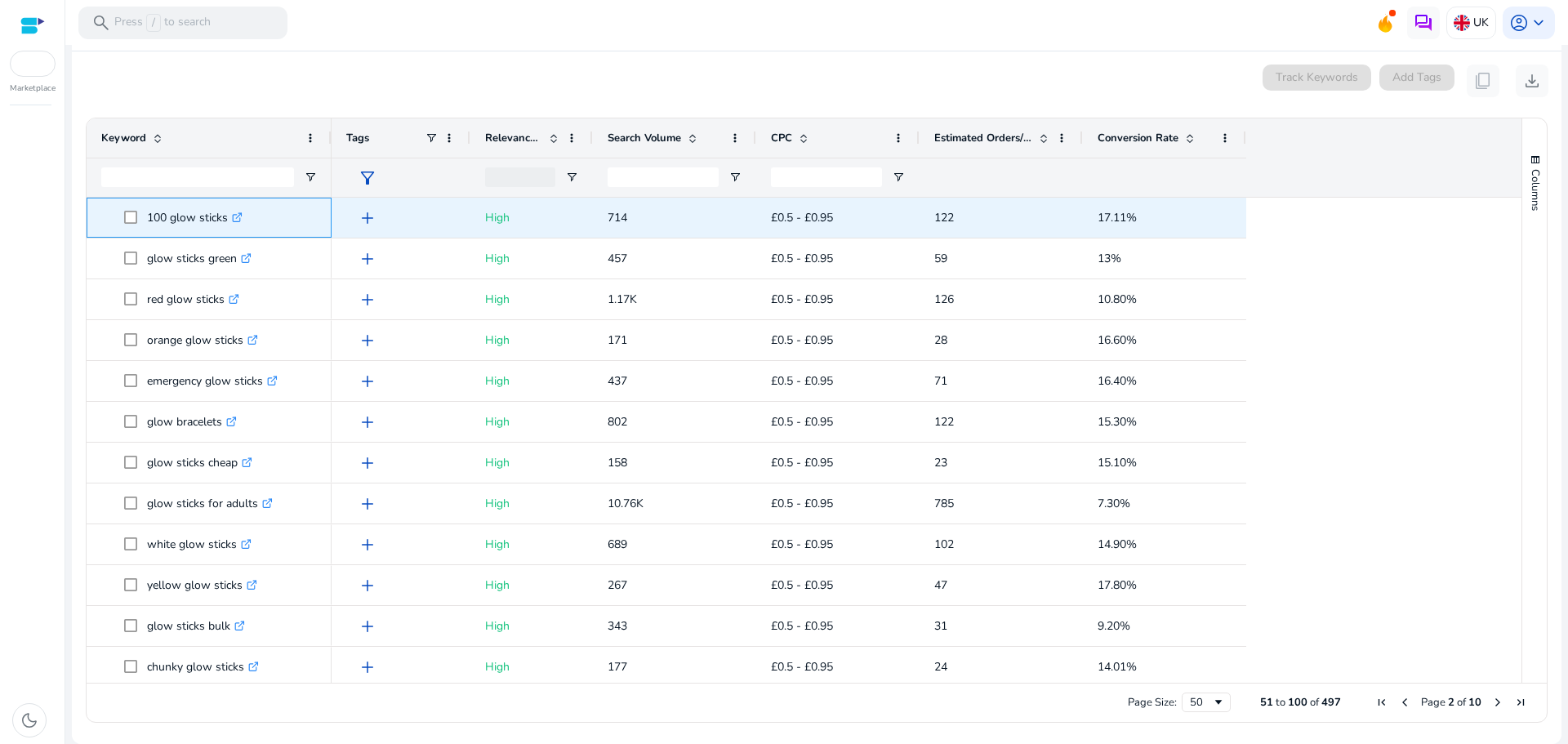
drag, startPoint x: 146, startPoint y: 215, endPoint x: 229, endPoint y: 216, distance: 83.0
click at [229, 216] on span "100 glow sticks .st0{fill:#2c8af8}" at bounding box center [221, 217] width 193 height 34
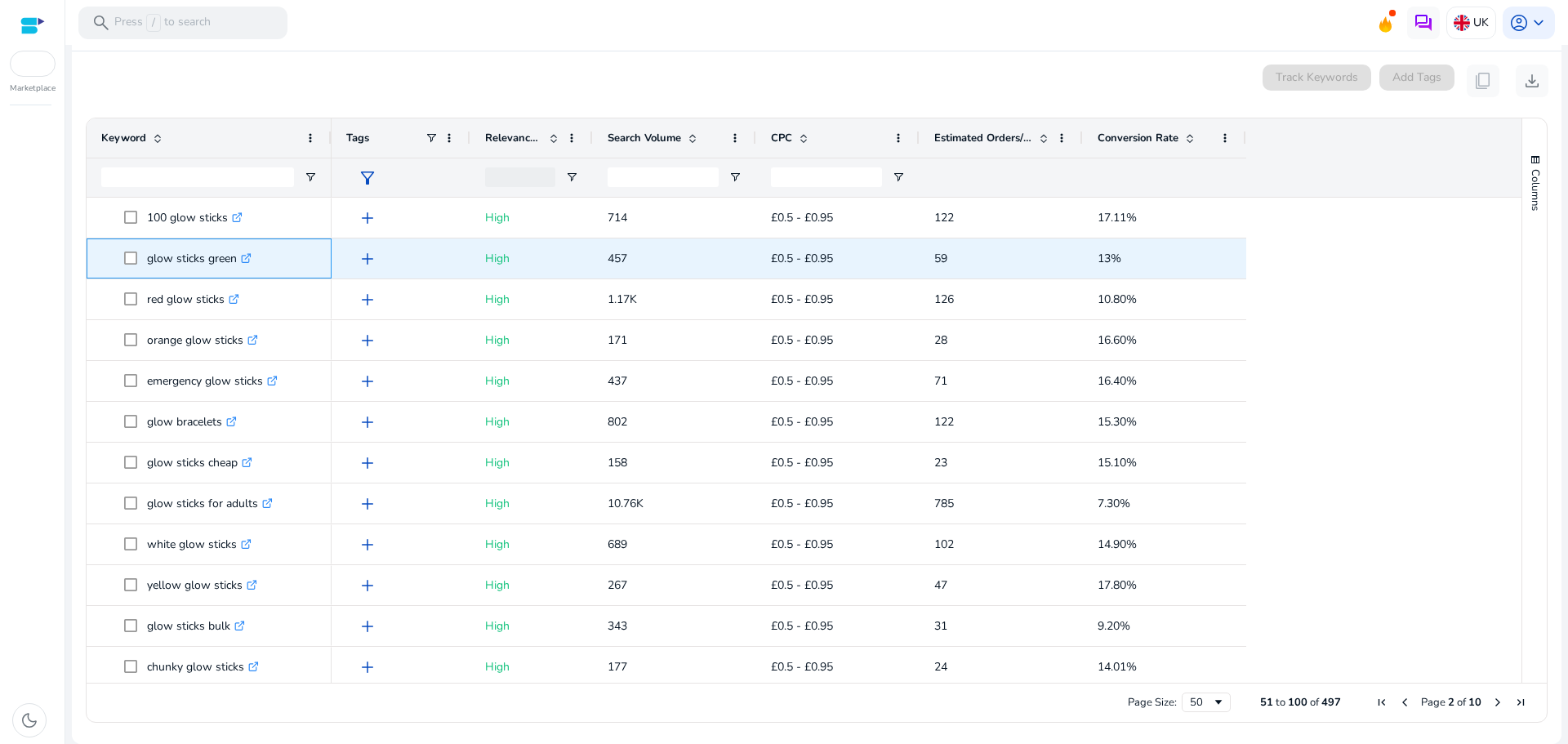
drag, startPoint x: 146, startPoint y: 261, endPoint x: 235, endPoint y: 254, distance: 89.3
click at [235, 254] on span "glow sticks green .st0{fill:#2c8af8}" at bounding box center [221, 258] width 193 height 34
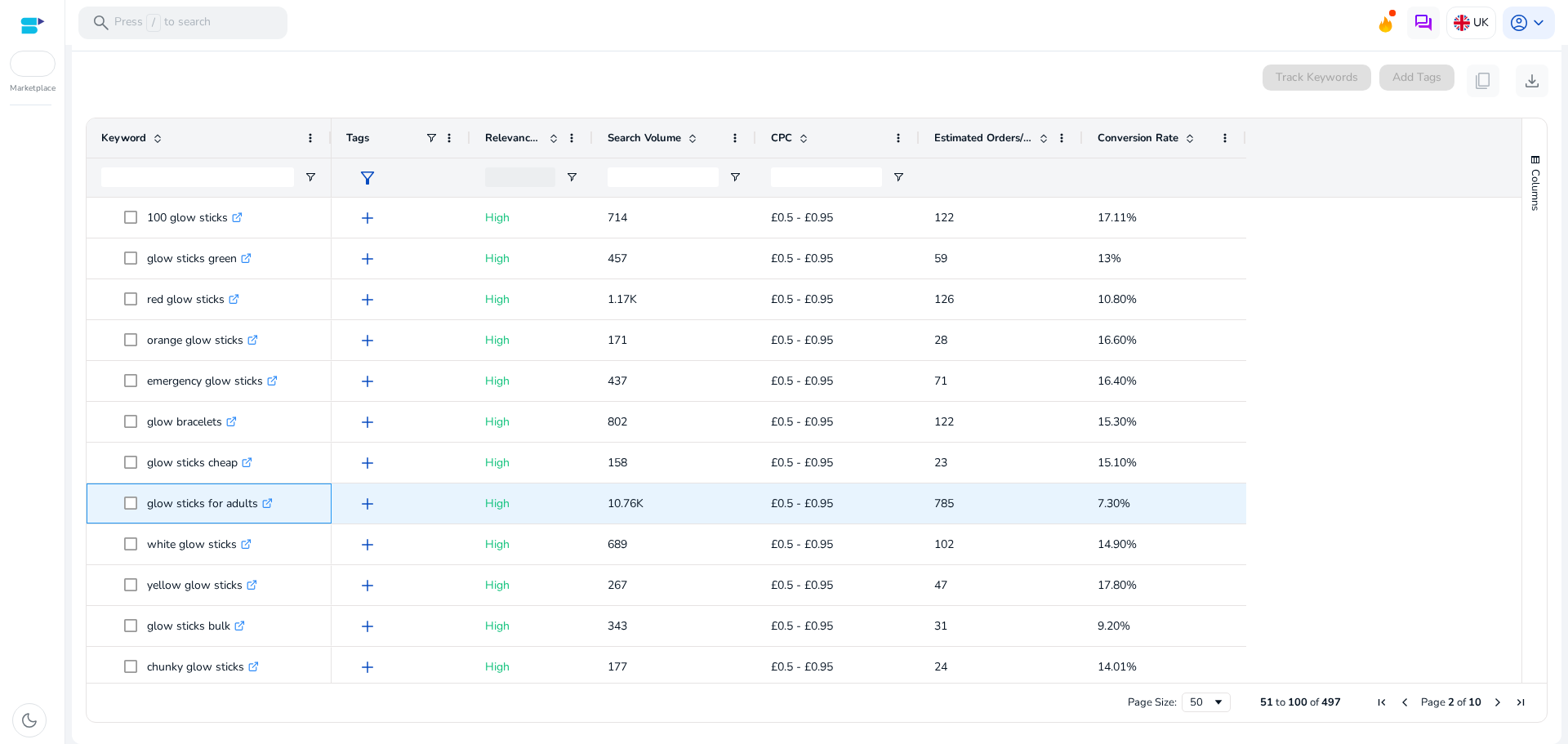
drag, startPoint x: 145, startPoint y: 498, endPoint x: 255, endPoint y: 511, distance: 110.8
click at [255, 511] on span "glow sticks for adults .st0{fill:#2c8af8}" at bounding box center [221, 503] width 193 height 34
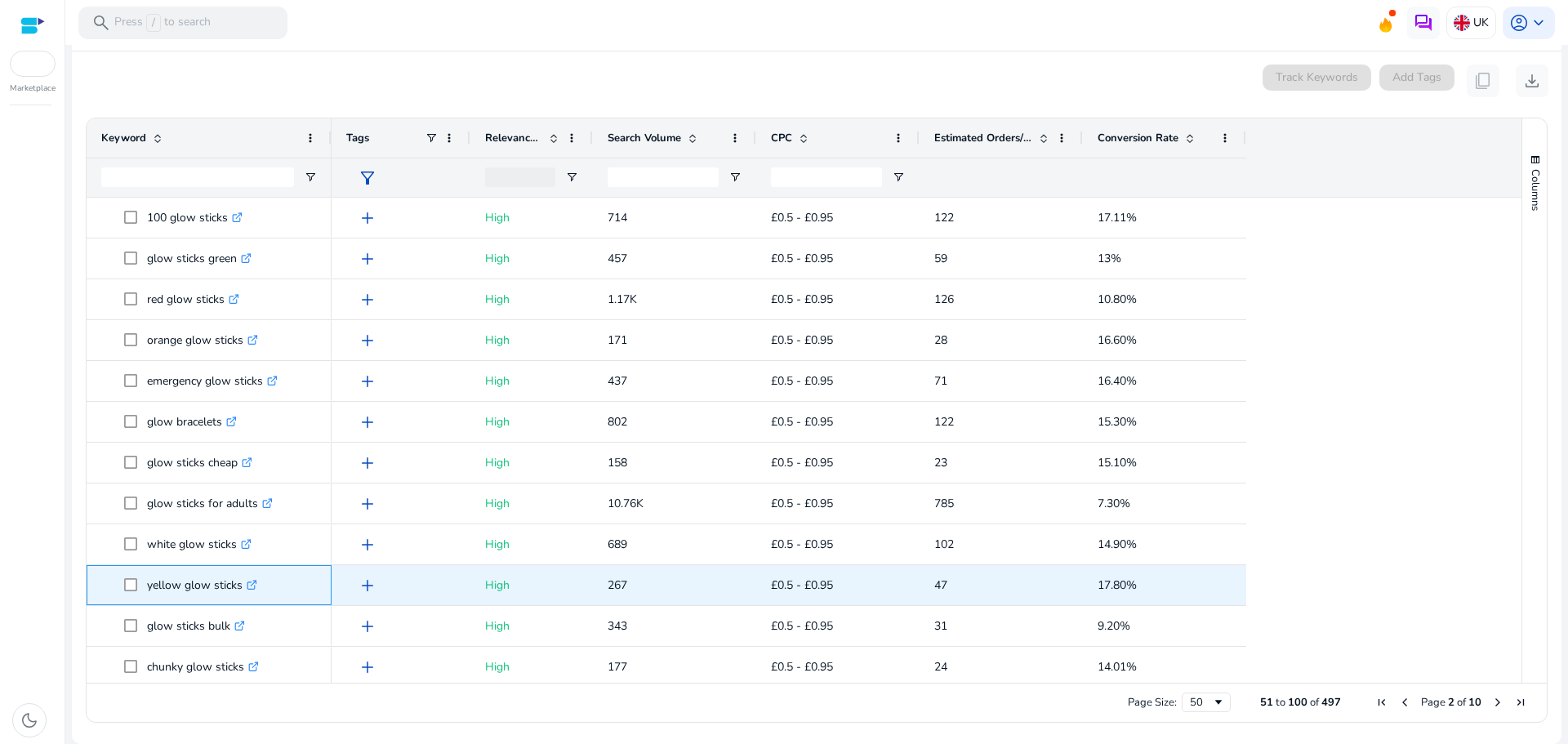
drag, startPoint x: 145, startPoint y: 591, endPoint x: 244, endPoint y: 591, distance: 99.0
click at [244, 591] on span "yellow glow sticks .st0{fill:#2c8af8}" at bounding box center [221, 585] width 193 height 34
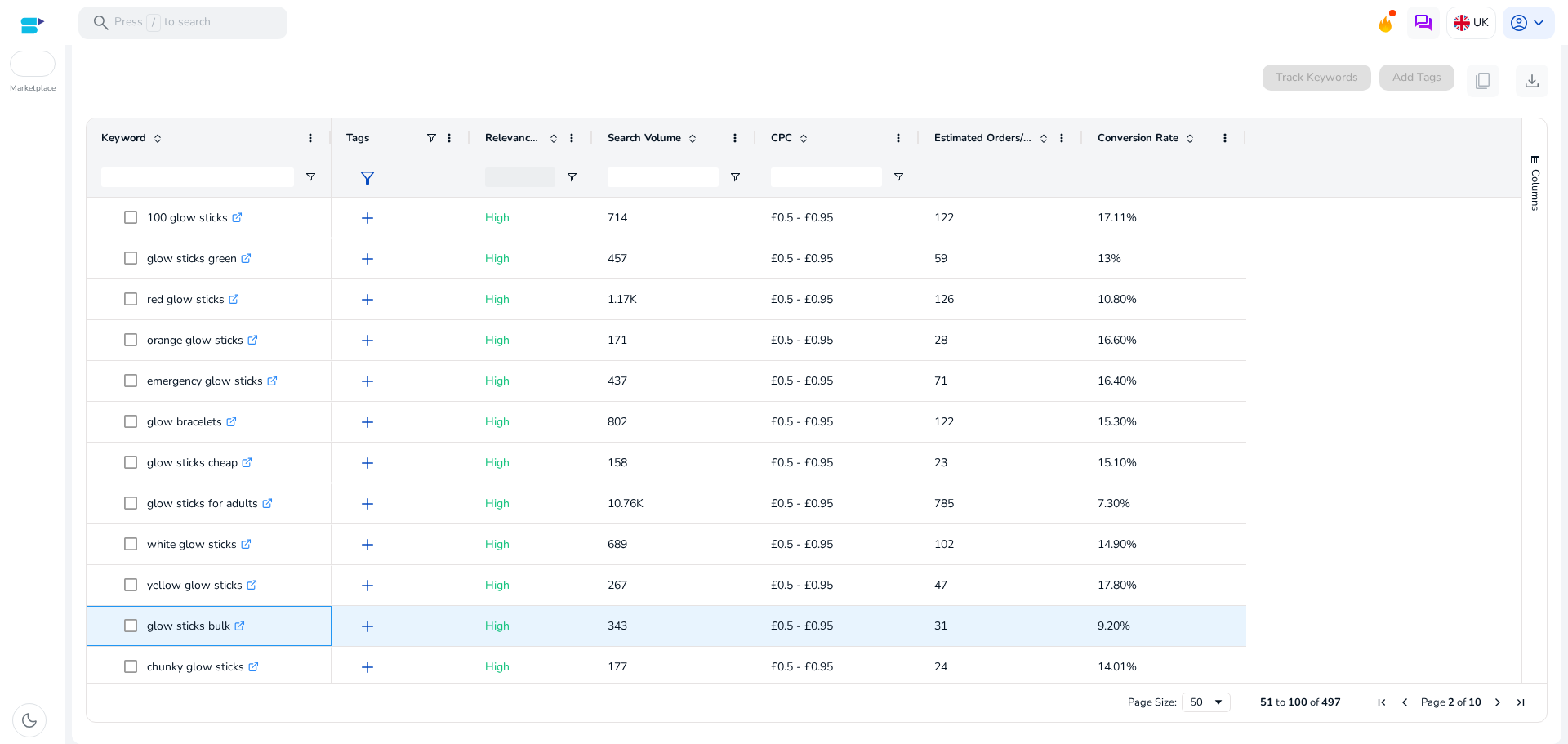
drag, startPoint x: 146, startPoint y: 626, endPoint x: 227, endPoint y: 631, distance: 81.2
click at [227, 631] on span "glow sticks bulk .st0{fill:#2c8af8}" at bounding box center [221, 626] width 193 height 34
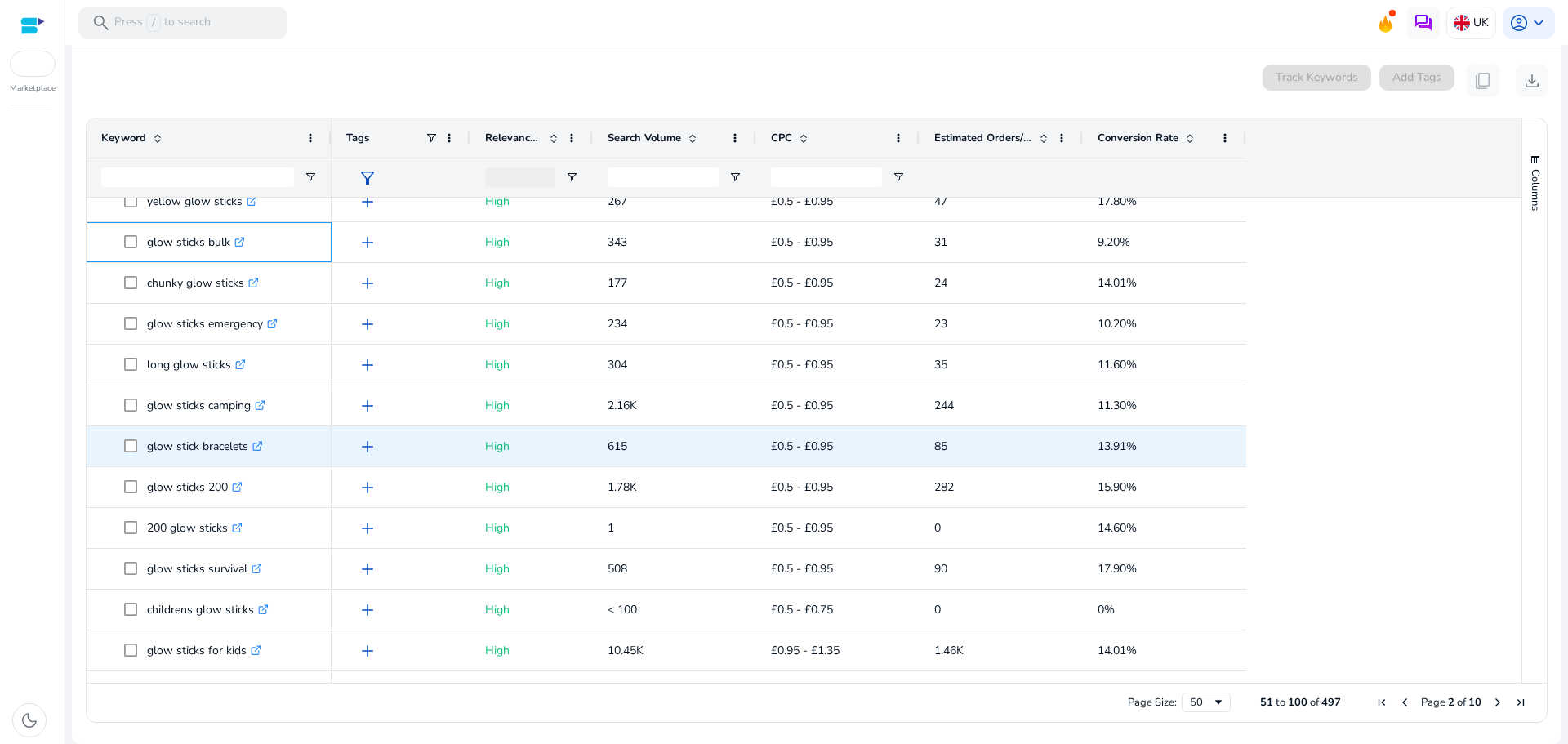
scroll to position [408, 0]
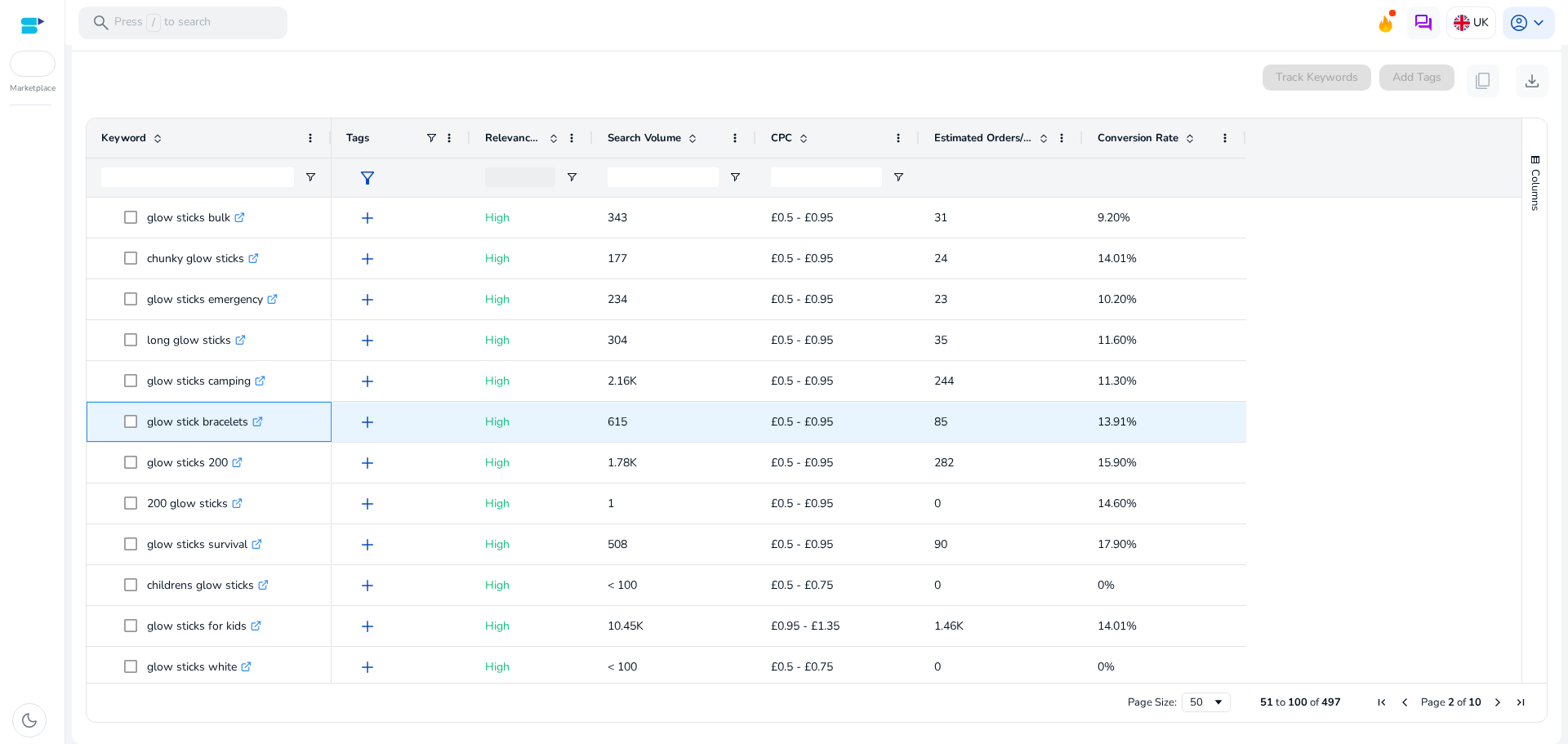
drag, startPoint x: 145, startPoint y: 421, endPoint x: 254, endPoint y: 421, distance: 109.0
click at [254, 421] on span "glow stick bracelets .st0{fill:#2c8af8}" at bounding box center [221, 422] width 193 height 34
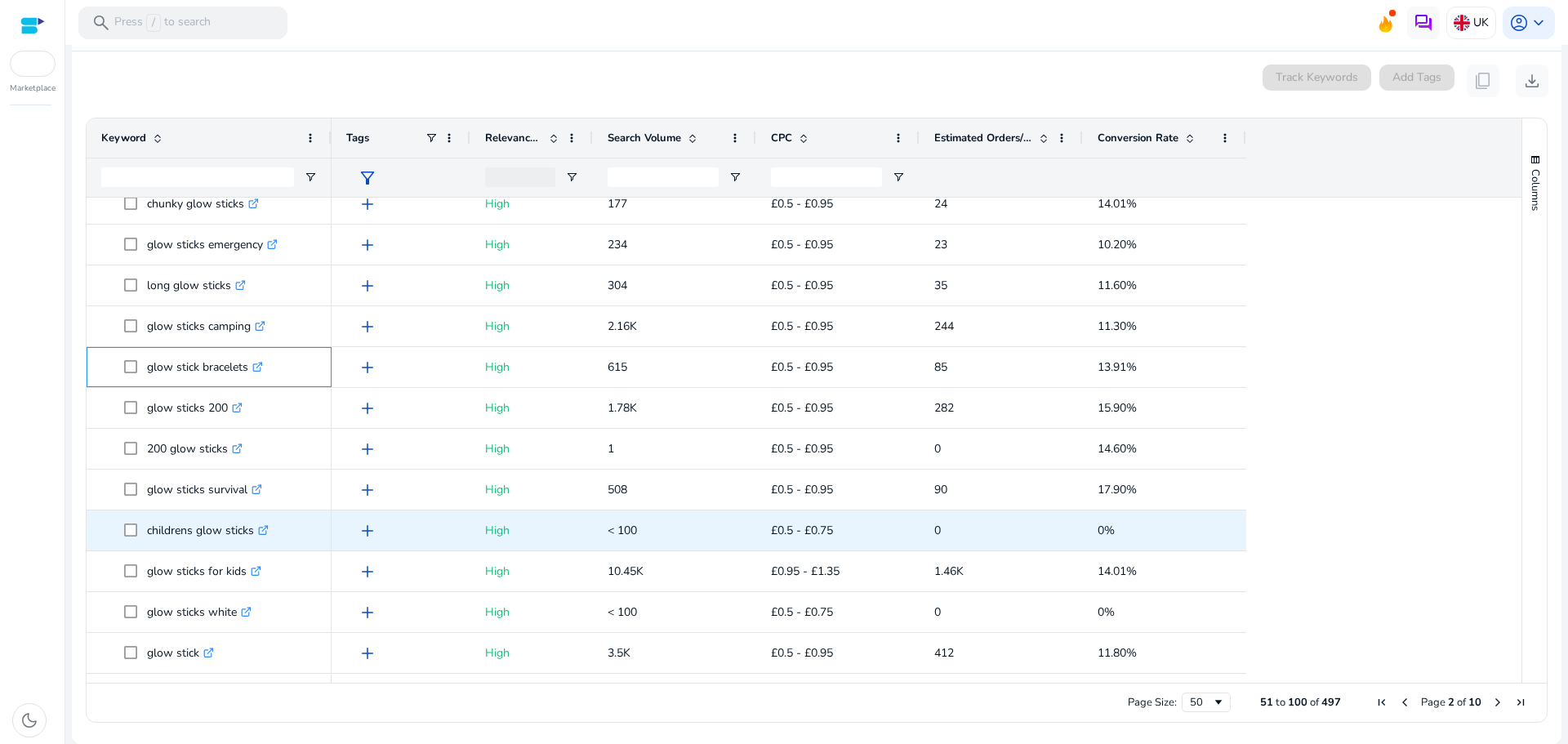
scroll to position [490, 0]
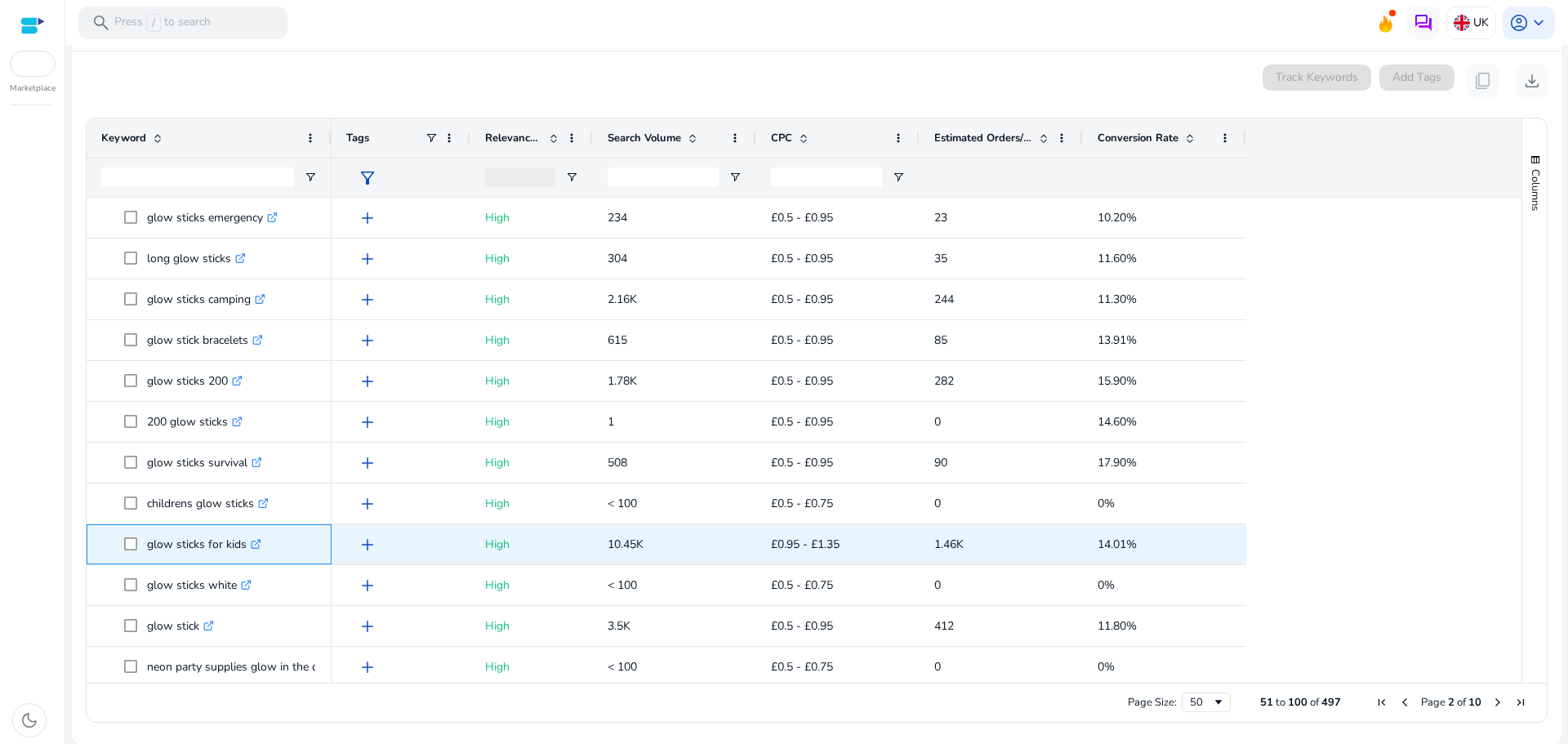
drag, startPoint x: 145, startPoint y: 543, endPoint x: 244, endPoint y: 543, distance: 99.0
click at [244, 543] on span "glow sticks for kids .st0{fill:#2c8af8}" at bounding box center [221, 544] width 193 height 34
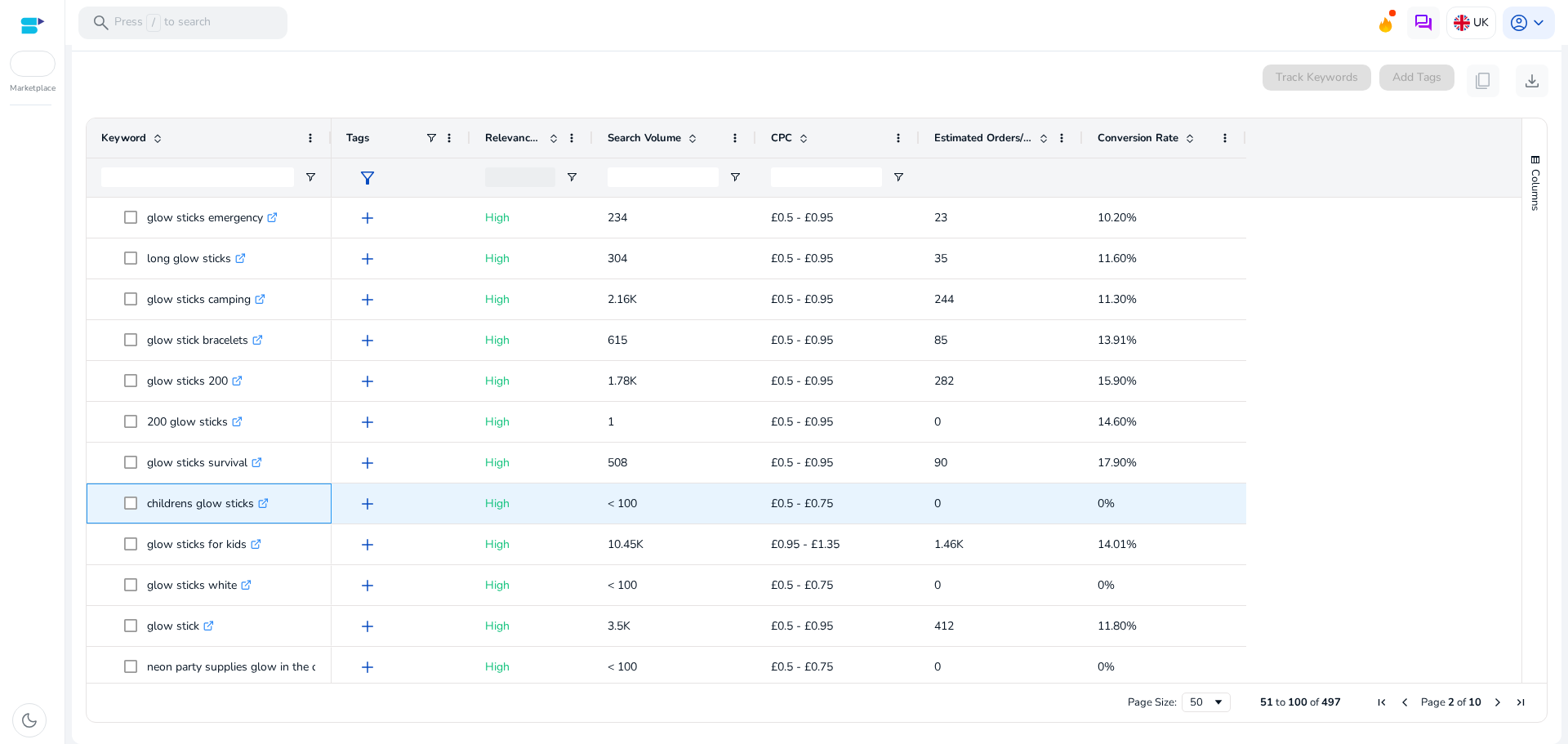
drag, startPoint x: 141, startPoint y: 509, endPoint x: 254, endPoint y: 496, distance: 113.7
click at [254, 496] on span "childrens glow sticks .st0{fill:#2c8af8}" at bounding box center [221, 503] width 193 height 34
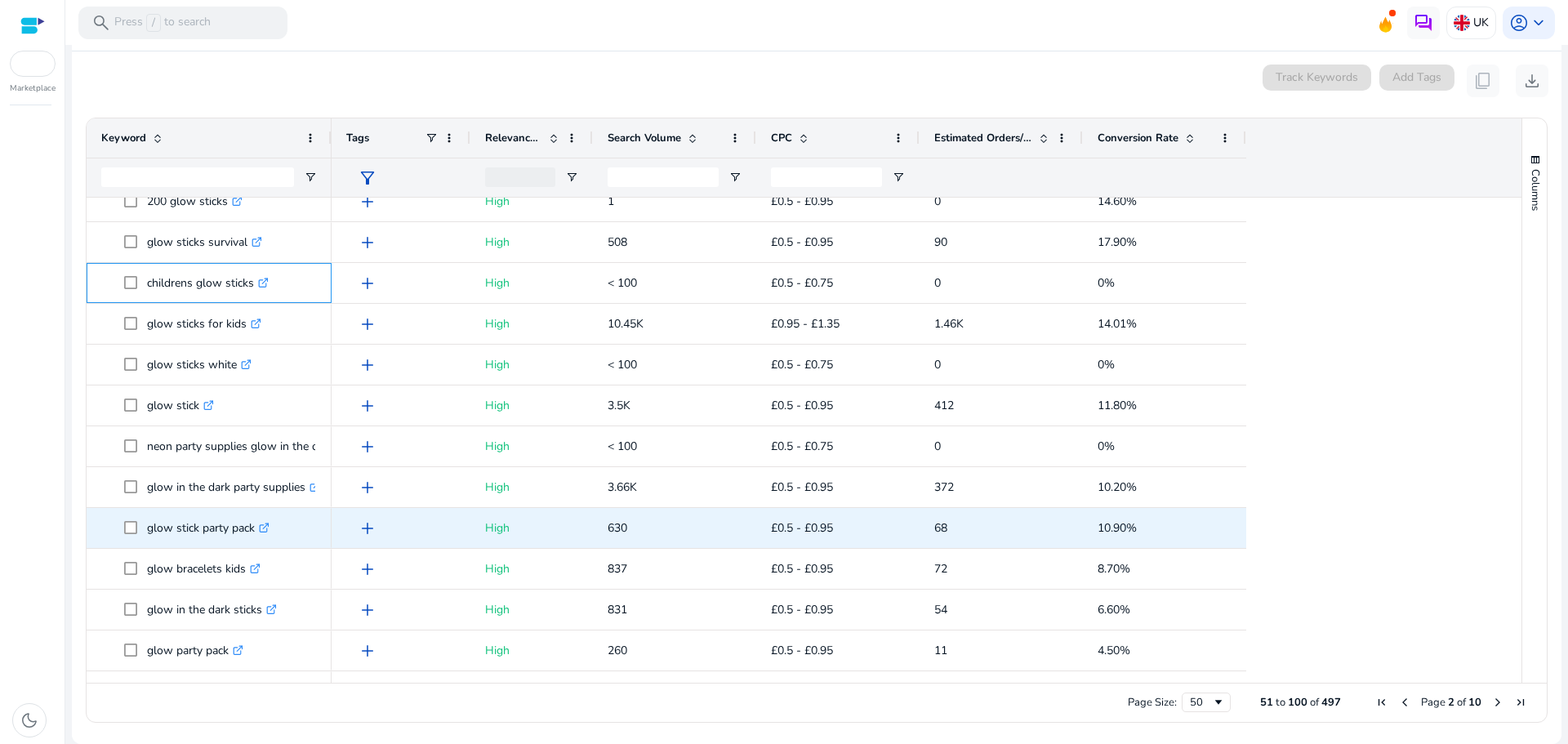
scroll to position [736, 0]
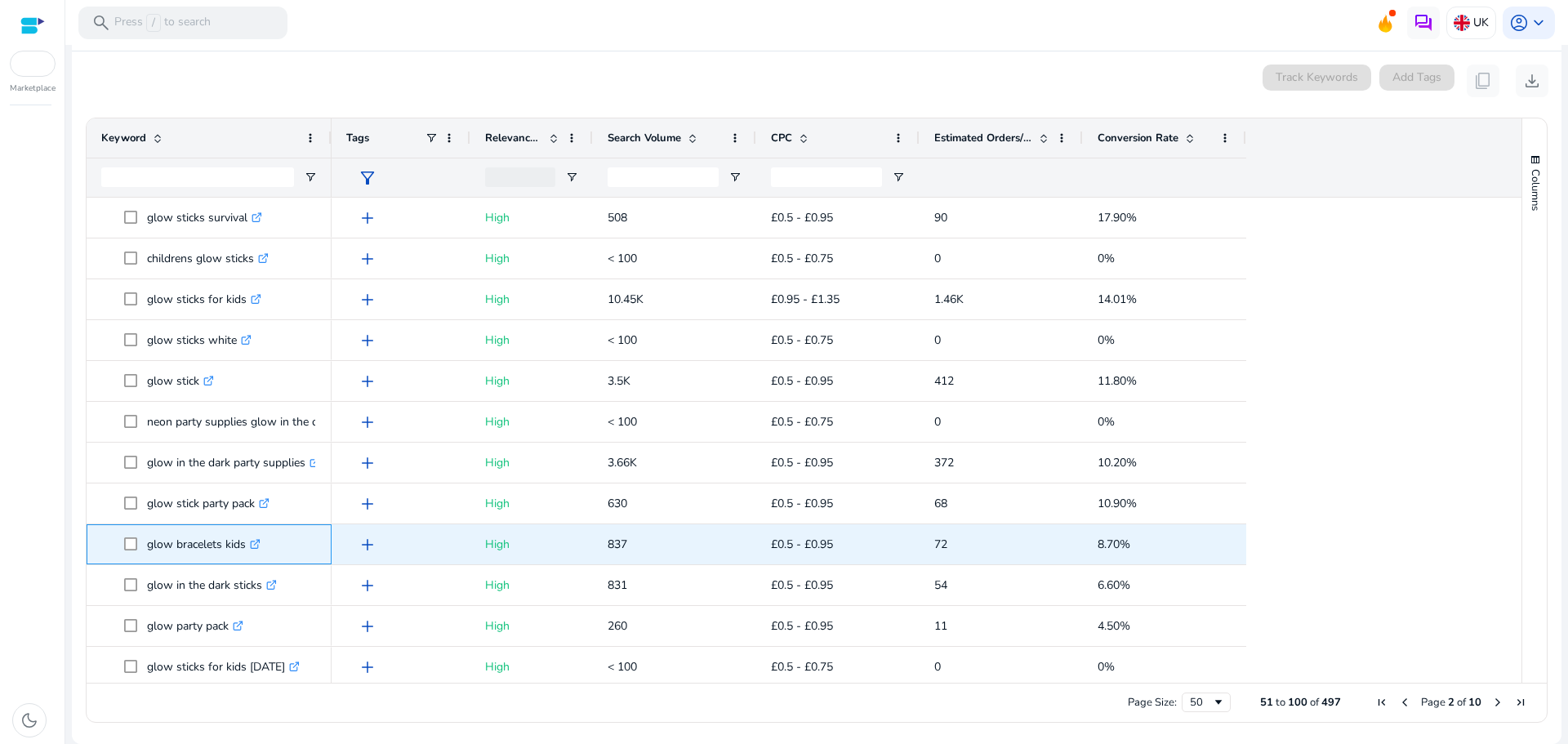
drag, startPoint x: 149, startPoint y: 546, endPoint x: 247, endPoint y: 551, distance: 98.1
click at [247, 551] on p "glow bracelets kids .st0{fill:#2c8af8}" at bounding box center [204, 544] width 114 height 34
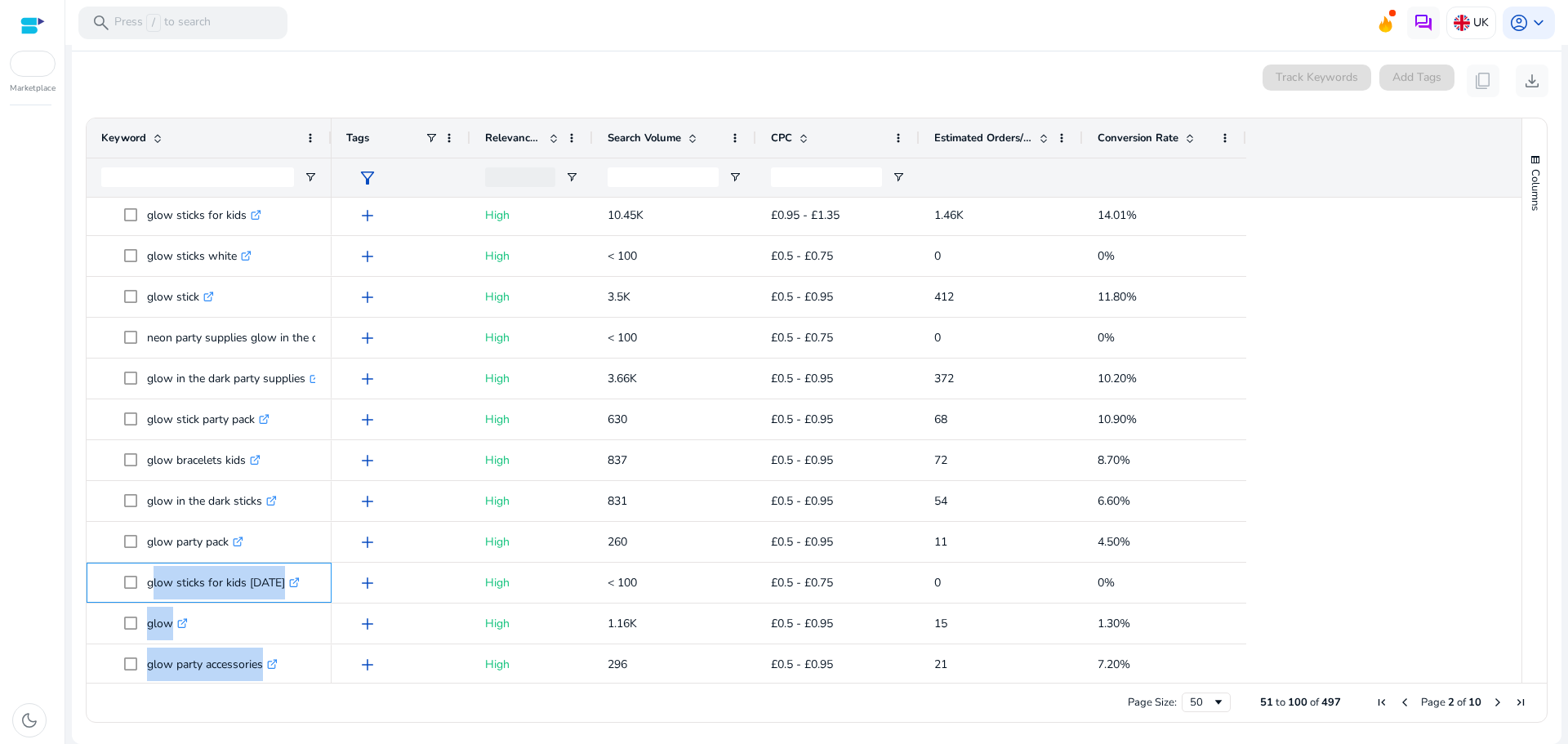
scroll to position [864, 0]
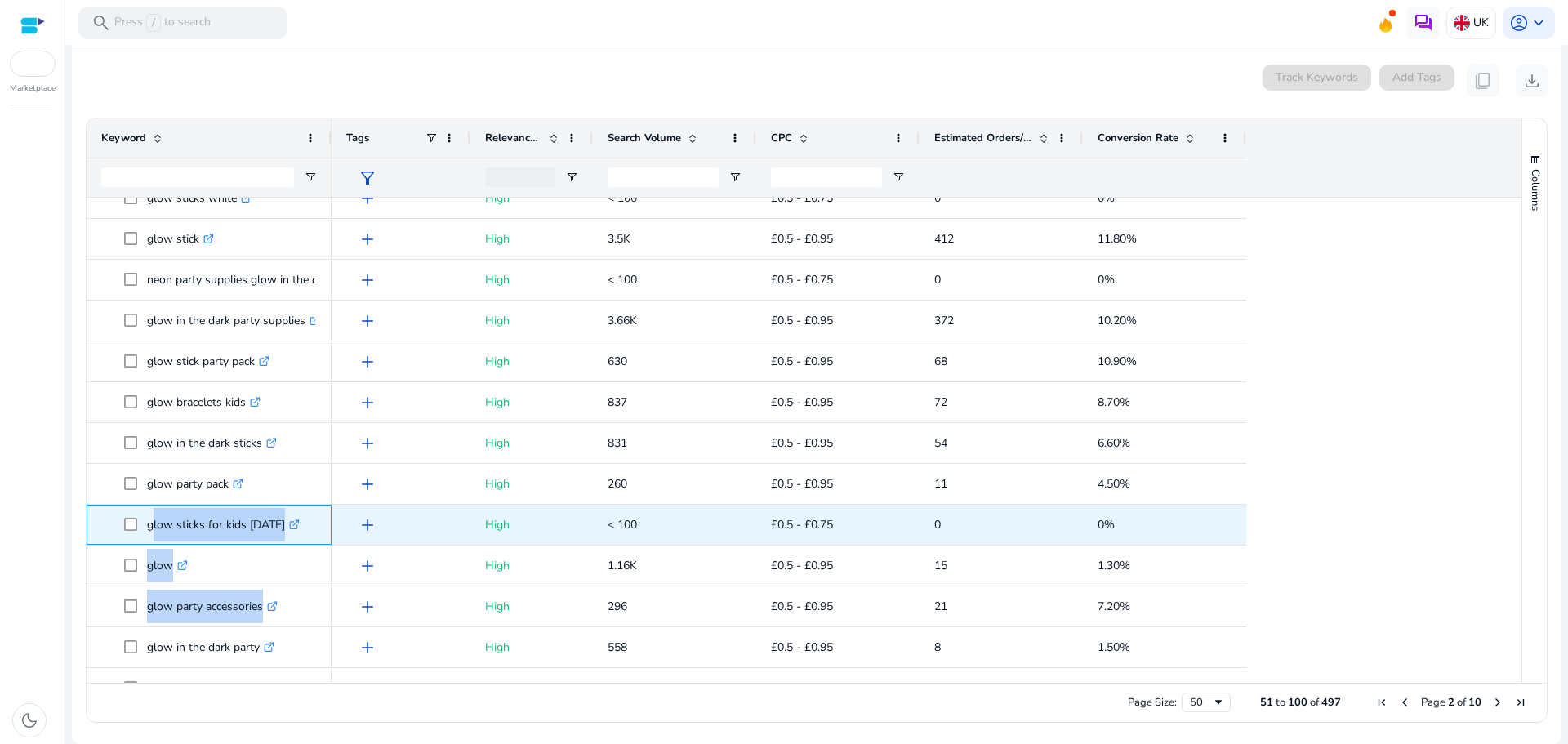
drag, startPoint x: 149, startPoint y: 666, endPoint x: 299, endPoint y: 530, distance: 202.5
click at [299, 530] on p "glow sticks for kids halloween .st0{fill:#2c8af8}" at bounding box center [224, 525] width 153 height 34
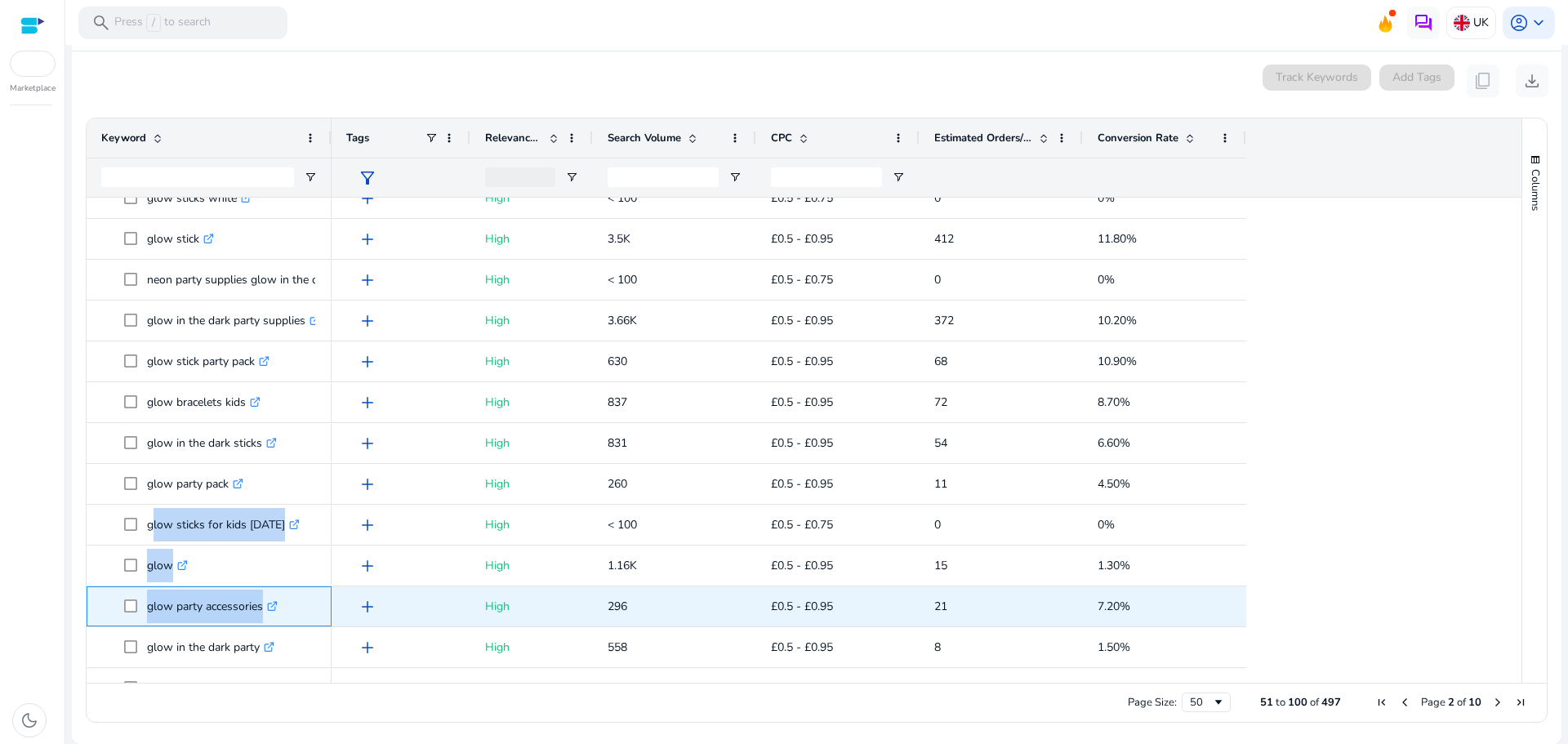
drag, startPoint x: 145, startPoint y: 607, endPoint x: 264, endPoint y: 602, distance: 119.1
click at [264, 602] on span "glow party accessories .st0{fill:#2c8af8}" at bounding box center [221, 607] width 193 height 34
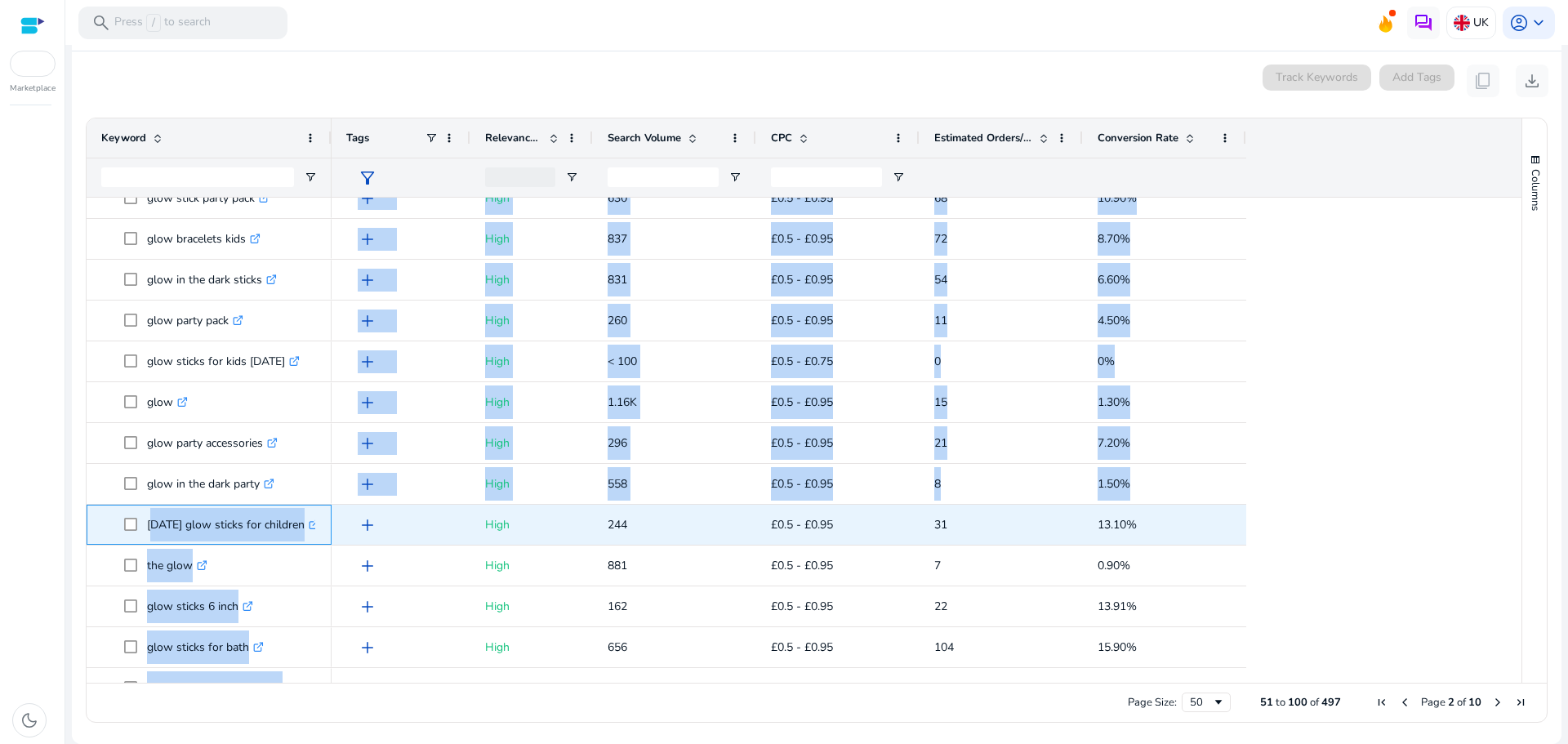
drag, startPoint x: 147, startPoint y: 525, endPoint x: 333, endPoint y: 519, distance: 186.1
click at [333, 519] on div "glow stick bracelets .st0{fill:#2c8af8} glow sticks 200 .st0{fill:#2c8af8} 200 …" at bounding box center [796, 440] width 1420 height 486
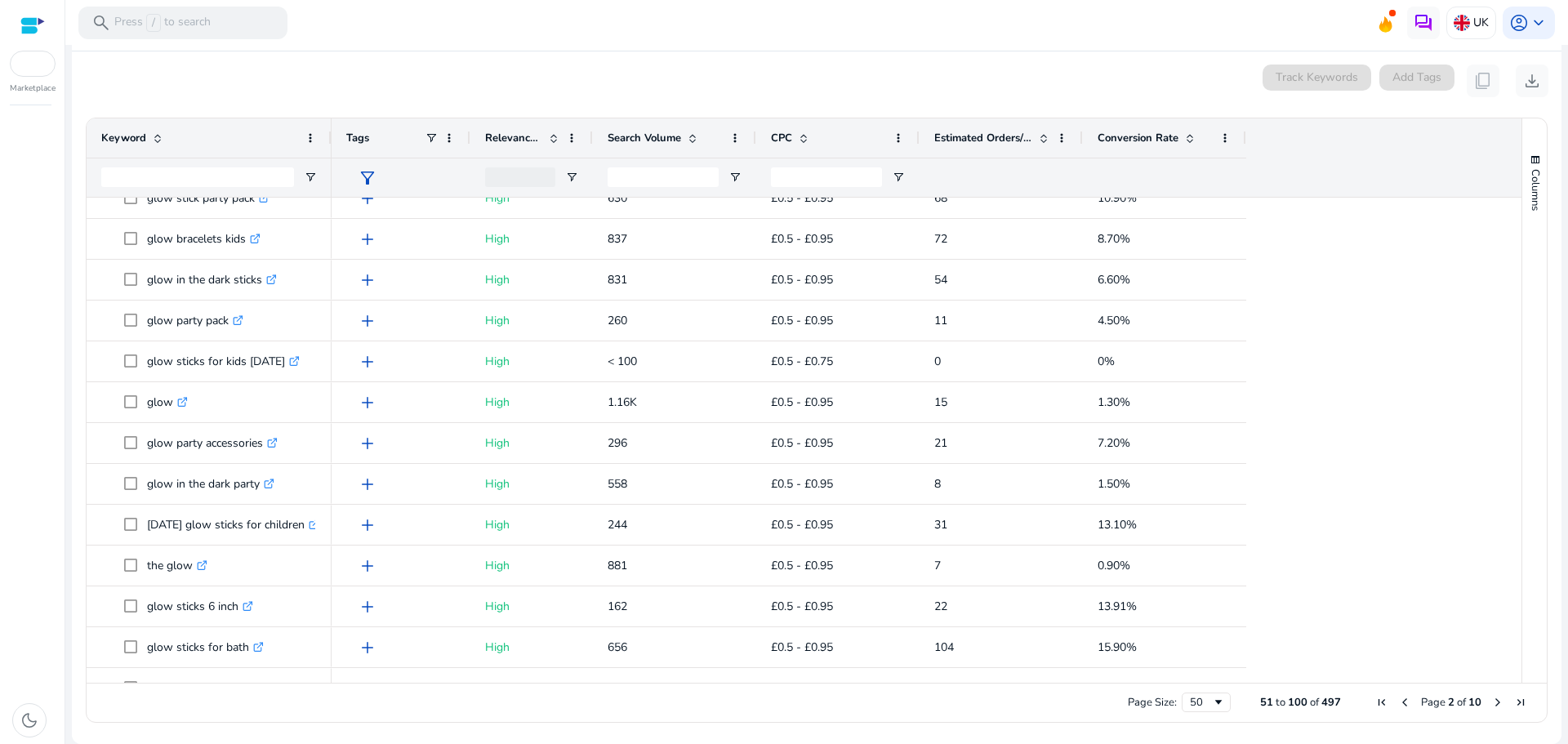
click at [13, 506] on div "dark_mode" at bounding box center [32, 430] width 65 height 629
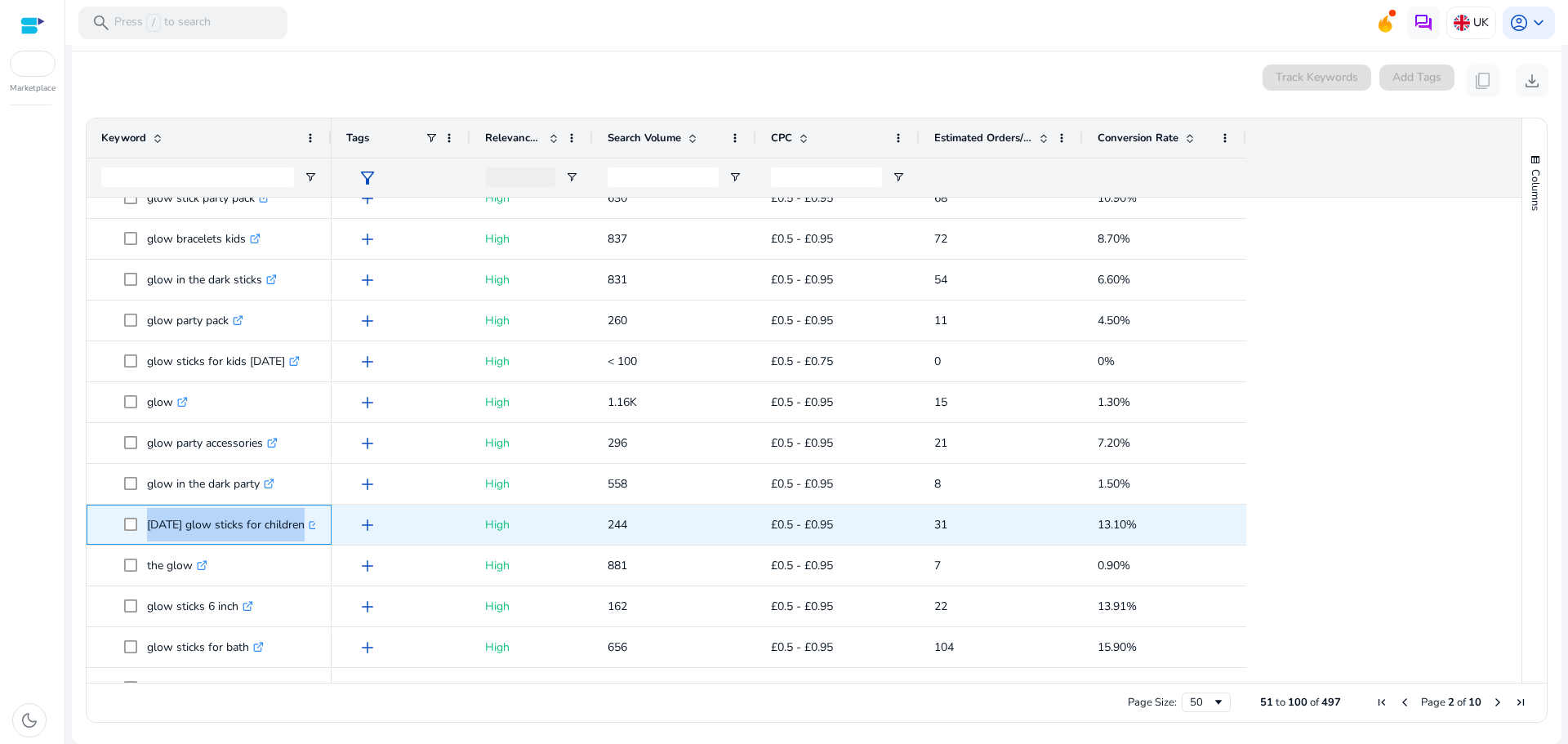
drag, startPoint x: 146, startPoint y: 516, endPoint x: 319, endPoint y: 527, distance: 173.3
click at [319, 527] on div "halloween glow sticks for children .st0{fill:#2c8af8}" at bounding box center [209, 525] width 245 height 40
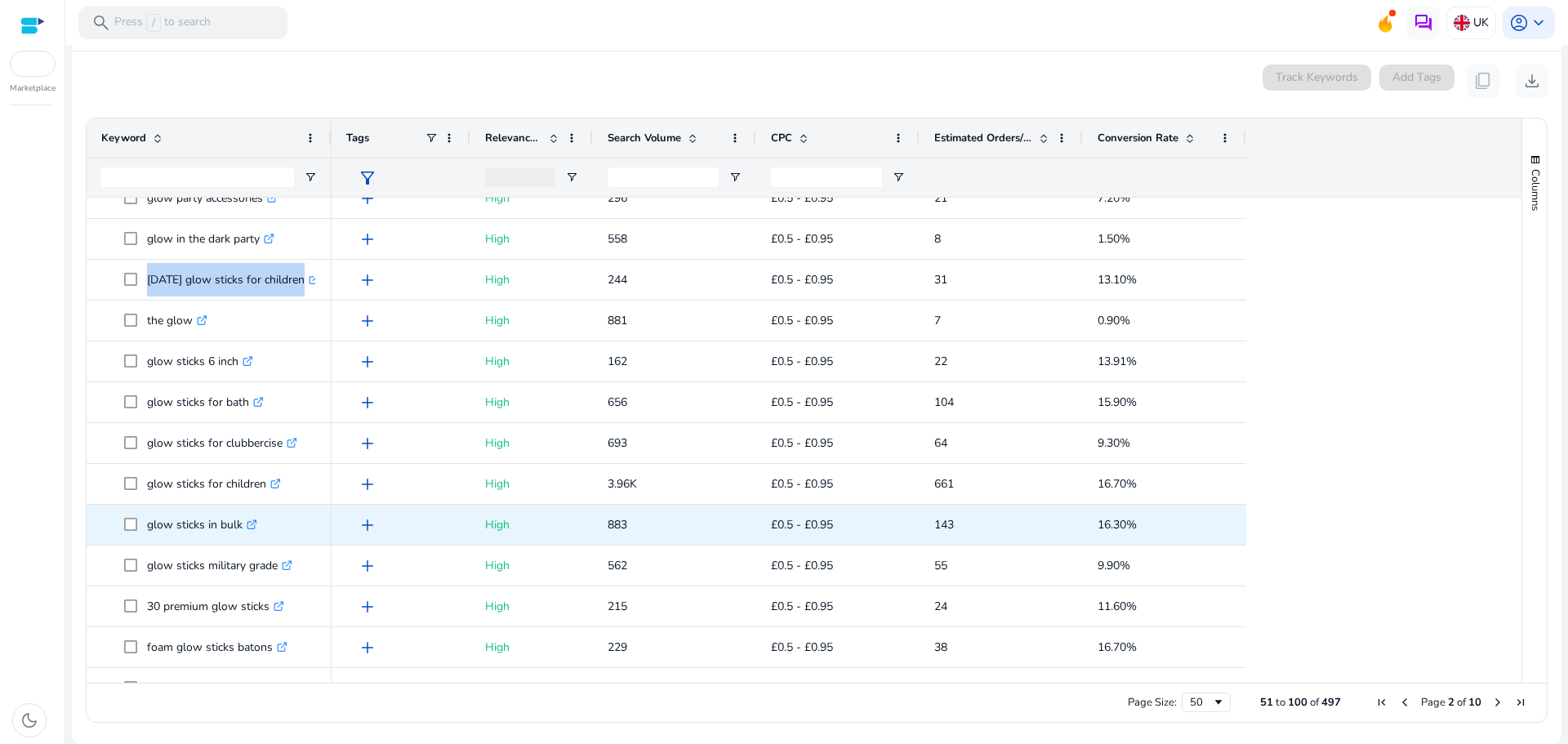
scroll to position [1450, 0]
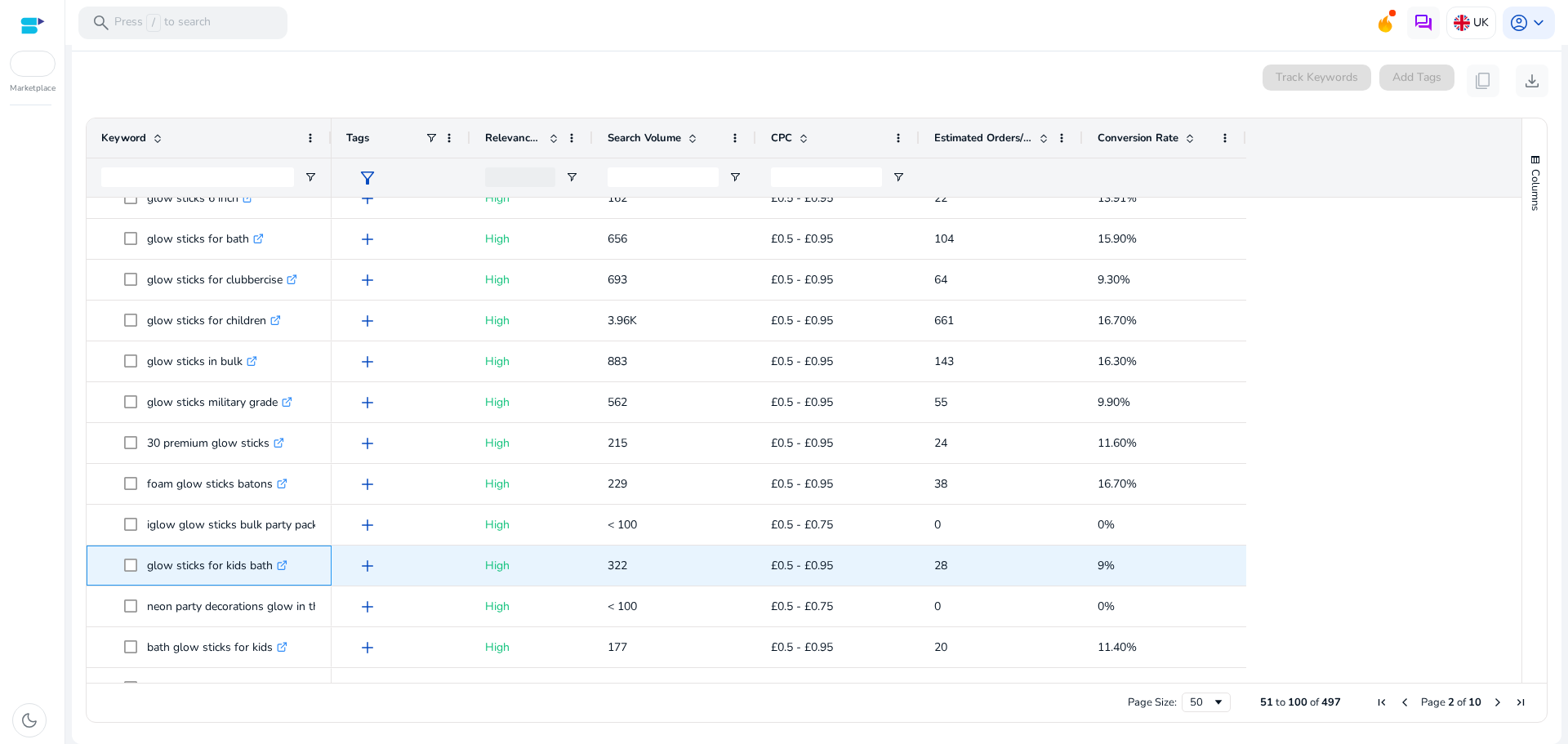
drag, startPoint x: 141, startPoint y: 568, endPoint x: 269, endPoint y: 565, distance: 128.0
click at [269, 565] on span "glow sticks for kids bath .st0{fill:#2c8af8}" at bounding box center [221, 566] width 193 height 34
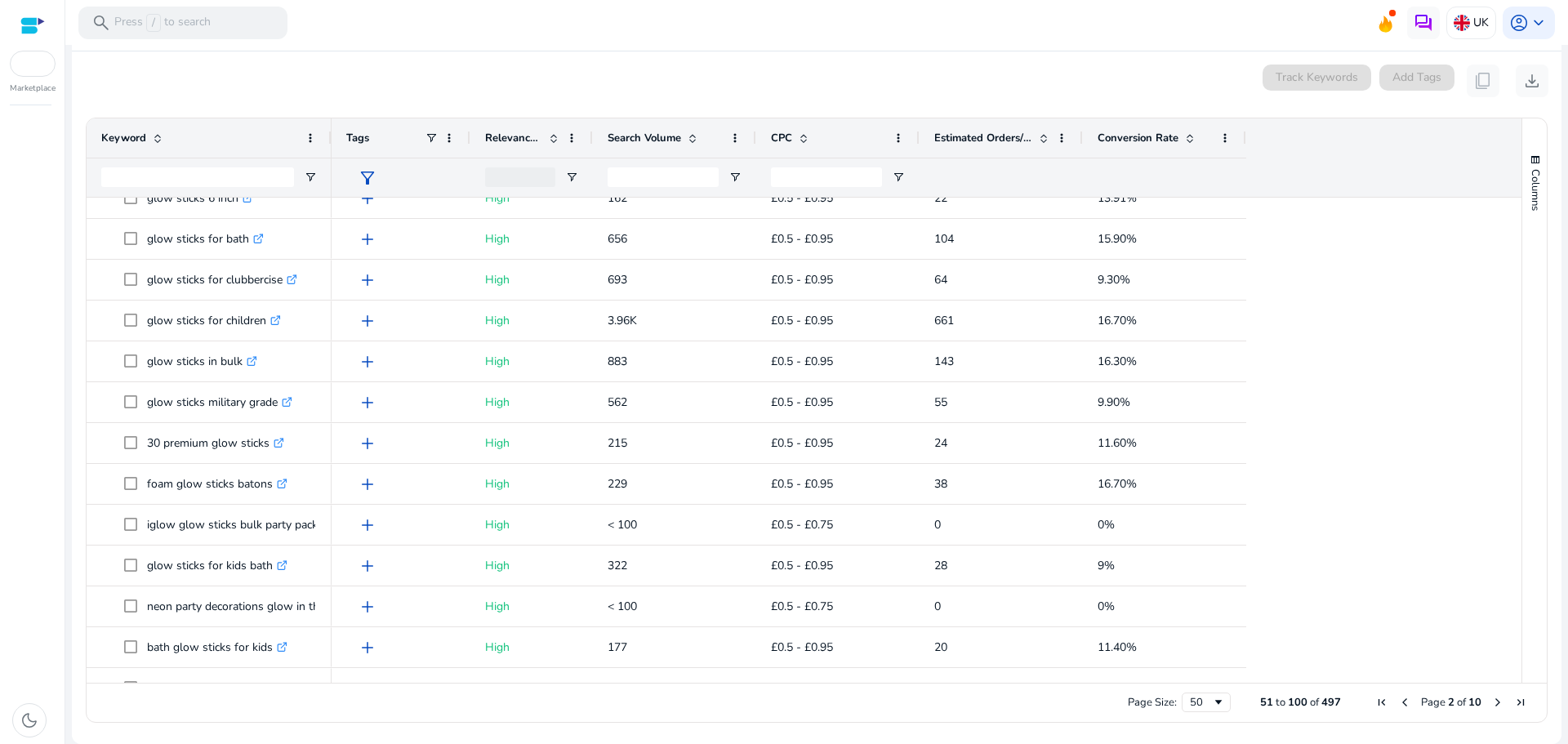
click at [32, 553] on div "dark_mode" at bounding box center [32, 430] width 65 height 629
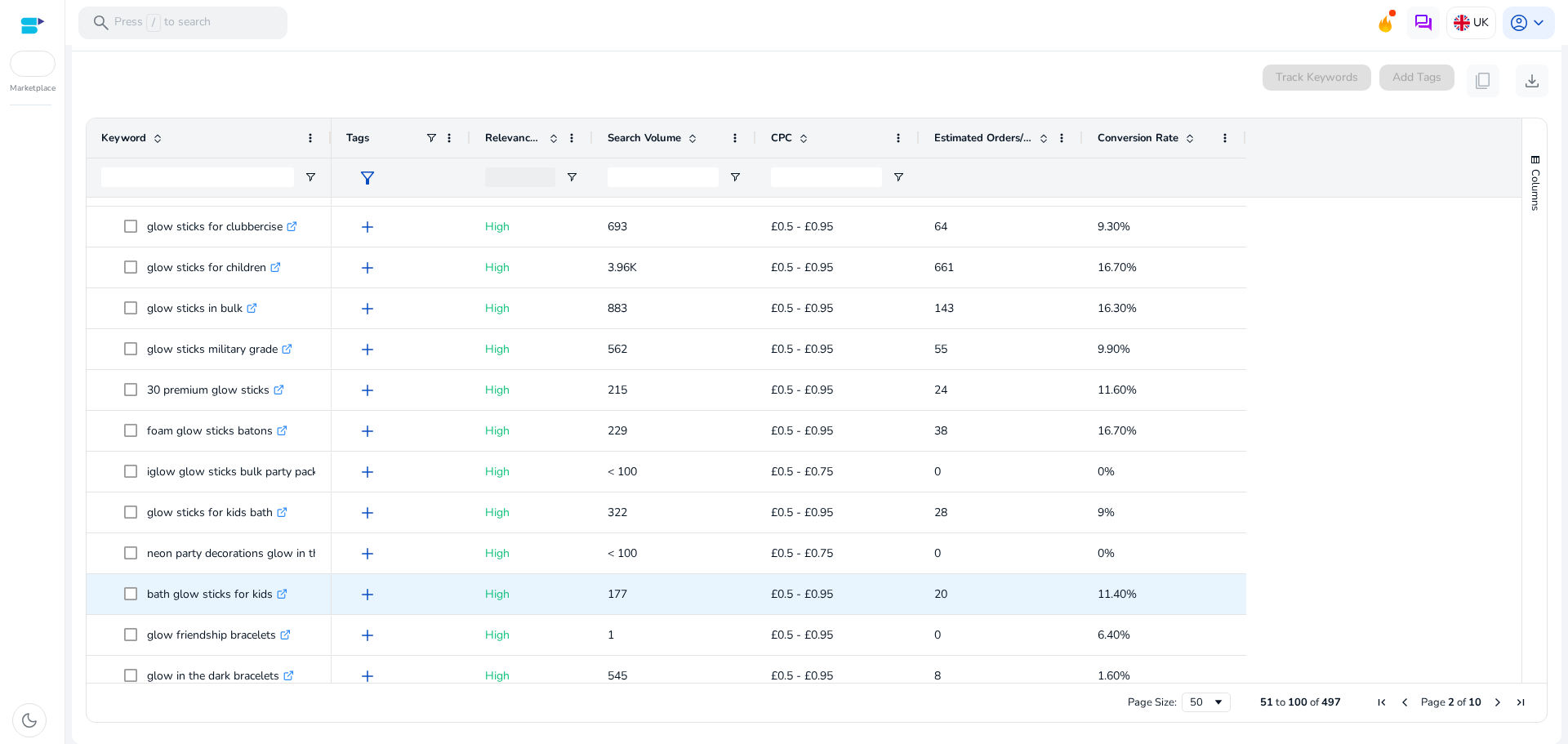
scroll to position [1532, 0]
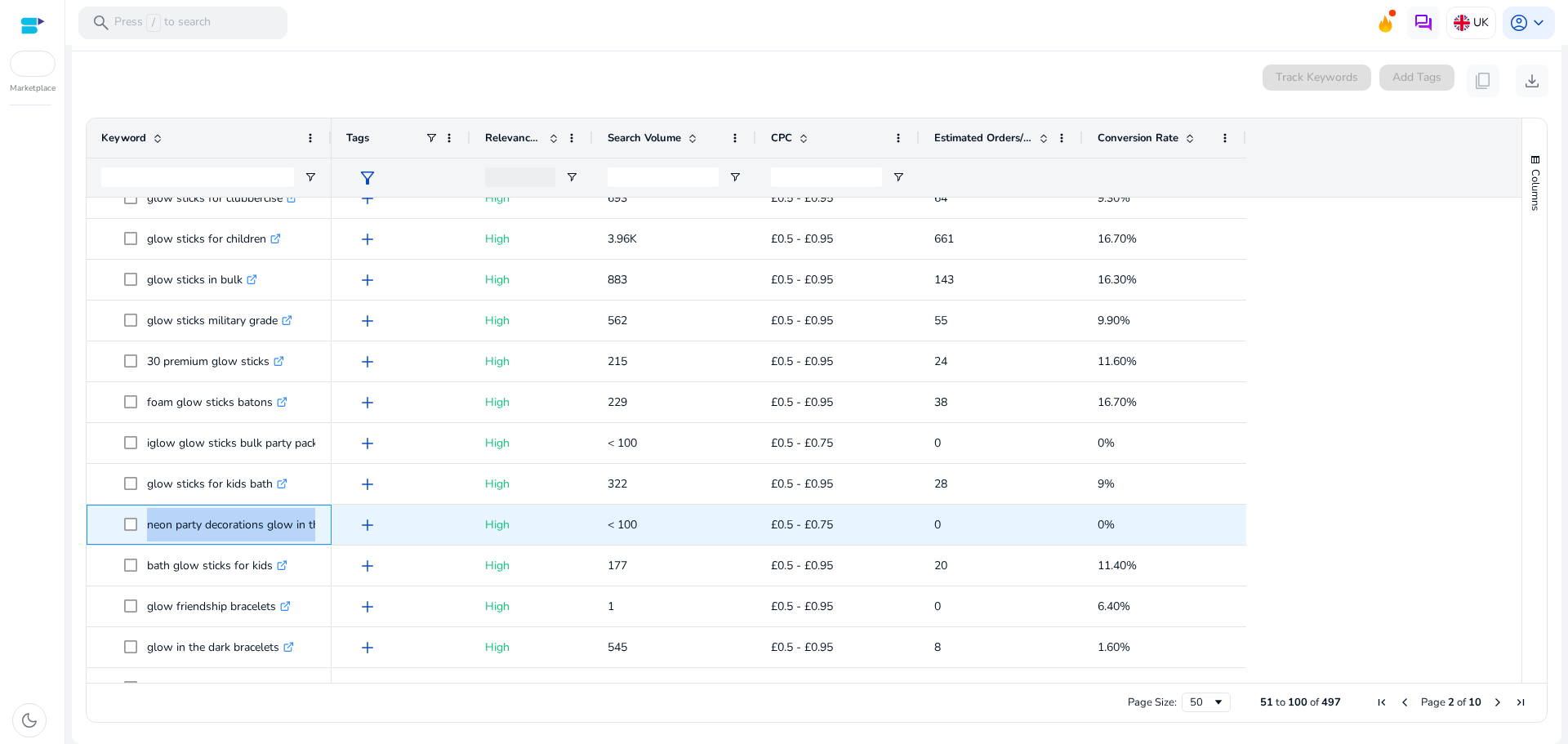
drag, startPoint x: 145, startPoint y: 527, endPoint x: 326, endPoint y: 526, distance: 181.0
click at [326, 526] on div "neon party decorations glow in the dark .st0{fill:#2c8af8}" at bounding box center [209, 525] width 245 height 40
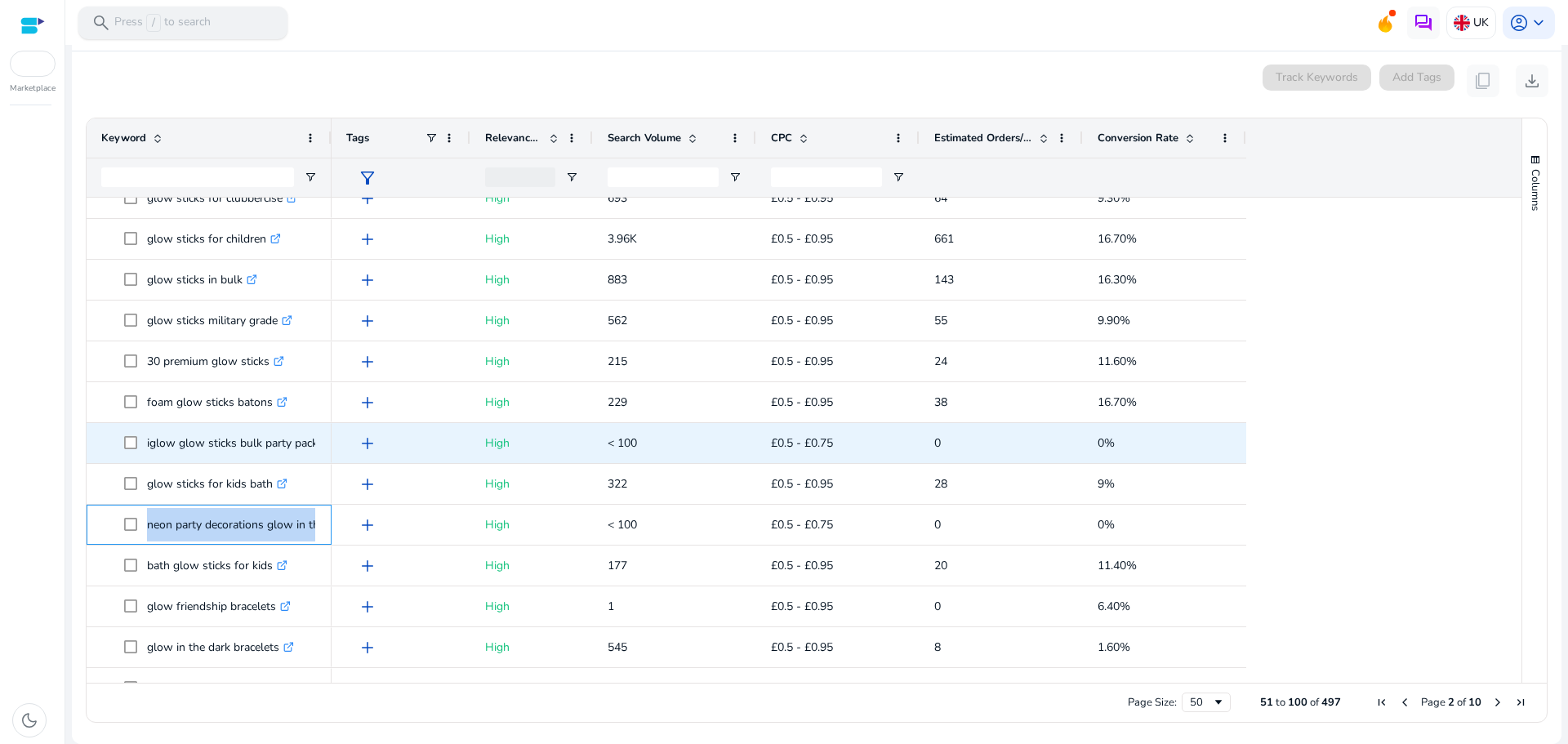
copy span "neon party decorations glow in the dark .st0{fill:#2c8af8}"
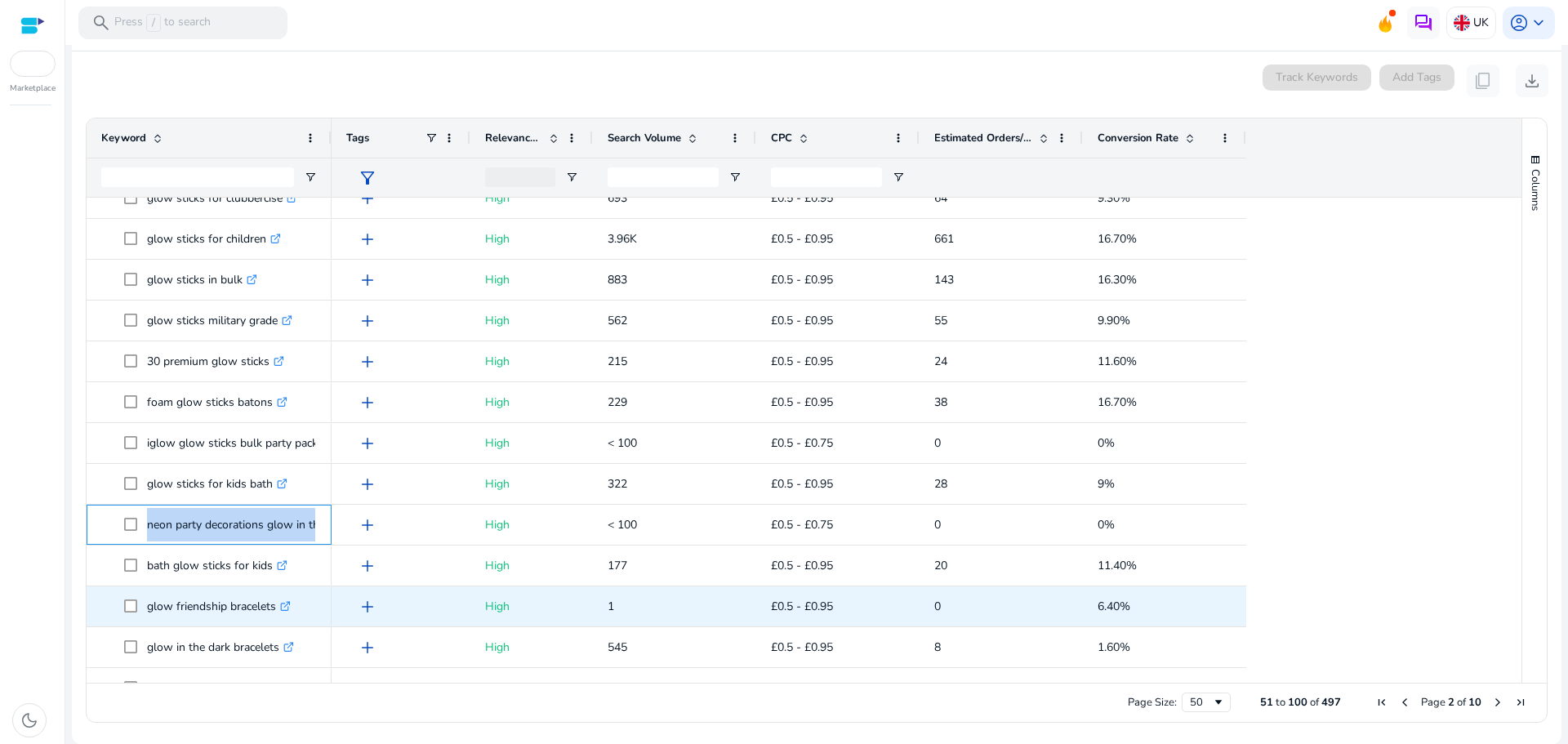
scroll to position [1557, 0]
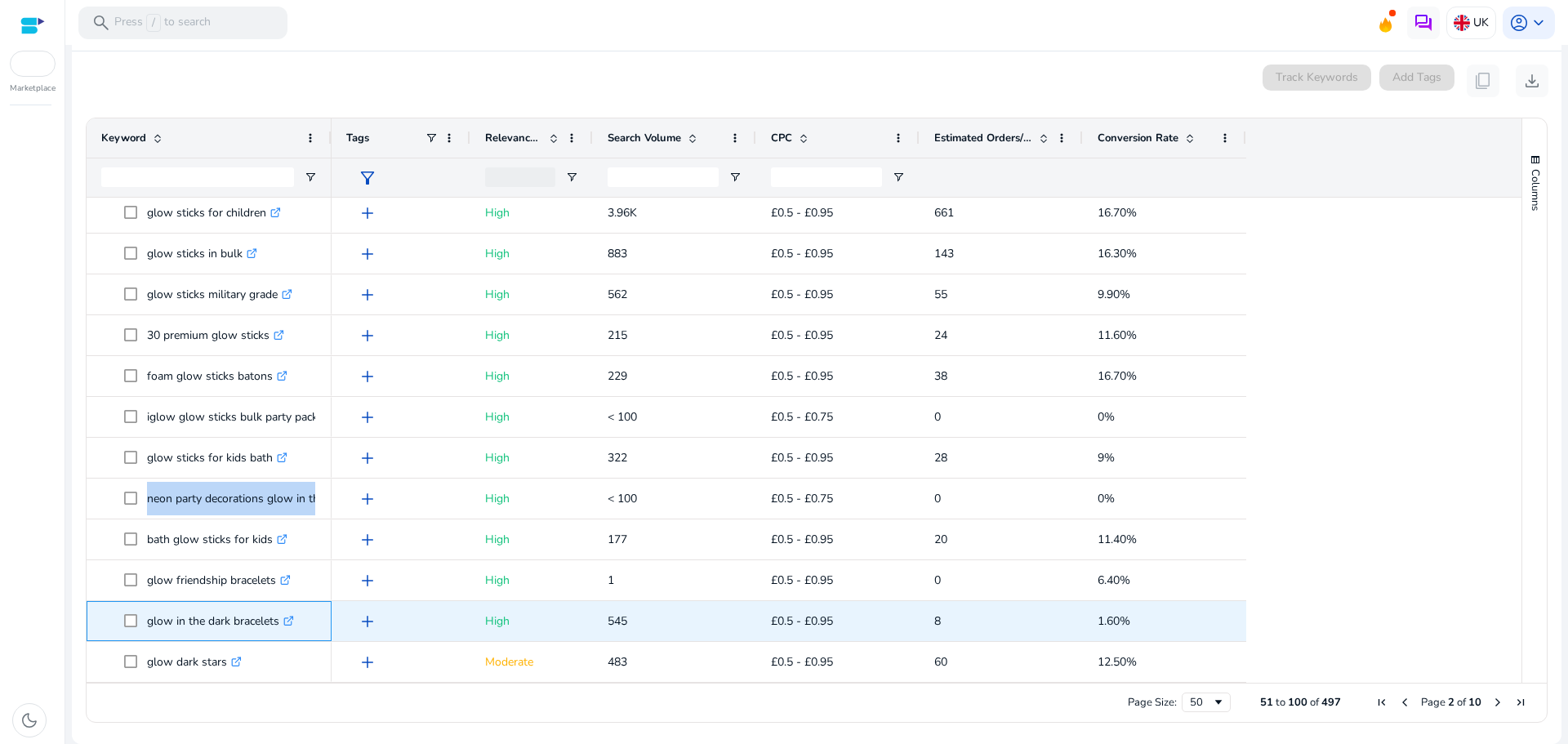
drag, startPoint x: 150, startPoint y: 618, endPoint x: 281, endPoint y: 610, distance: 131.2
click at [281, 610] on p "glow in the dark bracelets .st0{fill:#2c8af8}" at bounding box center [221, 621] width 147 height 34
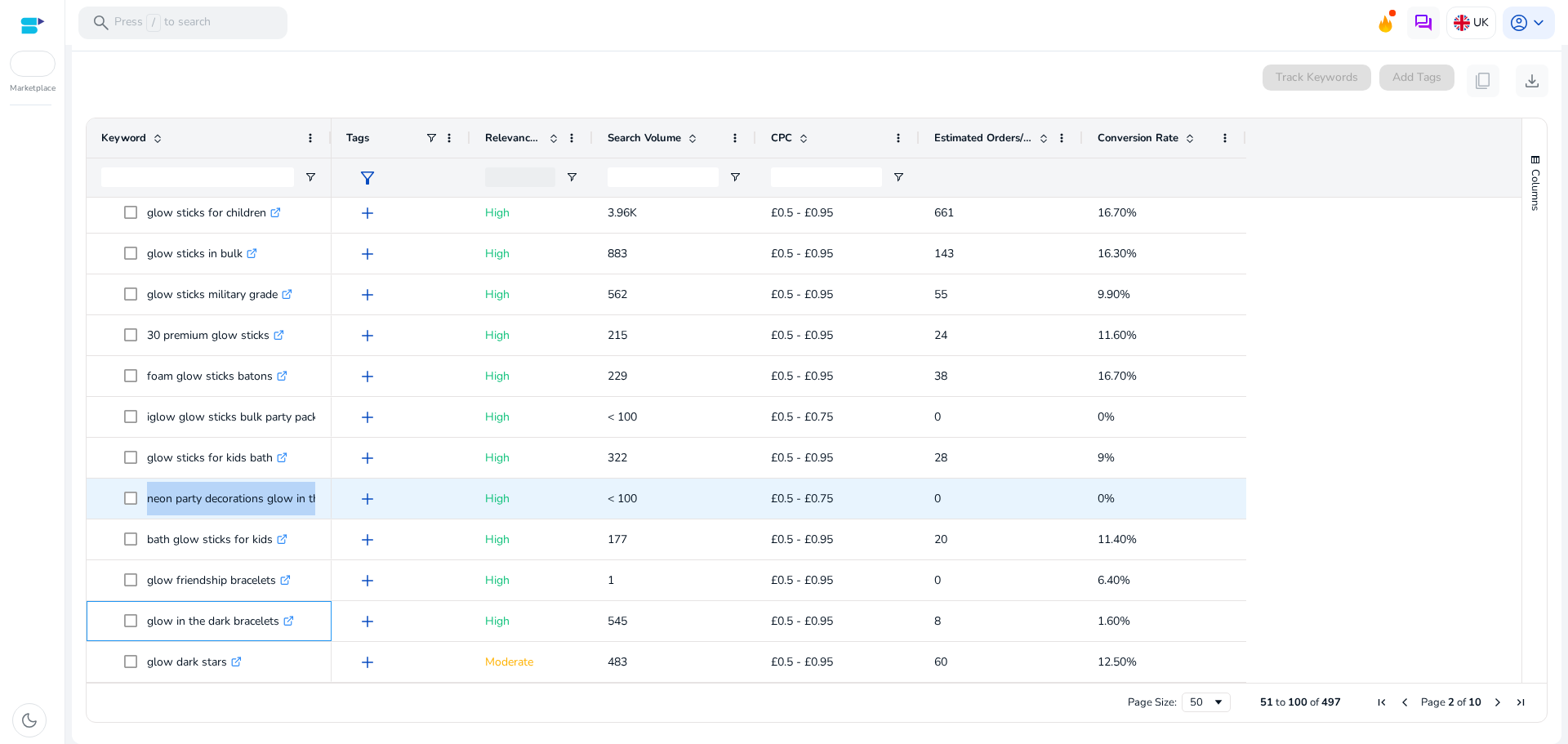
copy p "glow in the dark bracelets"
